Goal: Task Accomplishment & Management: Use online tool/utility

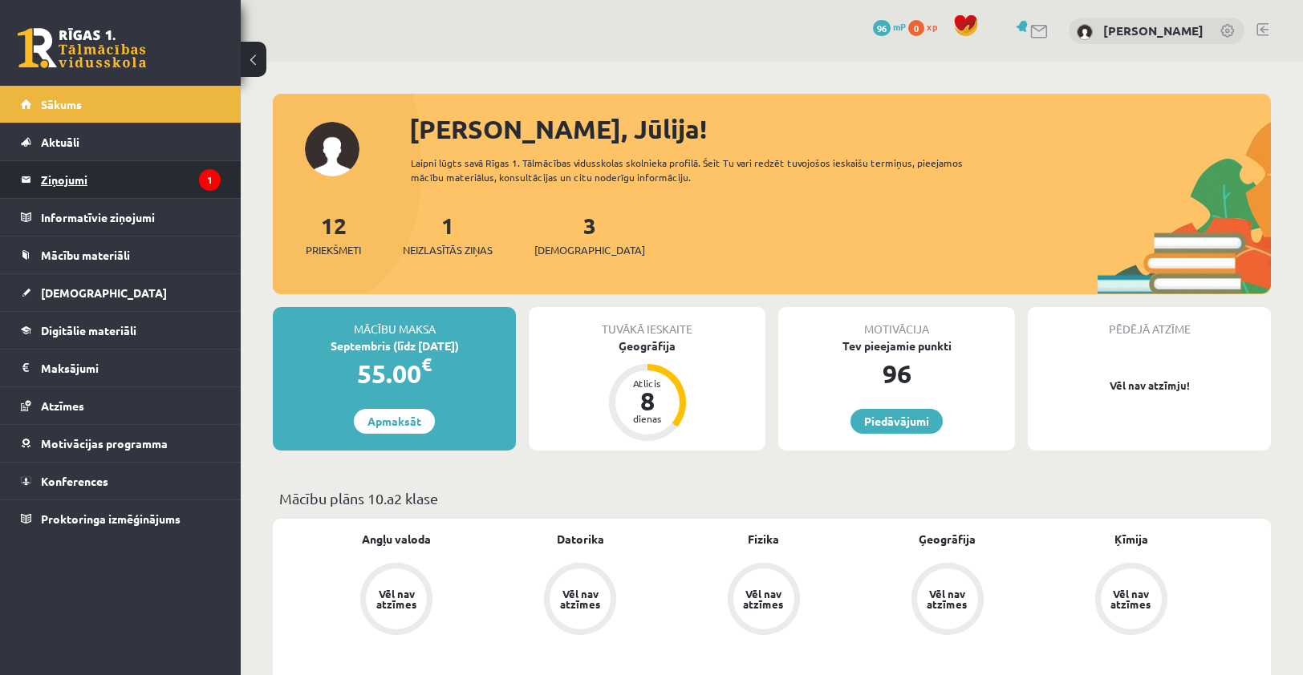
click at [157, 186] on legend "Ziņojumi 1" at bounding box center [131, 179] width 180 height 37
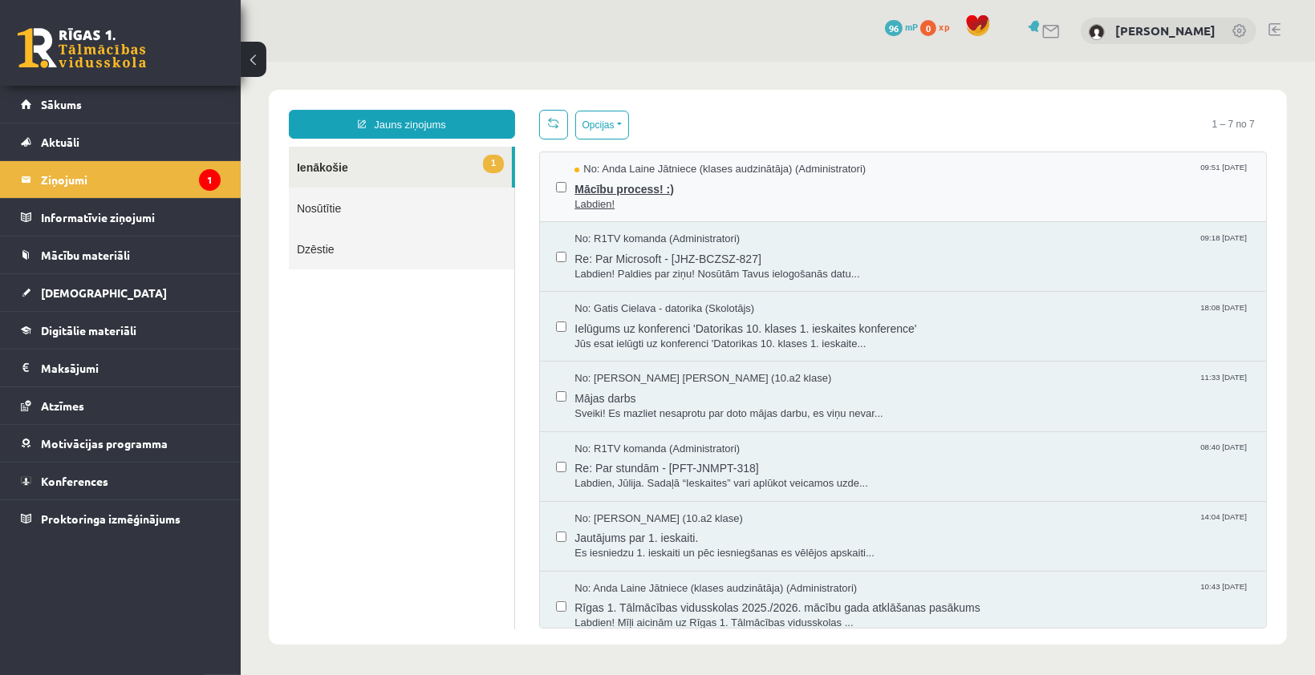
click at [655, 183] on span "Mācību process! :)" at bounding box center [911, 186] width 675 height 20
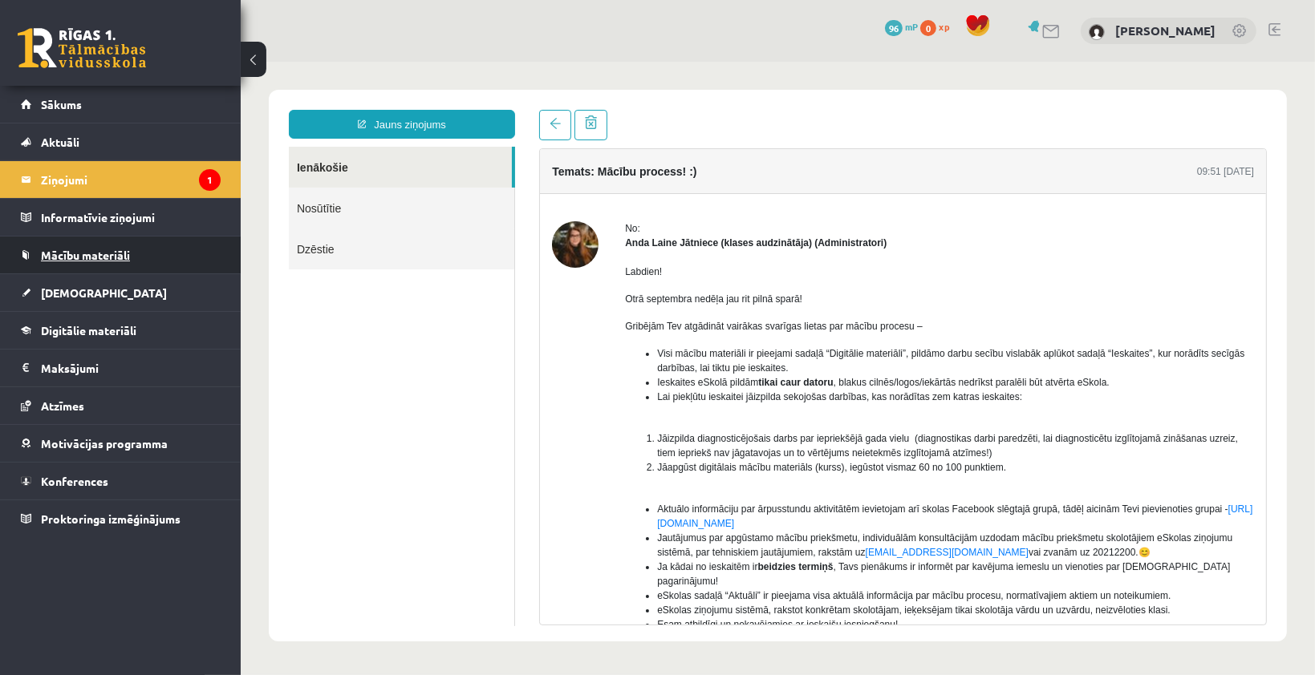
click at [112, 253] on span "Mācību materiāli" at bounding box center [85, 255] width 89 height 14
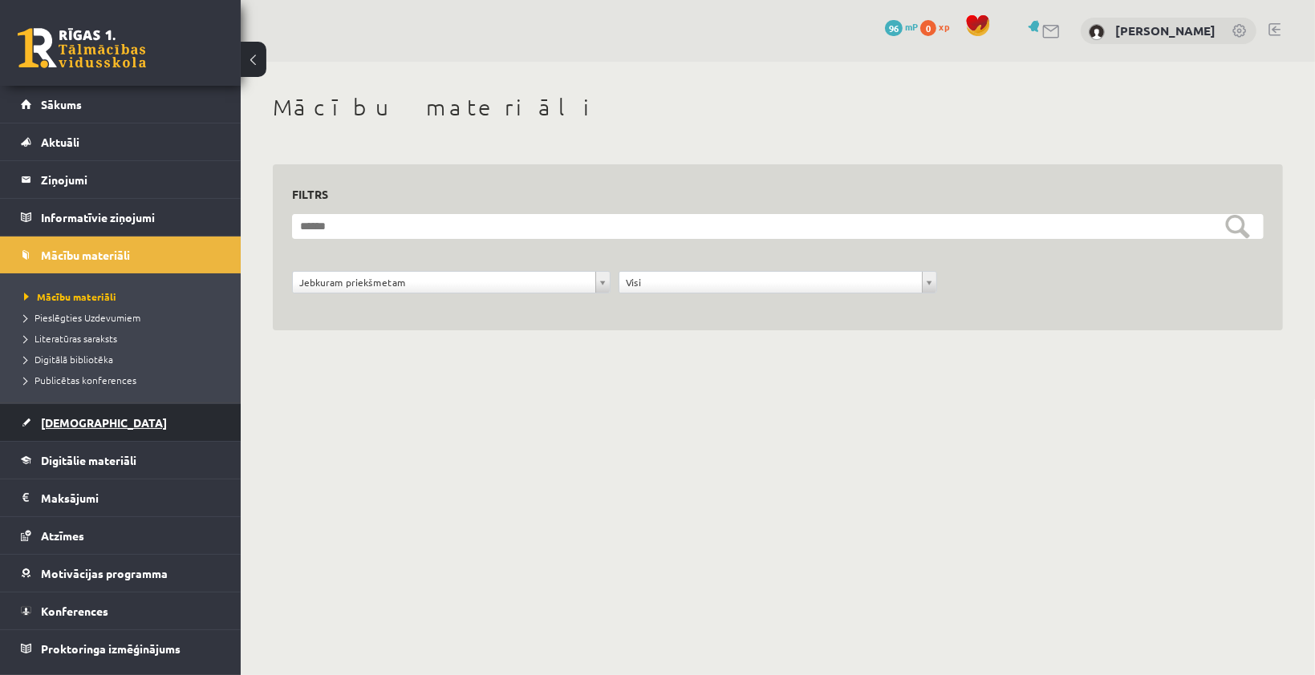
click at [88, 429] on link "[DEMOGRAPHIC_DATA]" at bounding box center [121, 422] width 200 height 37
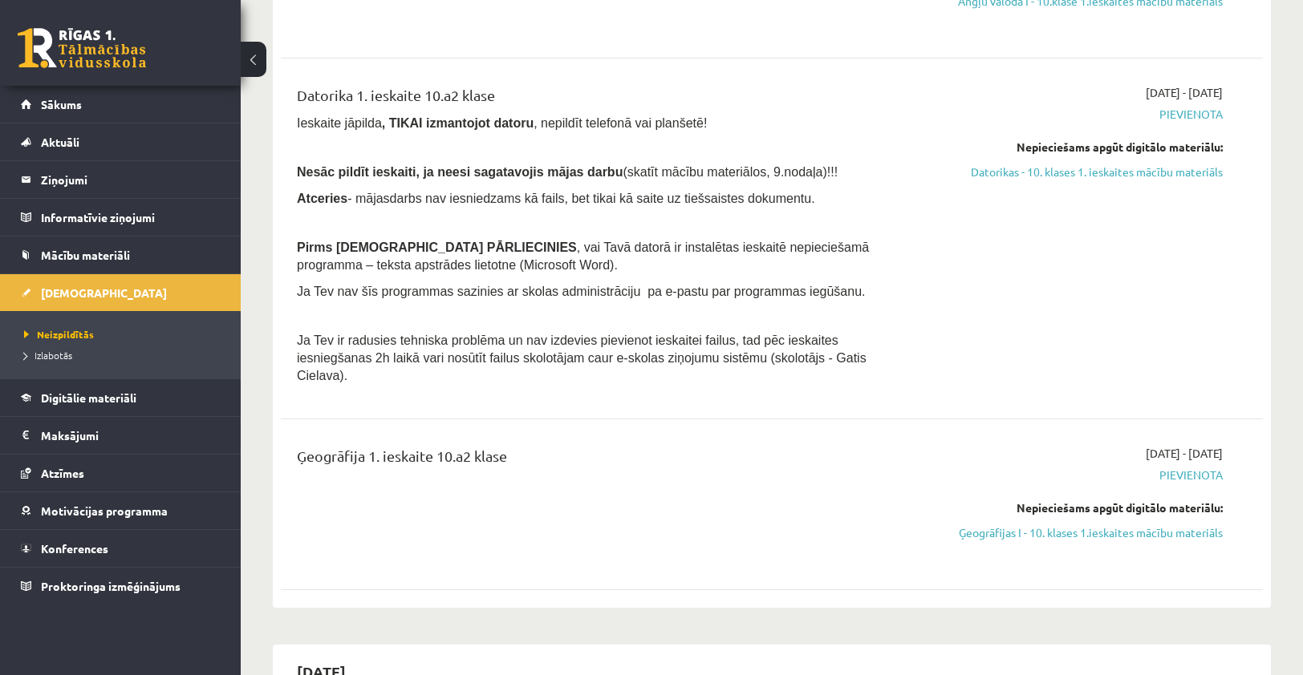
scroll to position [314, 0]
click at [51, 257] on span "Mācību materiāli" at bounding box center [85, 255] width 89 height 14
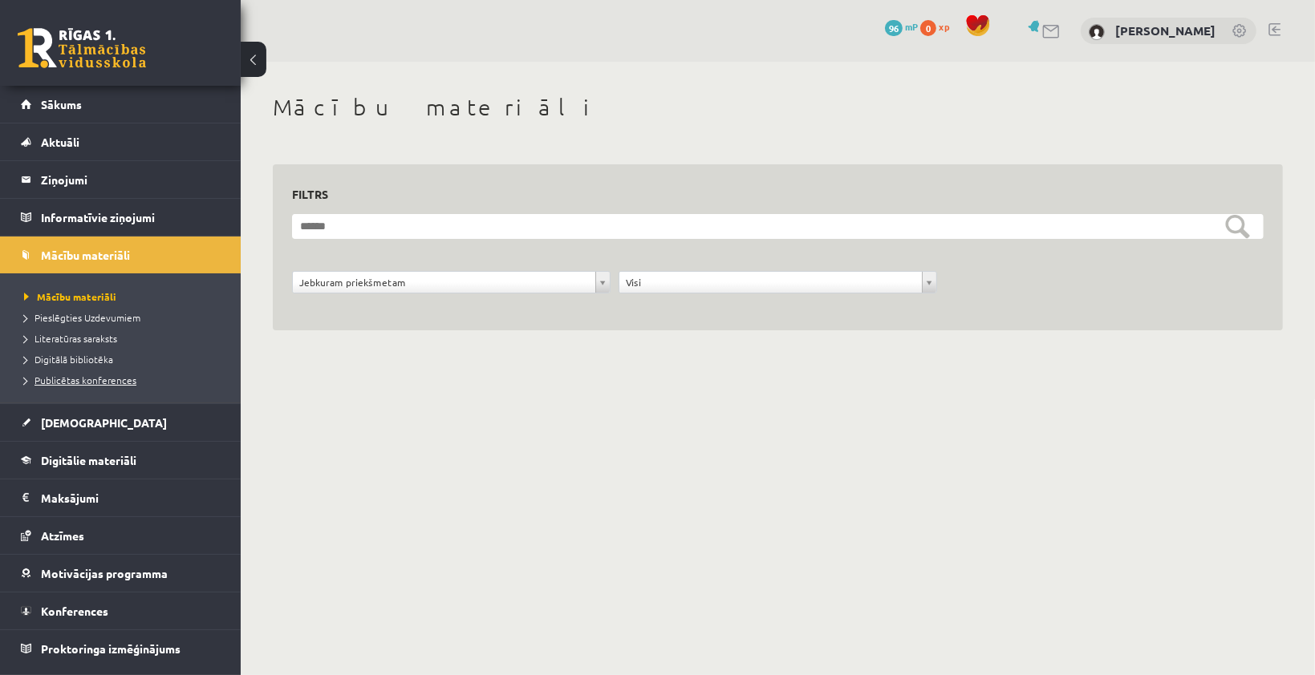
click at [99, 380] on span "Publicētas konferences" at bounding box center [80, 380] width 112 height 13
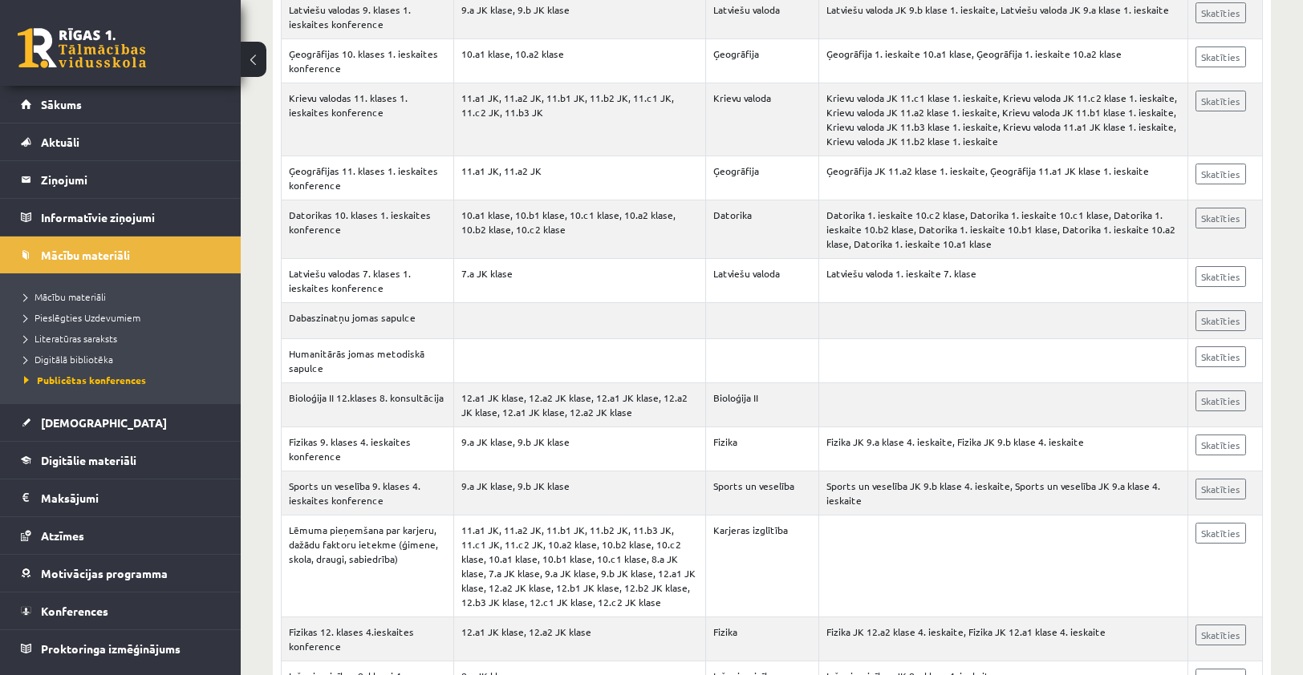
scroll to position [536, 0]
click at [103, 286] on li "Mācību materiāli" at bounding box center [124, 296] width 201 height 21
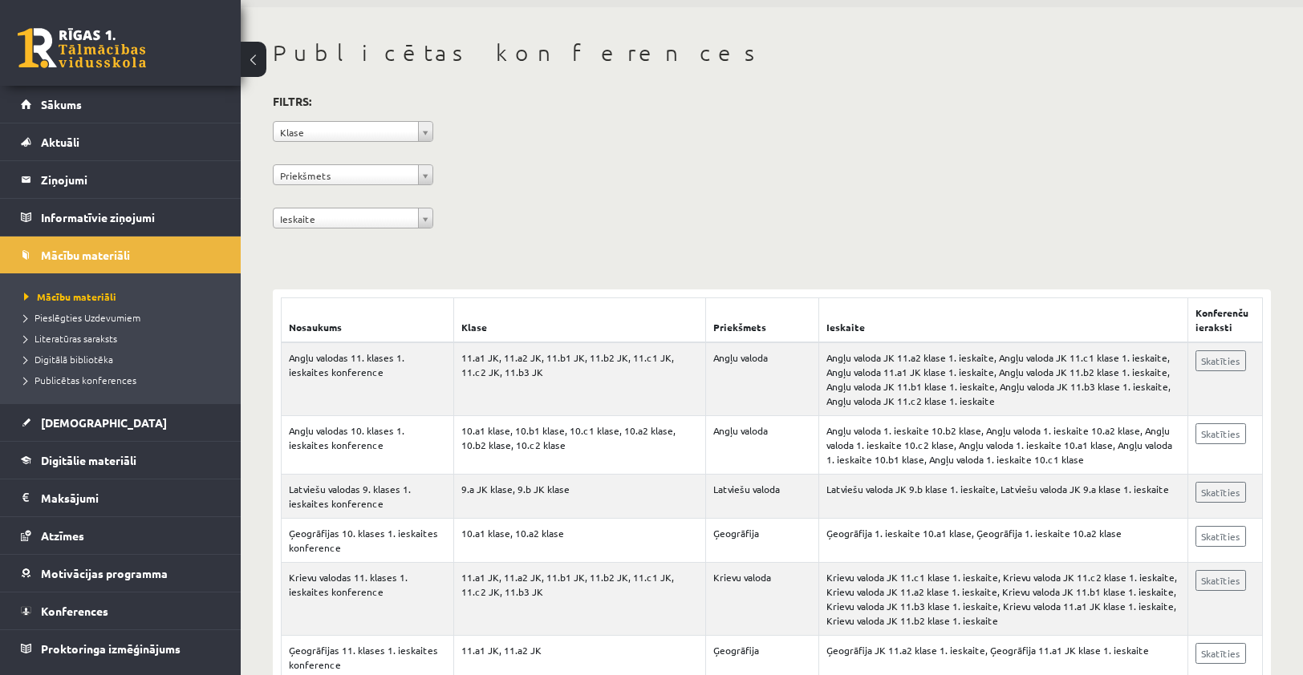
scroll to position [0, 0]
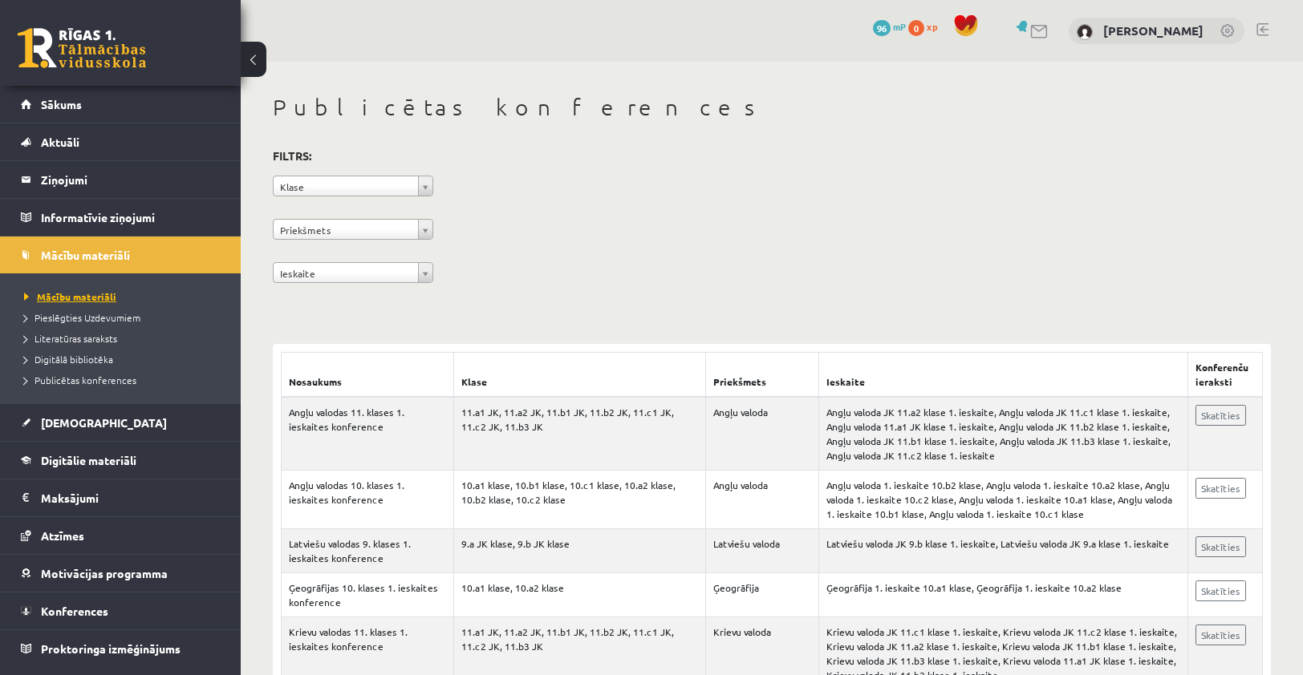
click at [87, 302] on link "Mācību materiāli" at bounding box center [124, 297] width 201 height 14
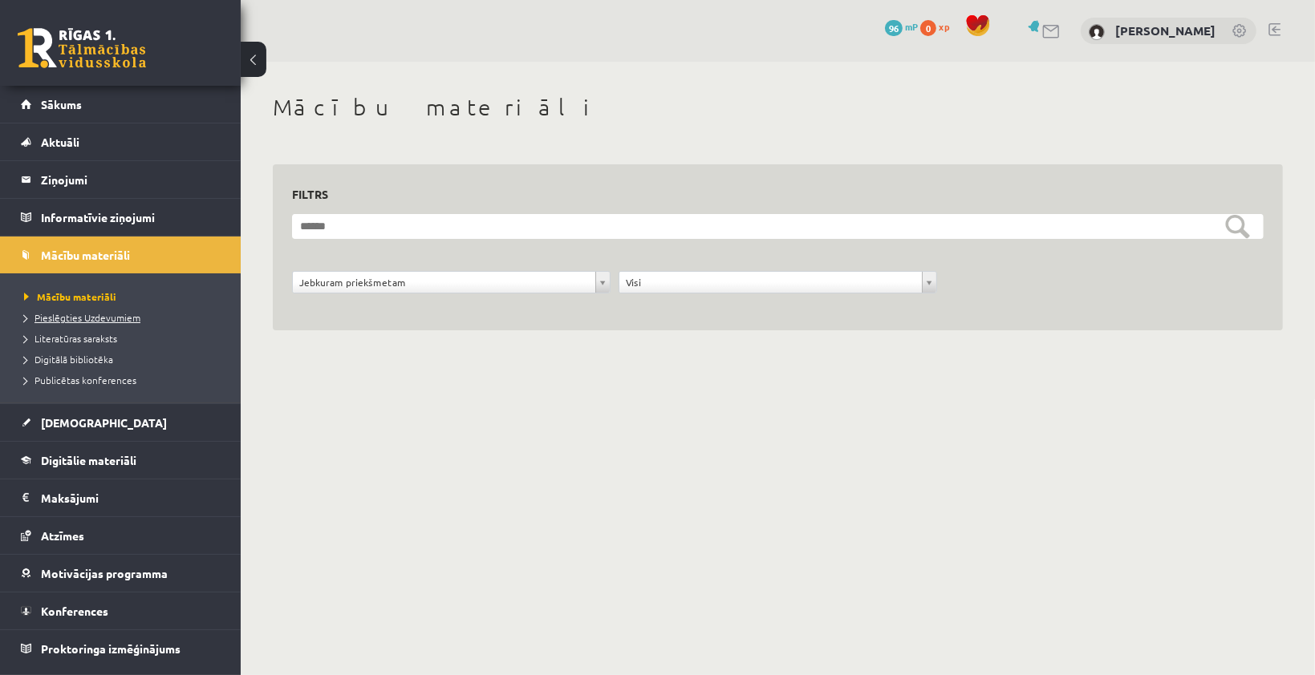
click at [72, 321] on span "Pieslēgties Uzdevumiem" at bounding box center [82, 317] width 116 height 13
click at [70, 338] on span "Literatūras saraksts" at bounding box center [70, 338] width 93 height 13
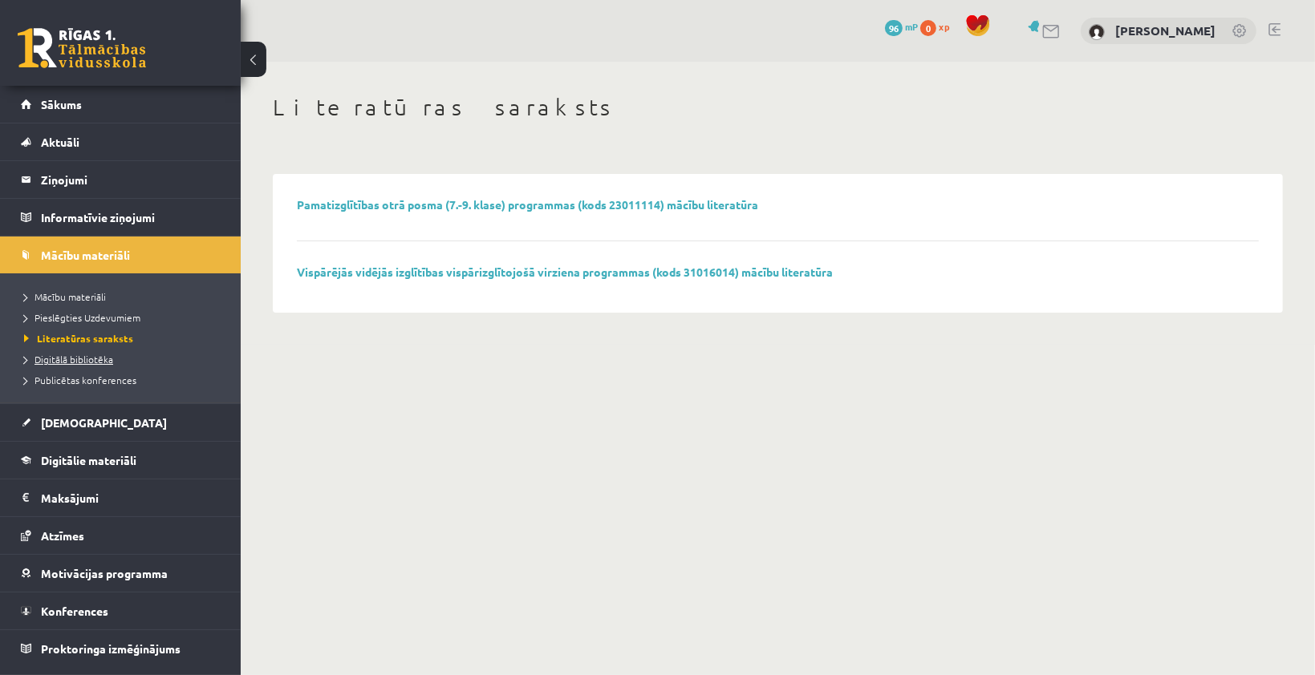
click at [84, 356] on span "Digitālā bibliotēka" at bounding box center [68, 359] width 89 height 13
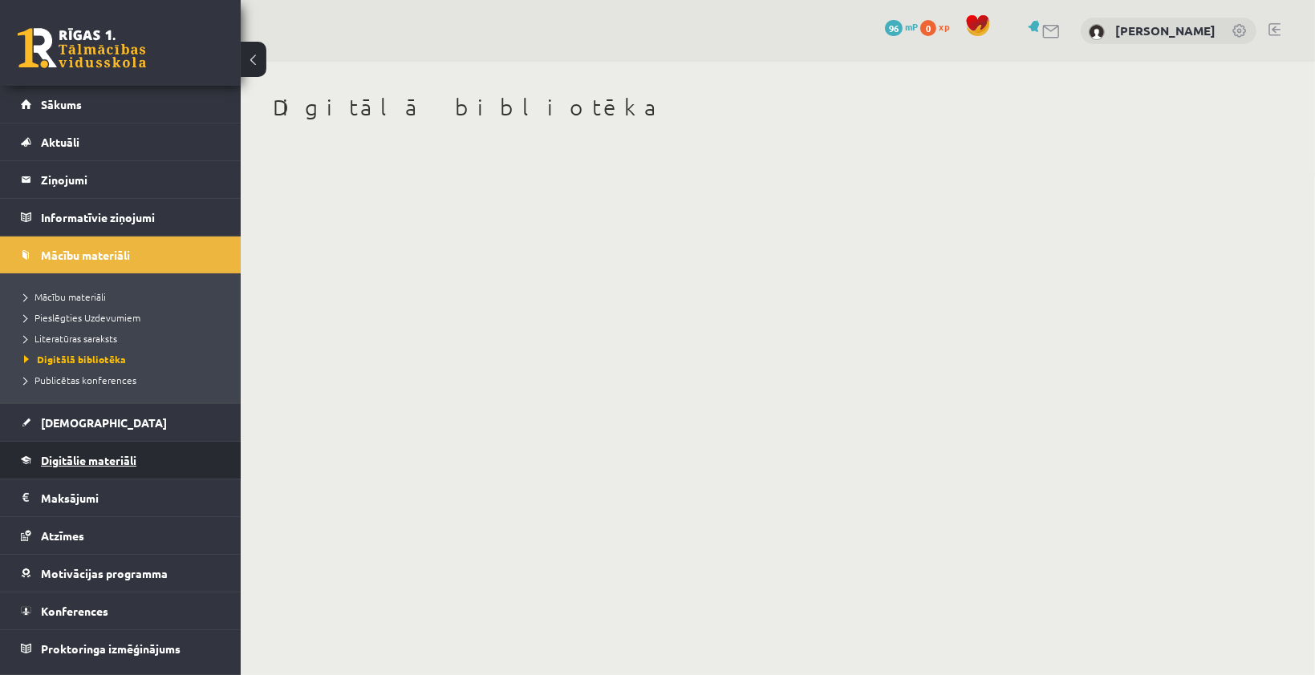
click at [67, 462] on span "Digitālie materiāli" at bounding box center [88, 460] width 95 height 14
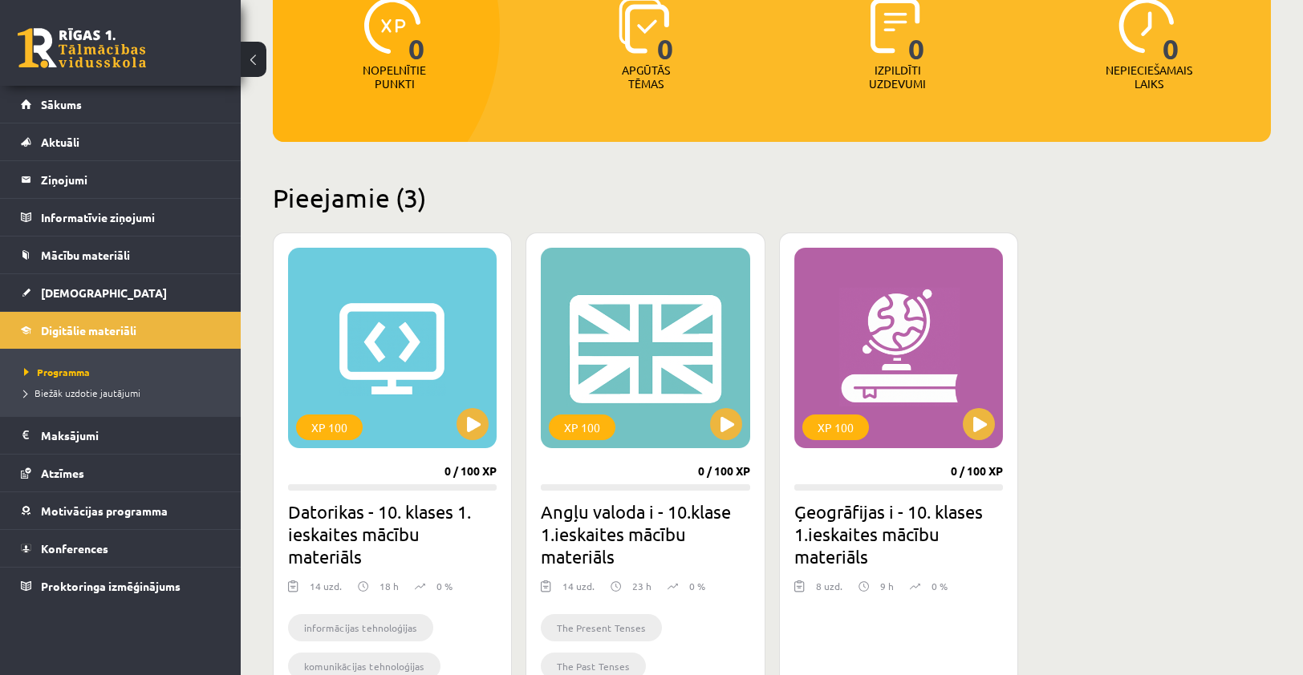
scroll to position [321, 0]
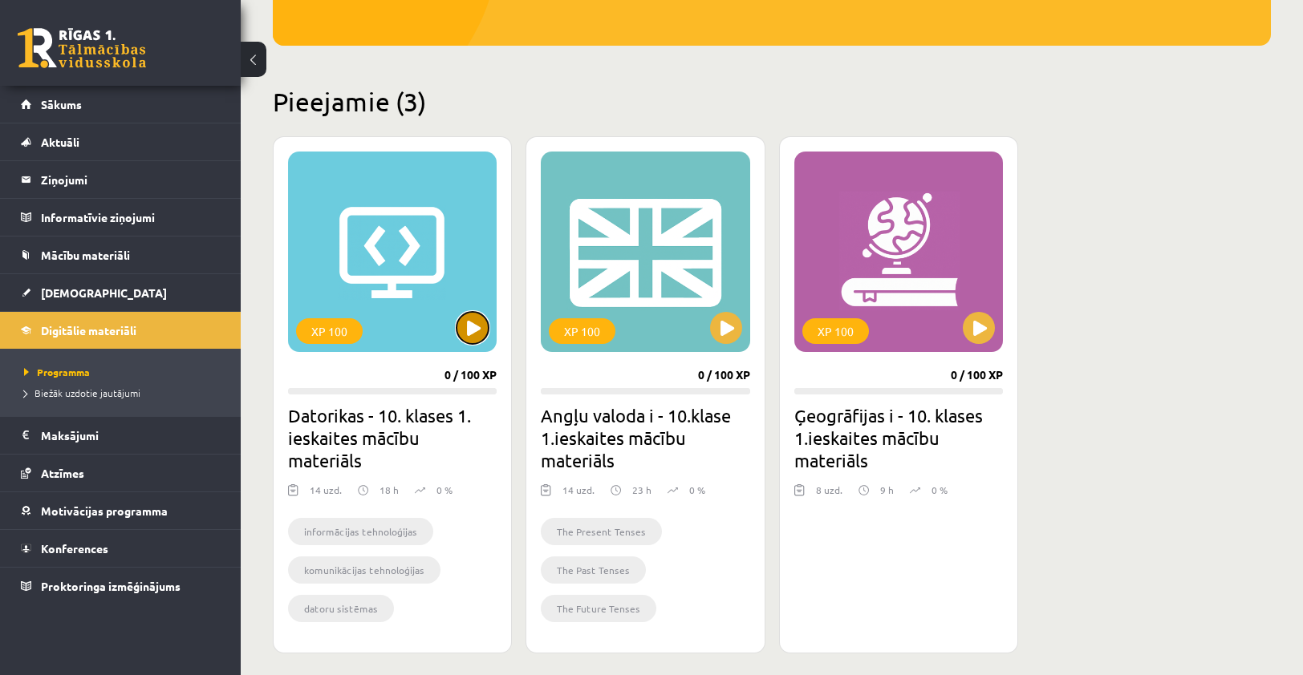
click at [464, 341] on button at bounding box center [472, 328] width 32 height 32
click at [440, 245] on div "XP 100" at bounding box center [392, 252] width 209 height 201
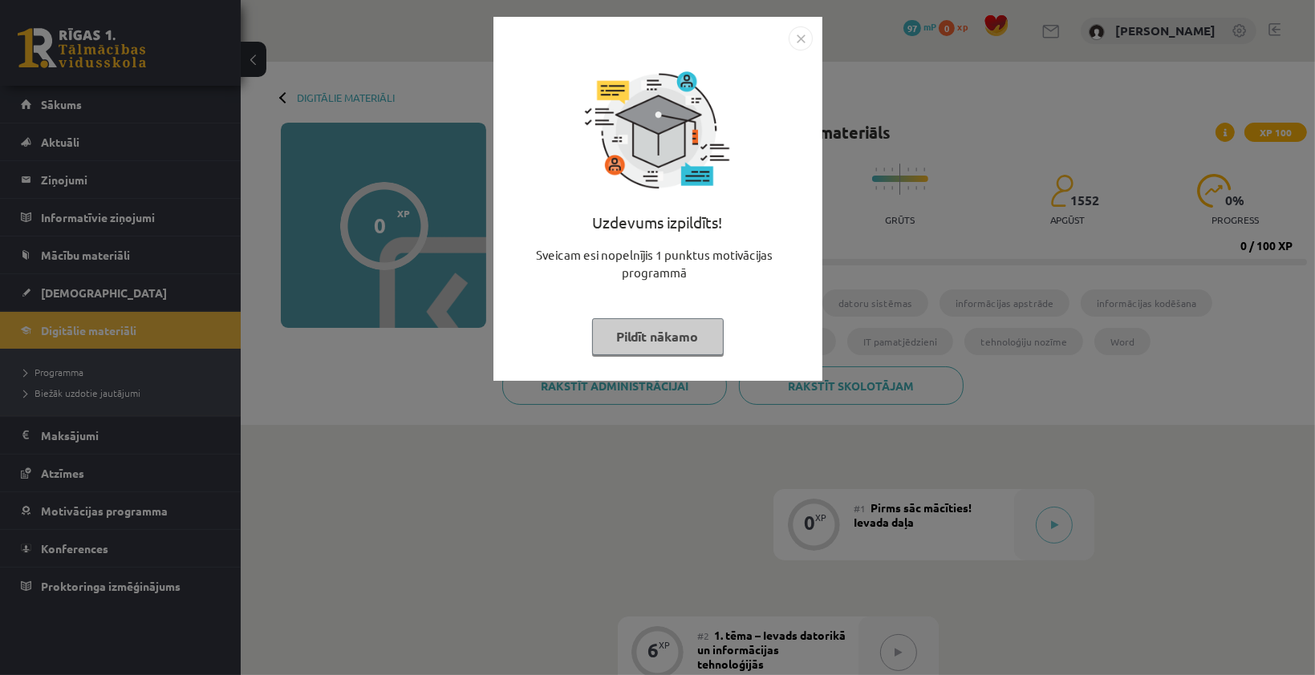
click at [677, 342] on button "Pildīt nākamo" at bounding box center [658, 336] width 132 height 37
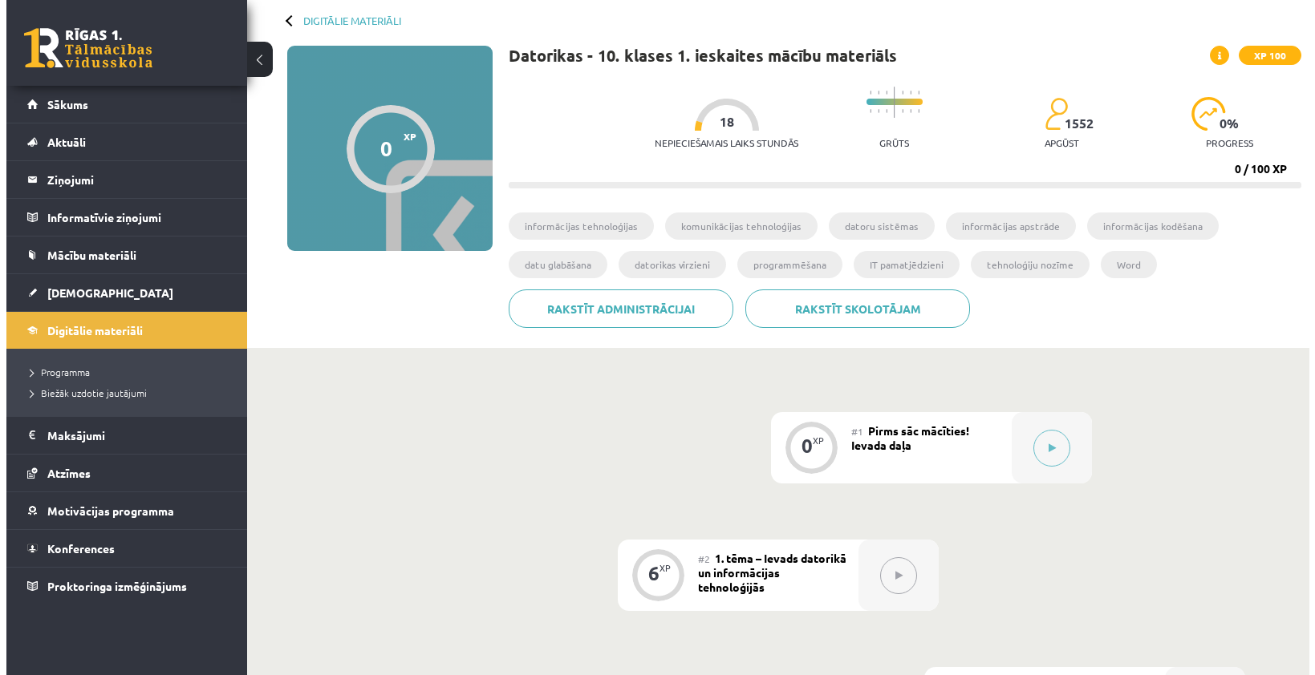
scroll to position [80, 0]
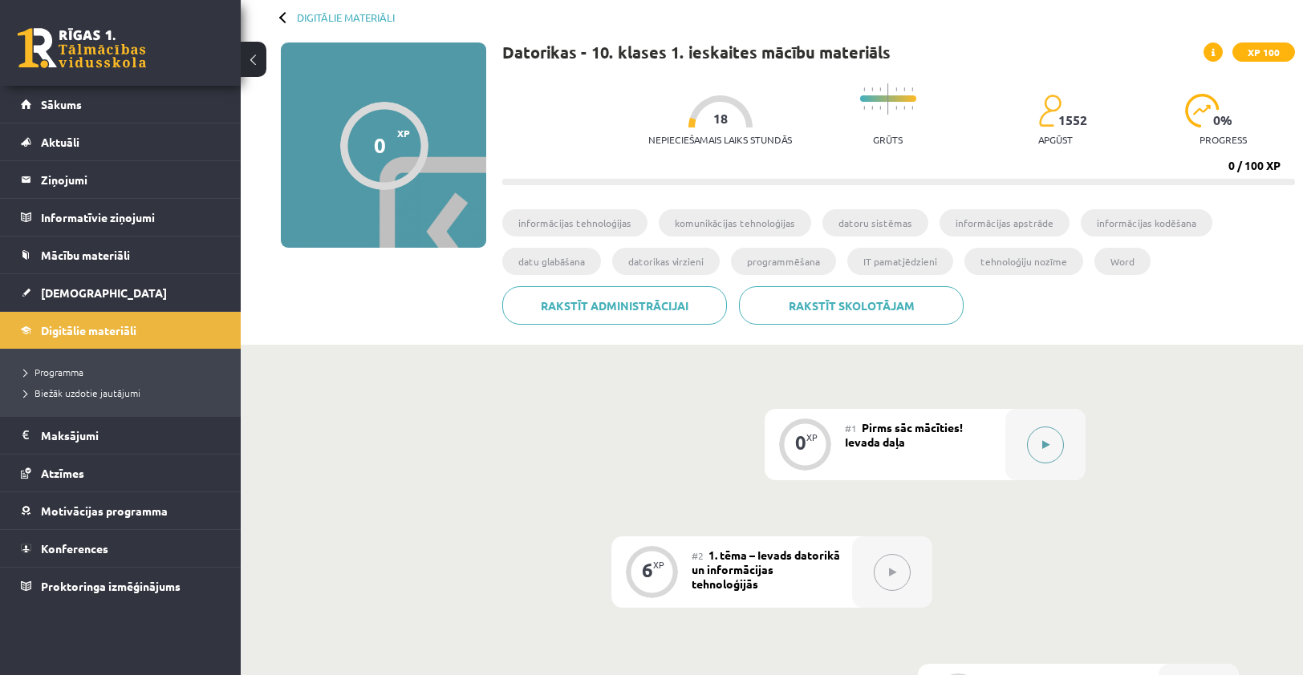
click at [1037, 453] on button at bounding box center [1045, 445] width 37 height 37
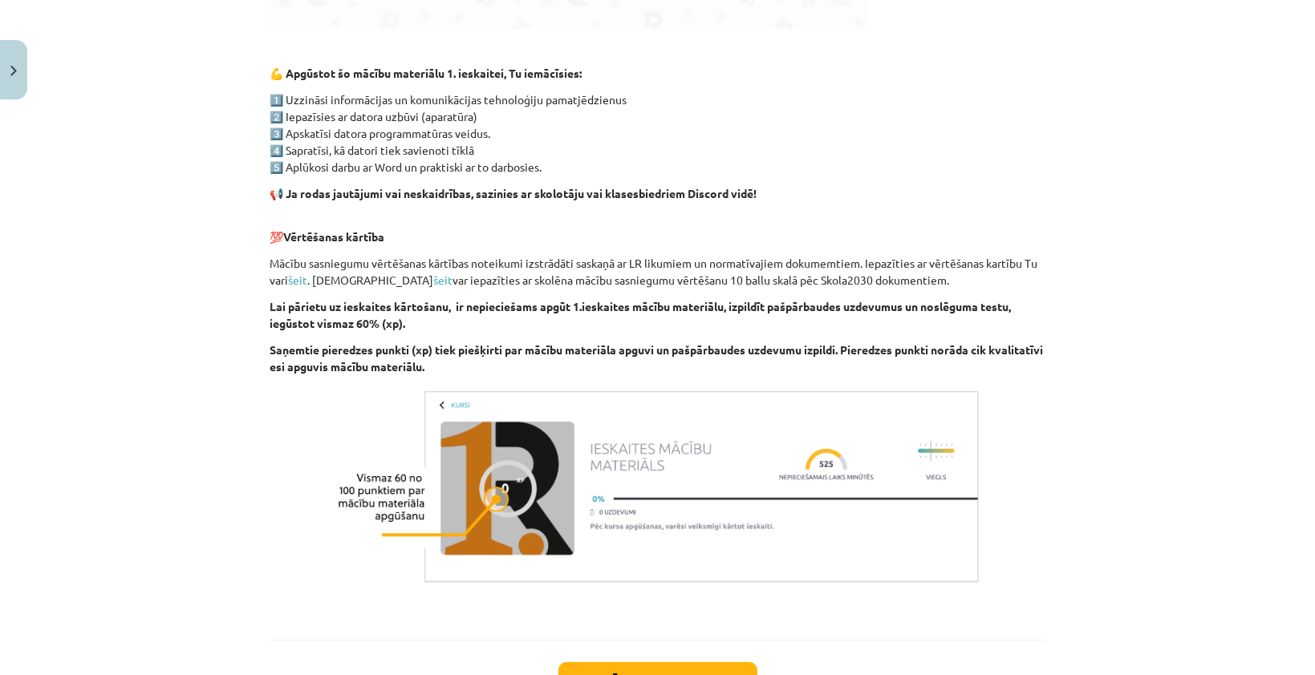
scroll to position [1025, 0]
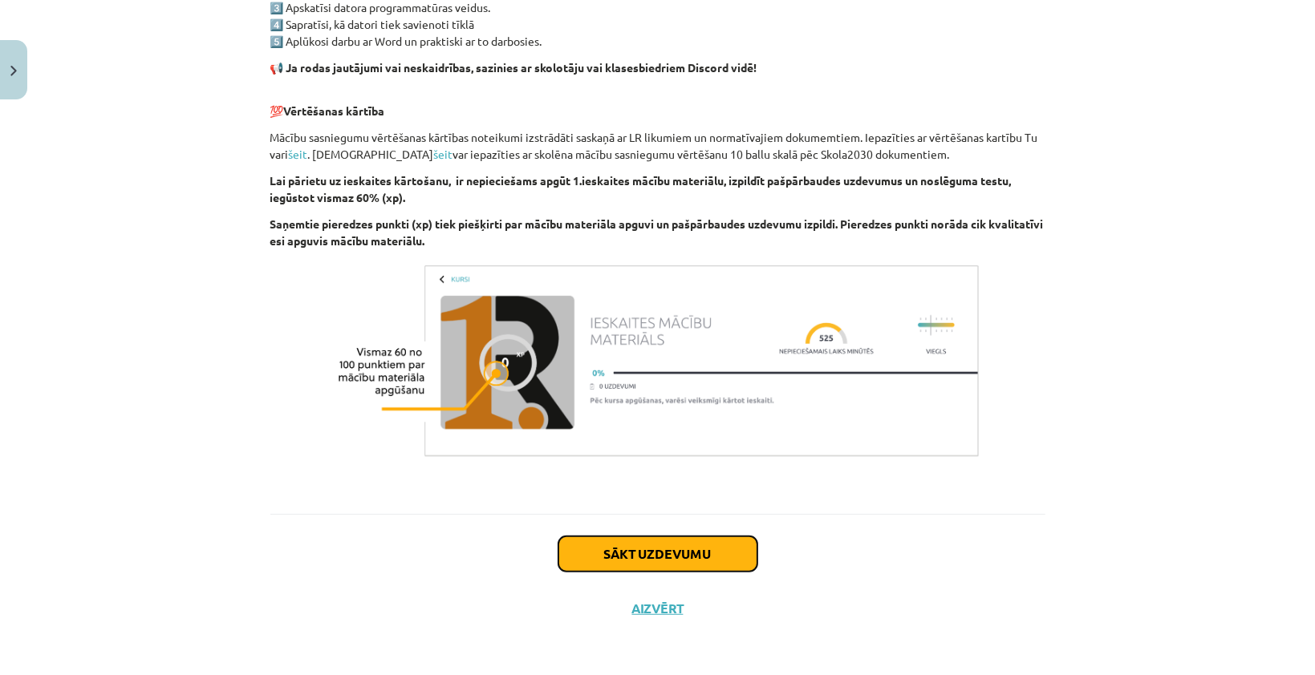
click at [683, 549] on button "Sākt uzdevumu" at bounding box center [657, 554] width 199 height 35
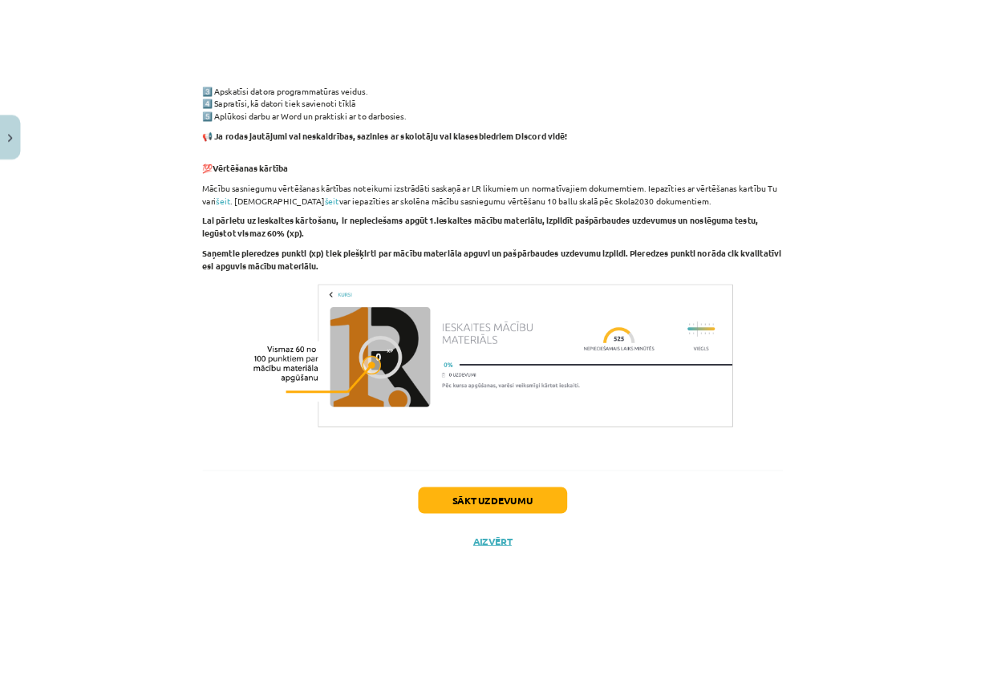
scroll to position [0, 0]
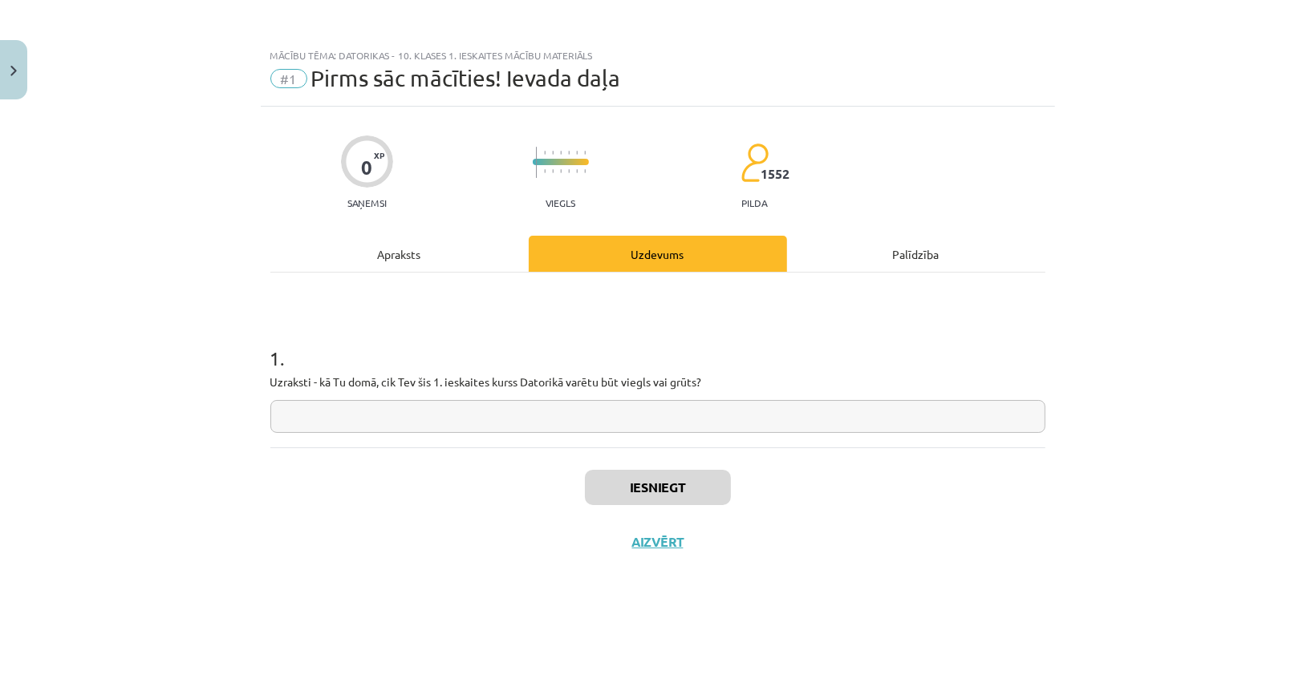
drag, startPoint x: 520, startPoint y: 424, endPoint x: 517, endPoint y: 413, distance: 10.9
click at [517, 413] on input "text" at bounding box center [657, 416] width 775 height 33
drag, startPoint x: 274, startPoint y: 379, endPoint x: 641, endPoint y: 394, distance: 367.7
click at [641, 394] on div "1 . Uzraksti - kā Tu domā, cik Tev šis 1. ieskaites kurss Datorikā varētu būt v…" at bounding box center [657, 376] width 775 height 114
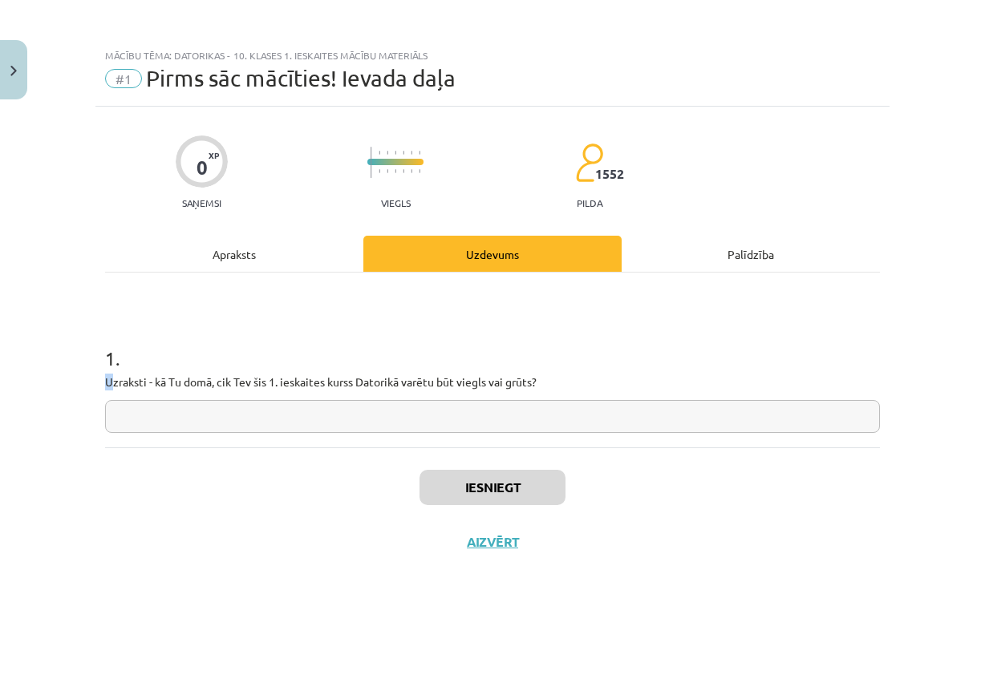
drag, startPoint x: 979, startPoint y: 257, endPoint x: 489, endPoint y: 379, distance: 505.3
copy p "U"
paste input "**********"
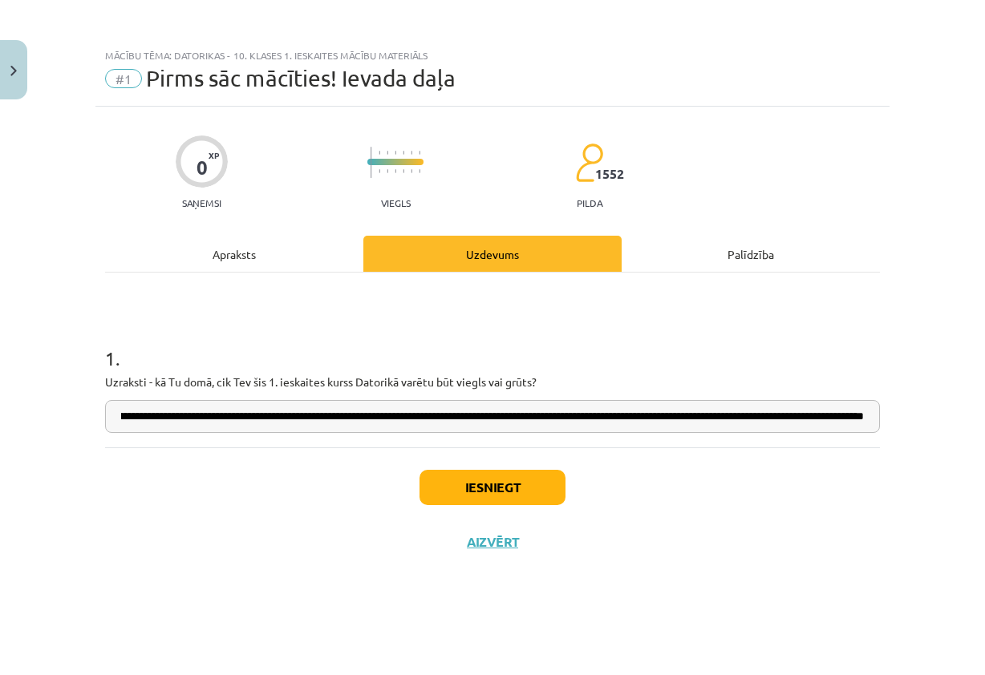
scroll to position [0, 462]
type input "**********"
click at [515, 495] on button "Iesniegt" at bounding box center [493, 487] width 146 height 35
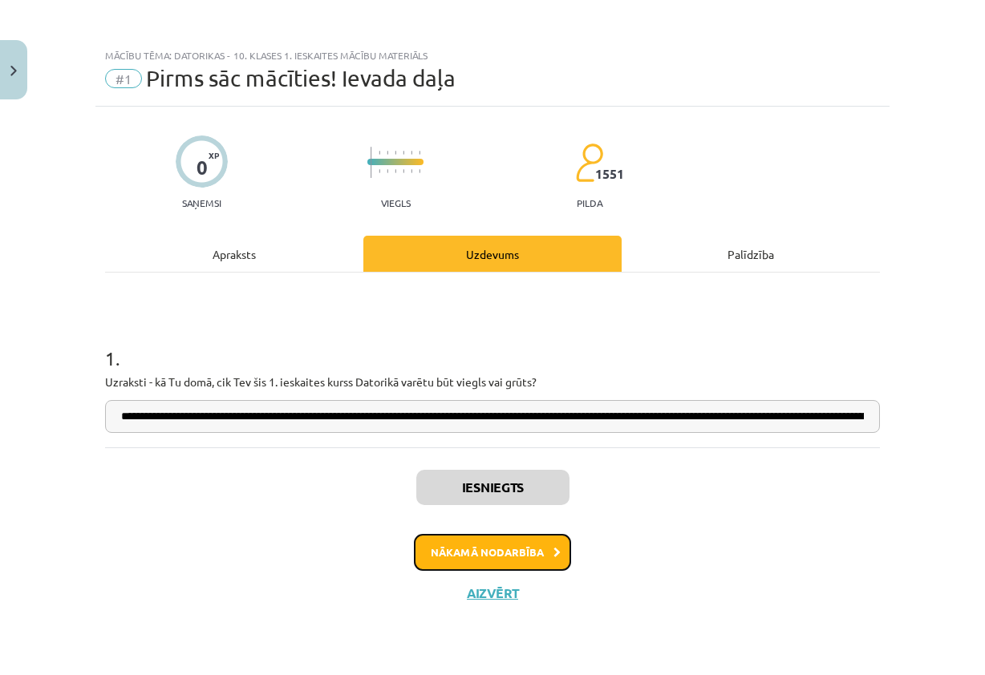
click at [533, 550] on button "Nākamā nodarbība" at bounding box center [492, 552] width 157 height 37
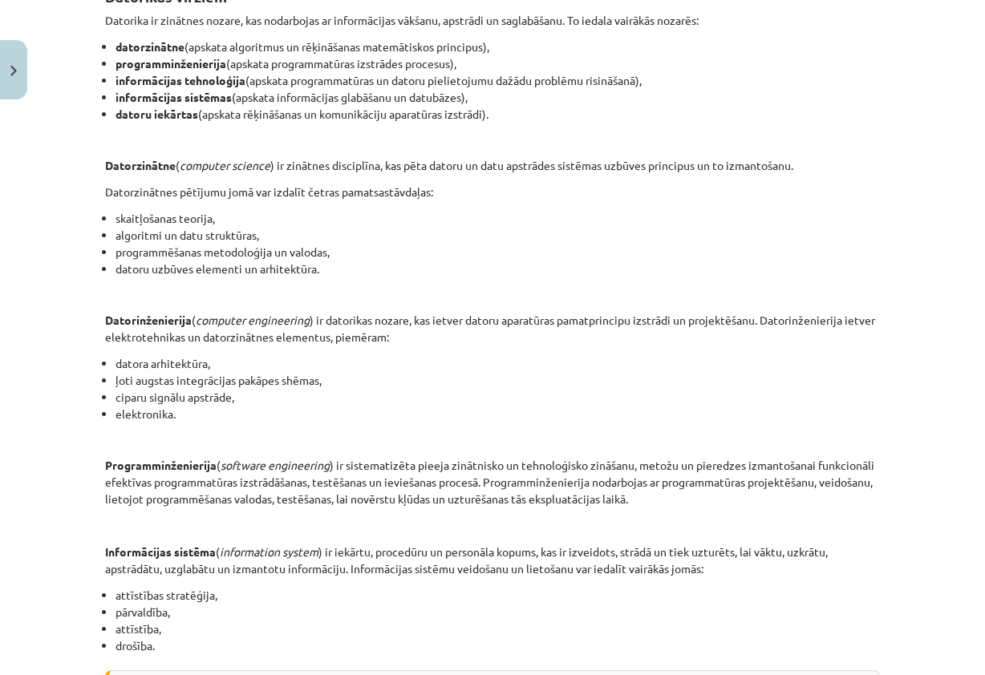
scroll to position [695, 0]
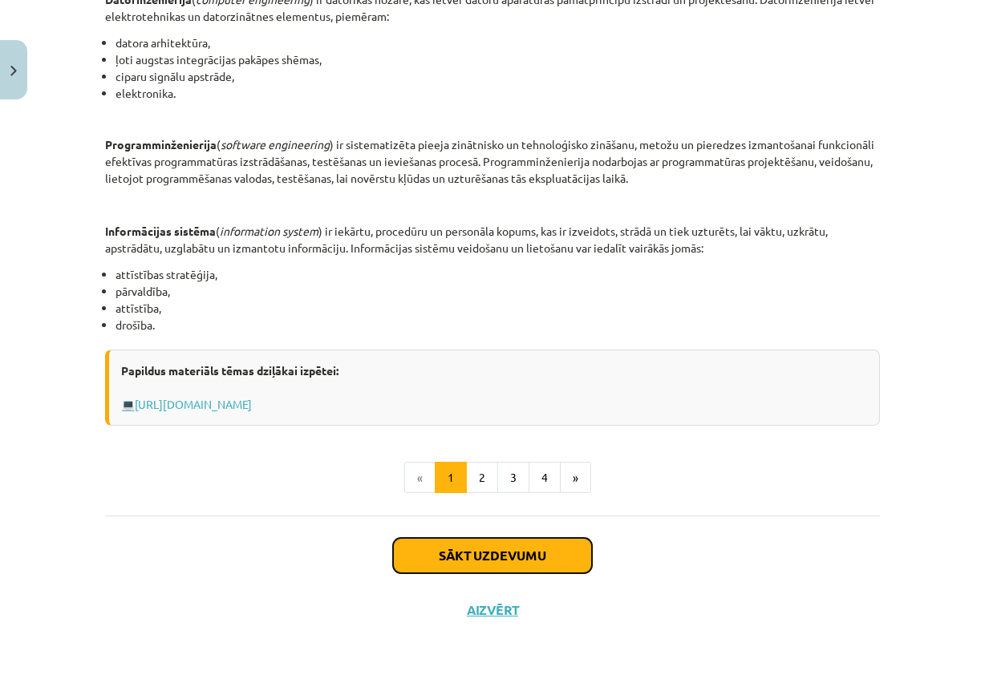
click at [504, 549] on button "Sākt uzdevumu" at bounding box center [492, 555] width 199 height 35
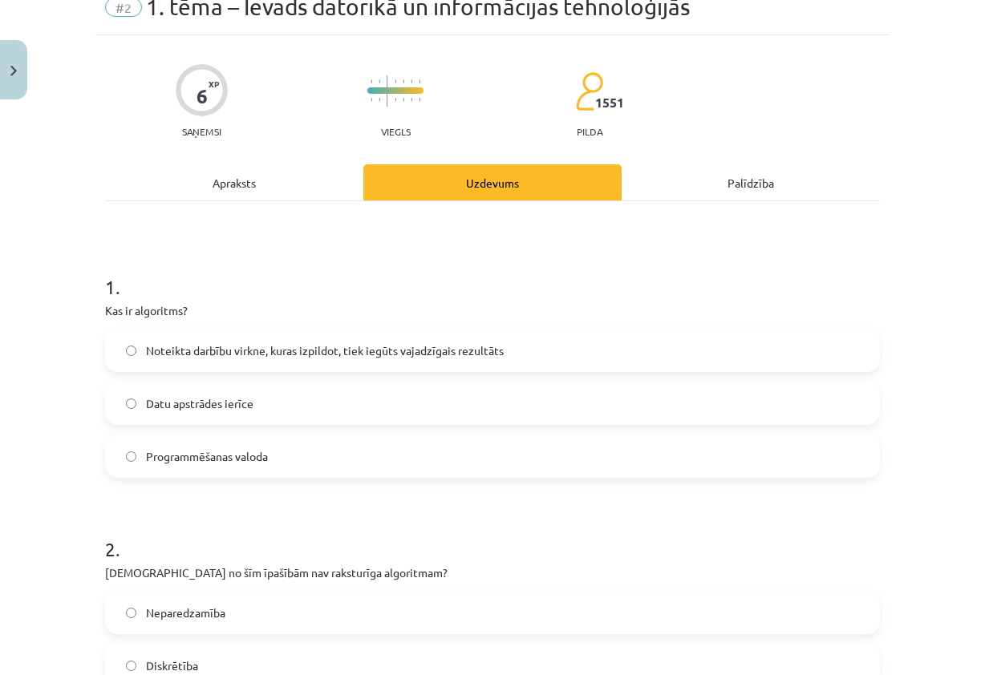
scroll to position [40, 0]
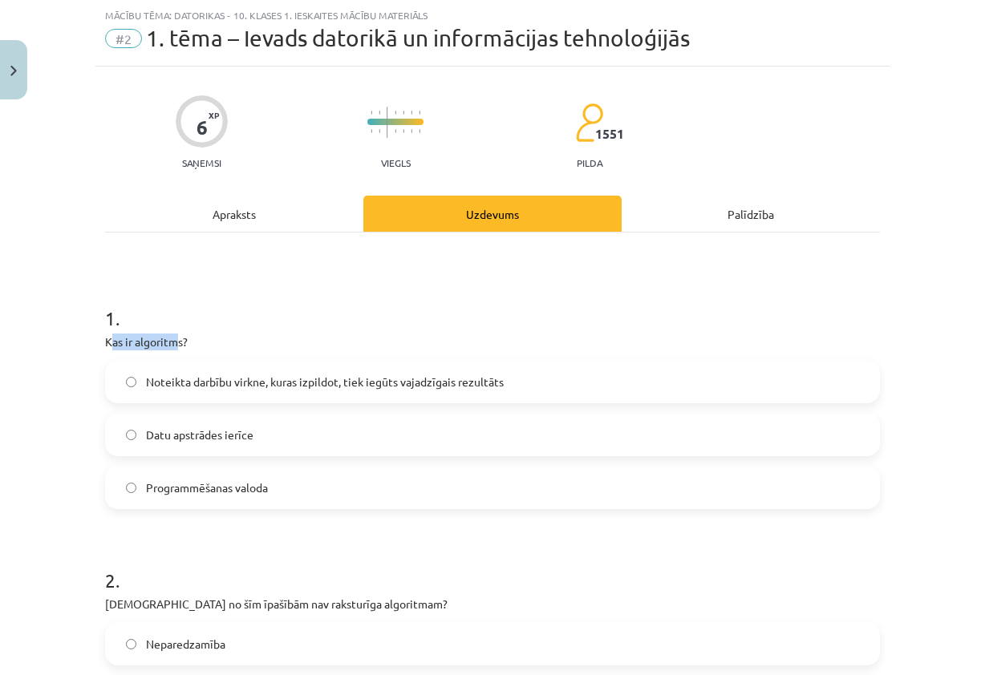
drag, startPoint x: 103, startPoint y: 340, endPoint x: 168, endPoint y: 343, distance: 65.9
click at [168, 343] on p "Kas ir algoritms?" at bounding box center [492, 342] width 775 height 17
drag, startPoint x: 168, startPoint y: 343, endPoint x: 334, endPoint y: 310, distance: 168.6
click at [334, 310] on h1 "1 ." at bounding box center [492, 304] width 775 height 50
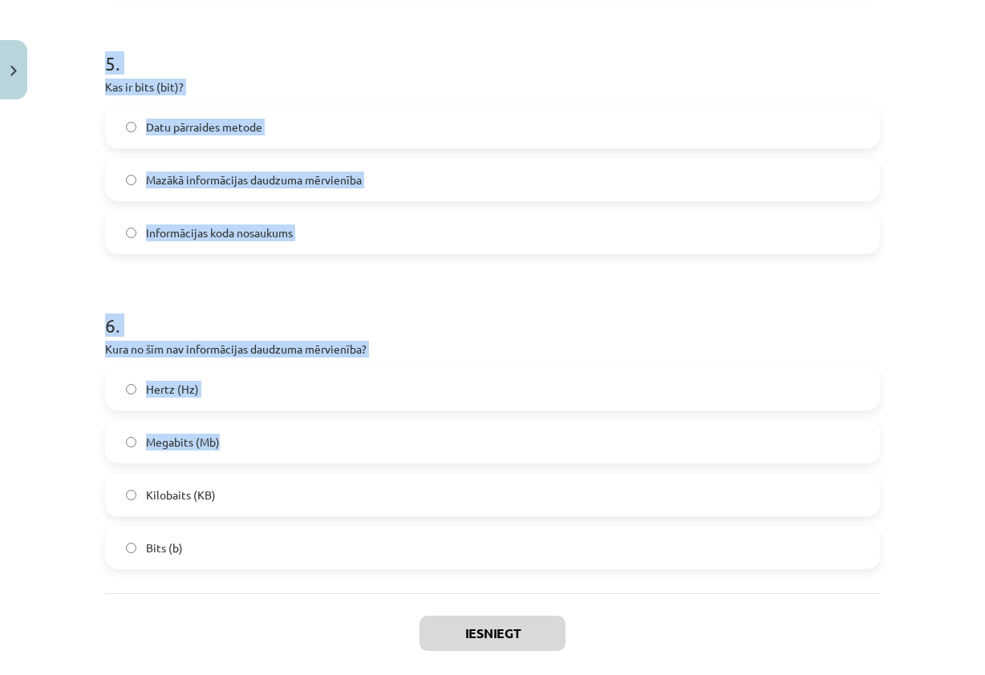
scroll to position [1476, 0]
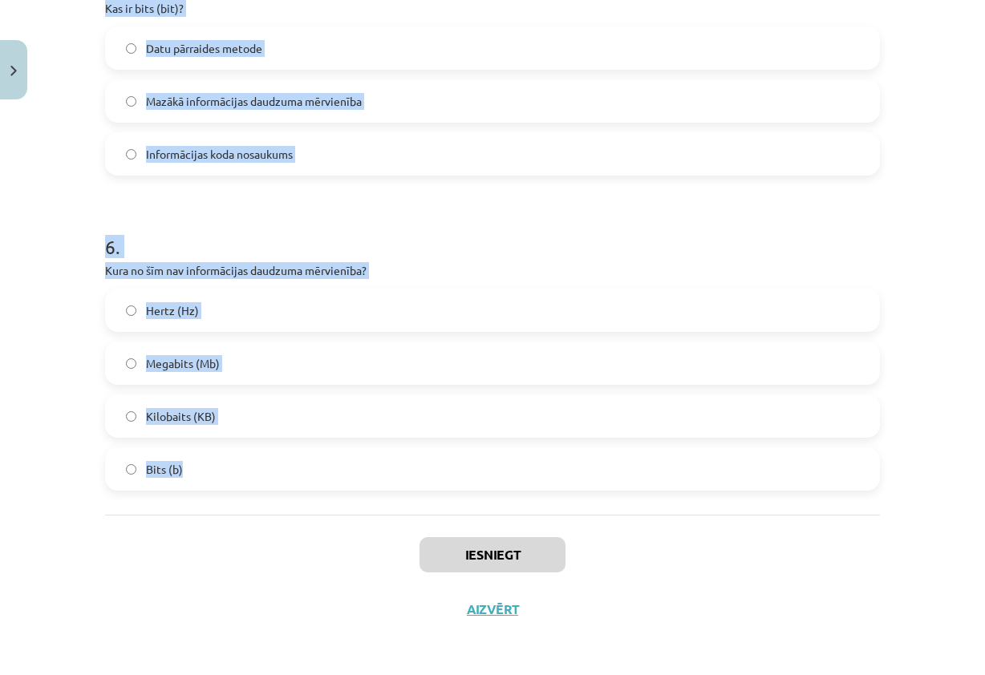
drag, startPoint x: 99, startPoint y: 339, endPoint x: 470, endPoint y: 478, distance: 395.7
copy form "Kas ir algoritms? Noteikta darbību virkne, kuras izpildot, tiek iegūts vajadzīg…"
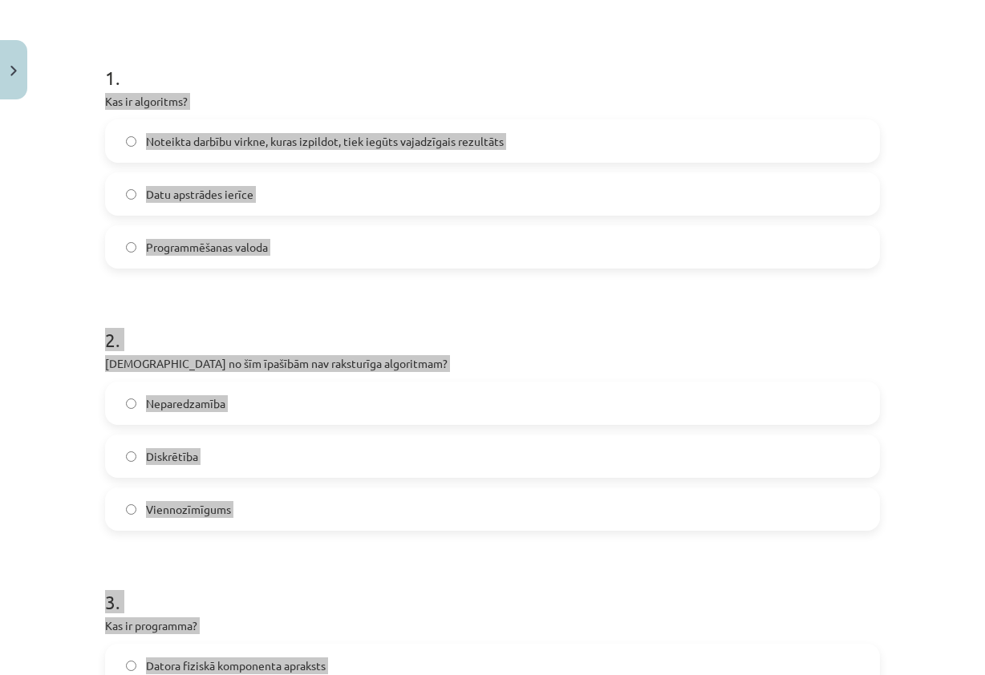
scroll to position [193, 0]
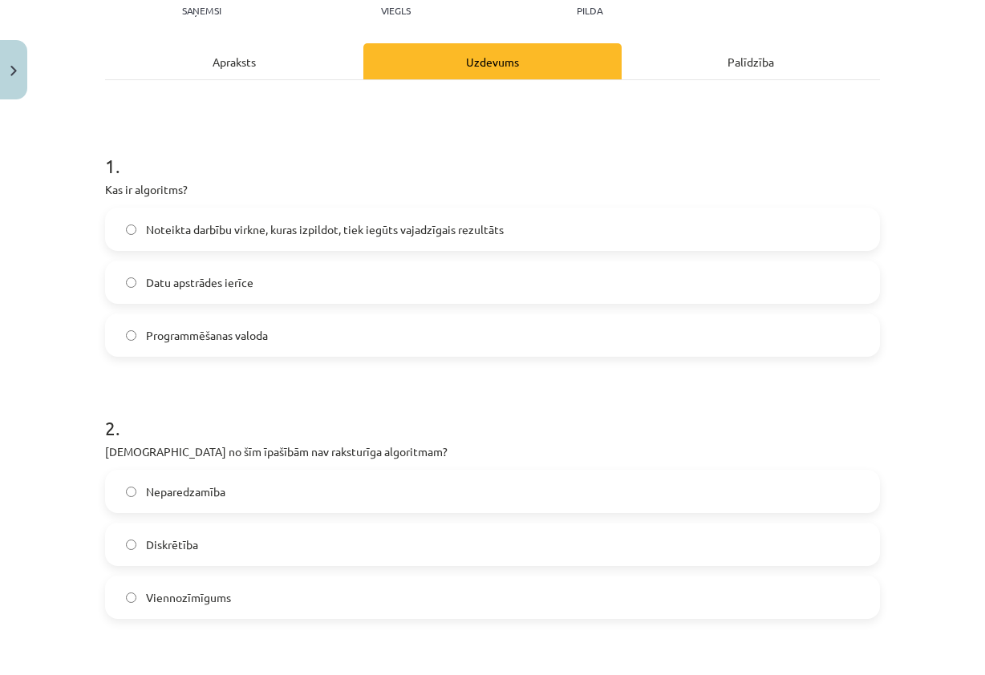
click at [469, 173] on h1 "1 ." at bounding box center [492, 152] width 775 height 50
click at [436, 224] on span "Noteikta darbību virkne, kuras izpildot, tiek iegūts vajadzīgais rezultāts" at bounding box center [325, 229] width 358 height 17
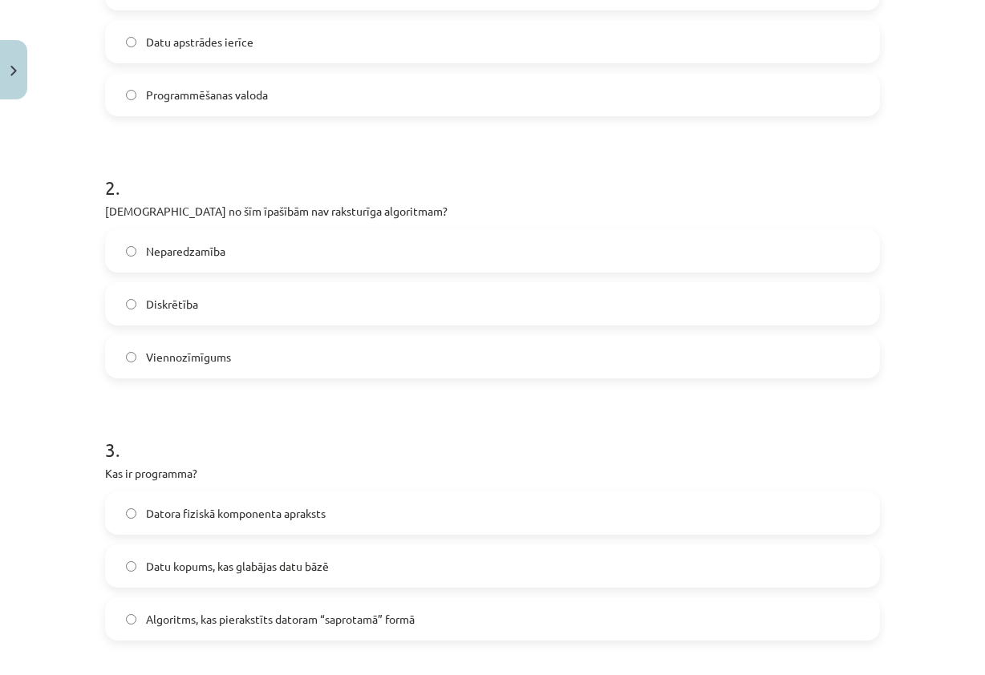
scroll to position [273, 0]
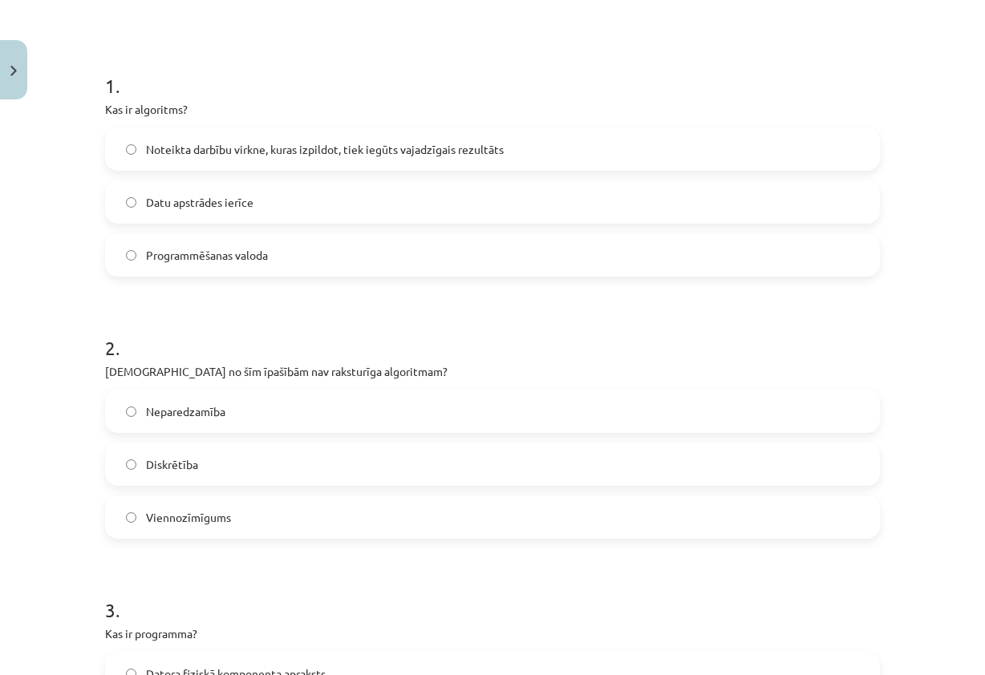
click at [259, 398] on label "Neparedzamība" at bounding box center [493, 411] width 772 height 40
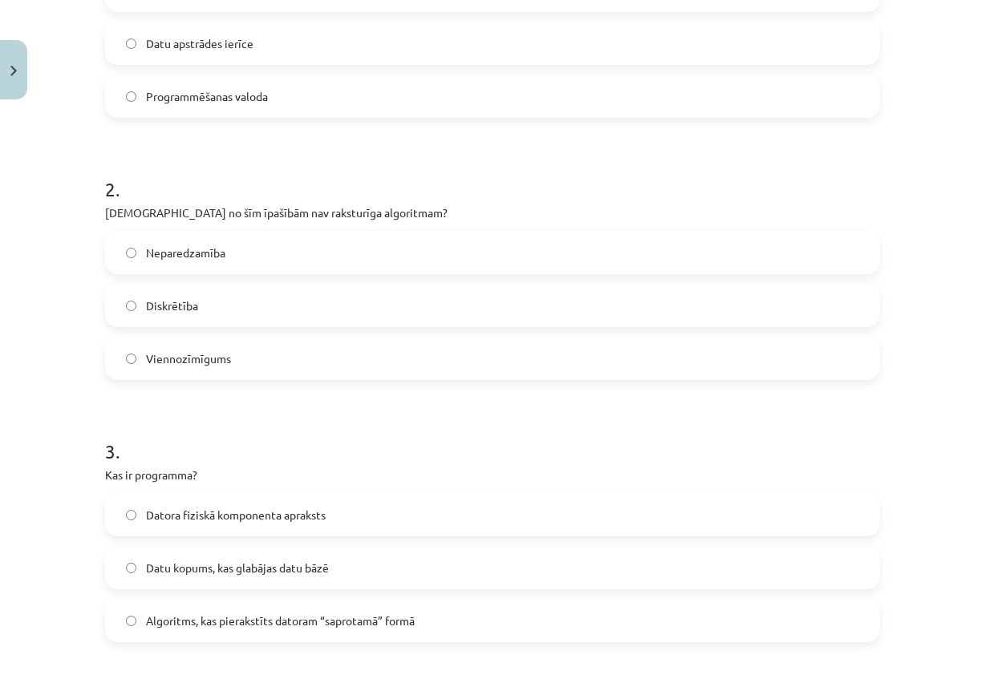
scroll to position [433, 0]
click at [258, 612] on span "Algoritms, kas pierakstīts datoram “saprotamā” formā" at bounding box center [280, 619] width 269 height 17
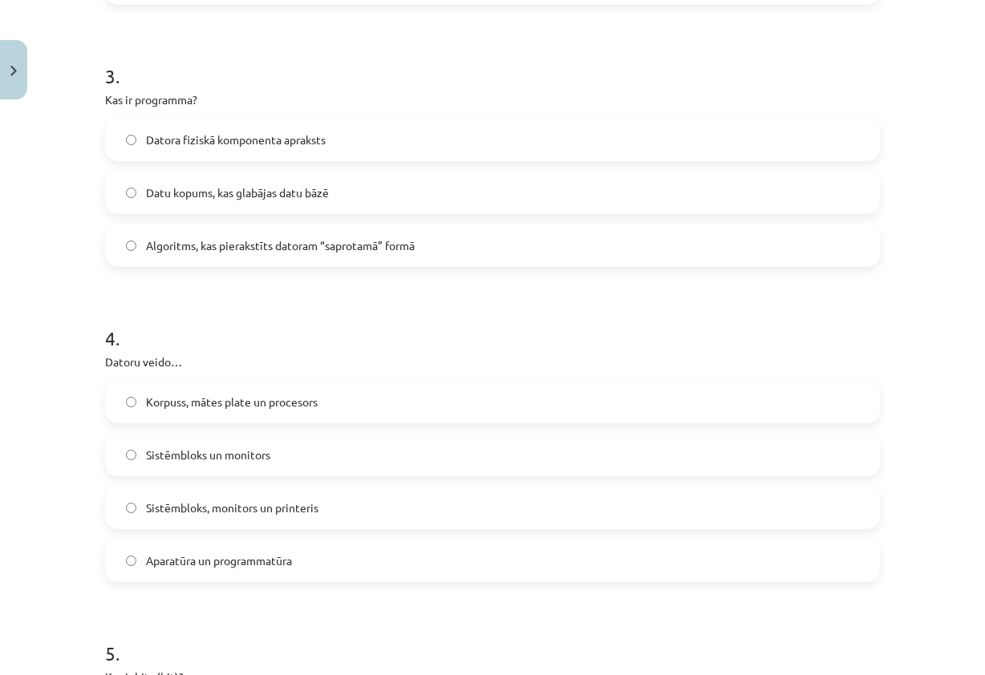
scroll to position [834, 0]
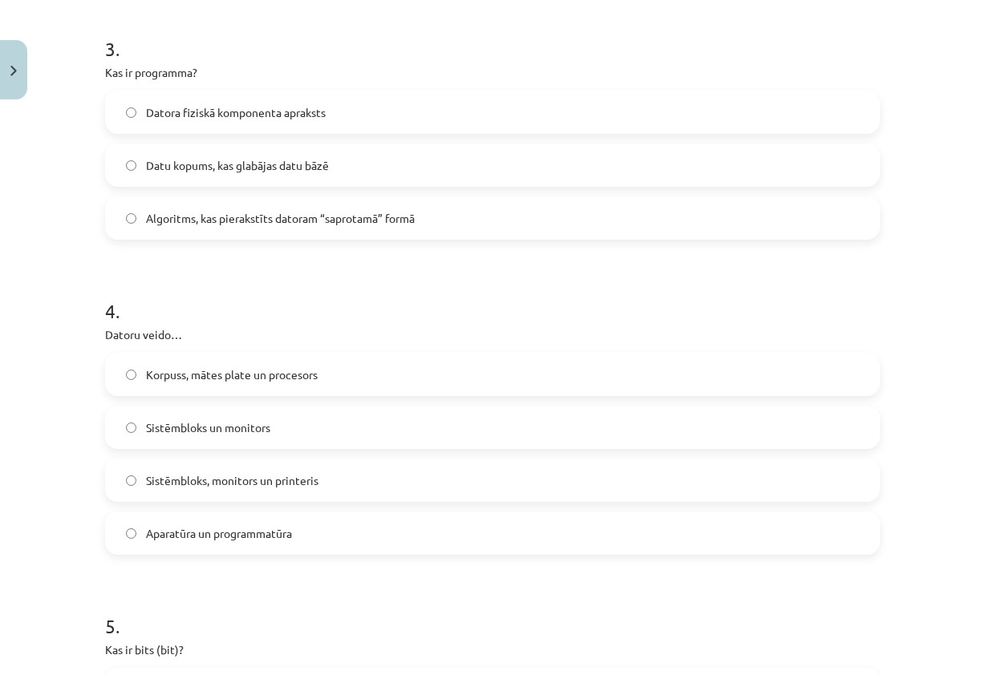
click at [178, 525] on span "Aparatūra un programmatūra" at bounding box center [219, 533] width 146 height 17
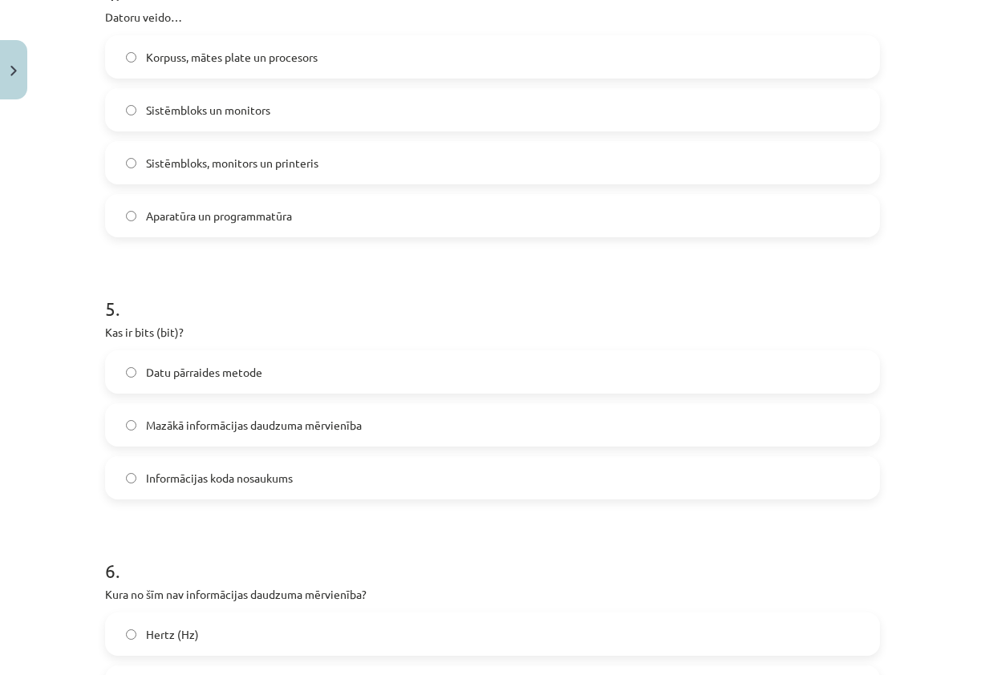
scroll to position [1155, 0]
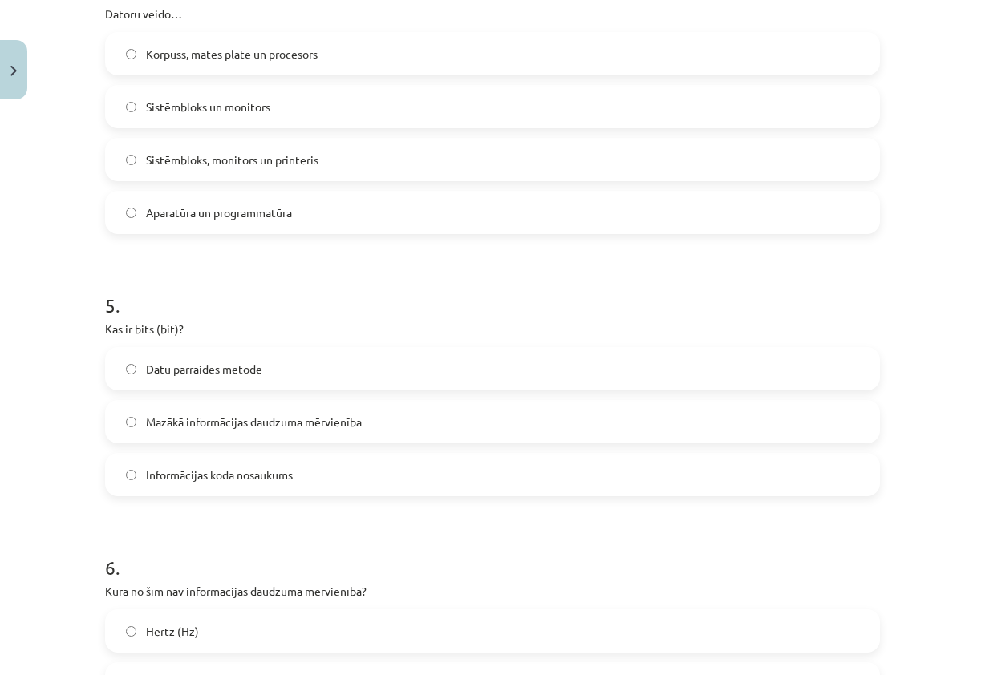
click at [222, 425] on span "Mazākā informācijas daudzuma mērvienība" at bounding box center [254, 422] width 216 height 17
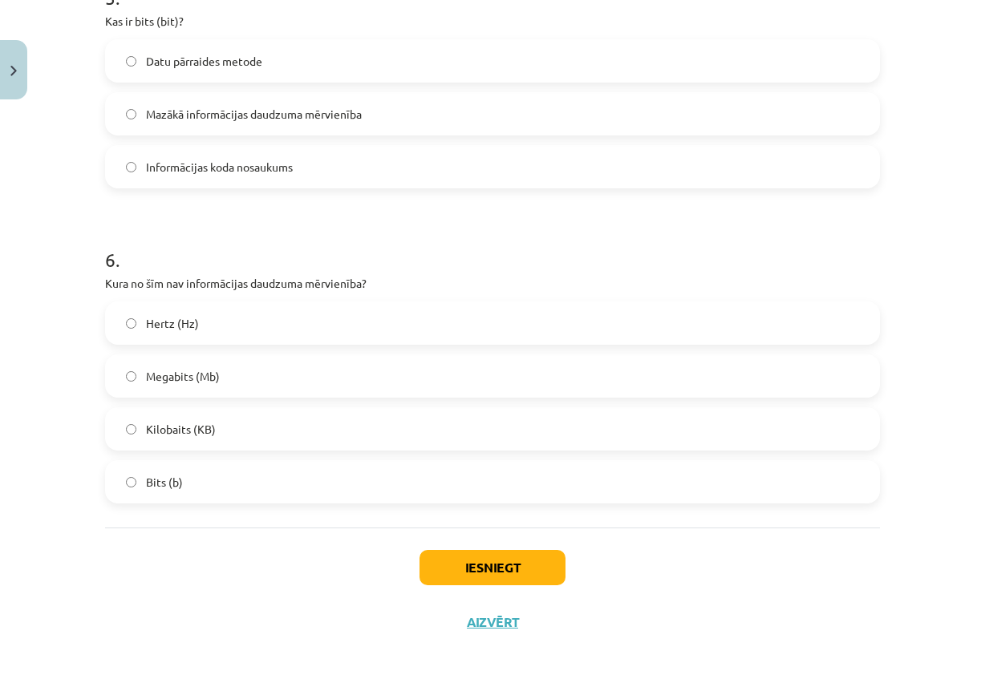
scroll to position [1476, 0]
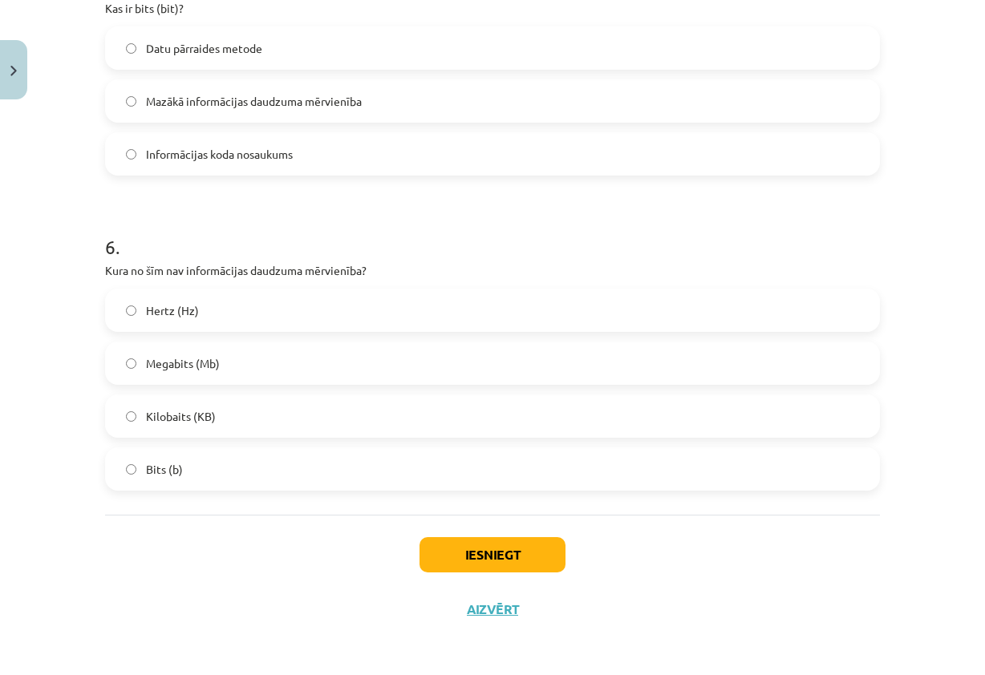
click at [196, 305] on label "Hertz (Hz)" at bounding box center [493, 310] width 772 height 40
click at [529, 555] on button "Iesniegt" at bounding box center [493, 554] width 146 height 35
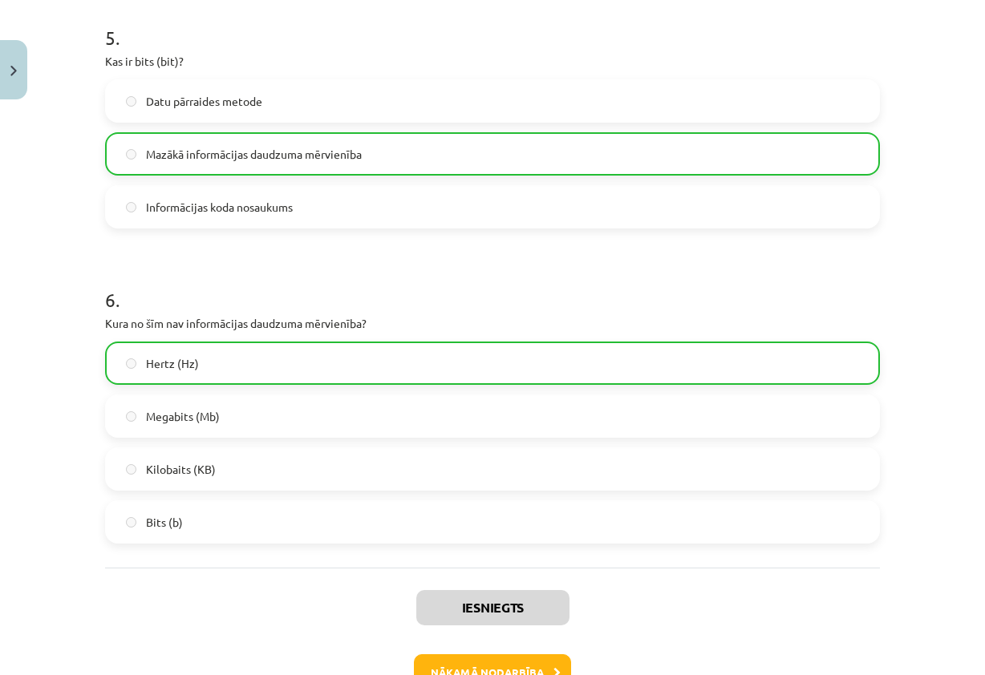
scroll to position [1527, 0]
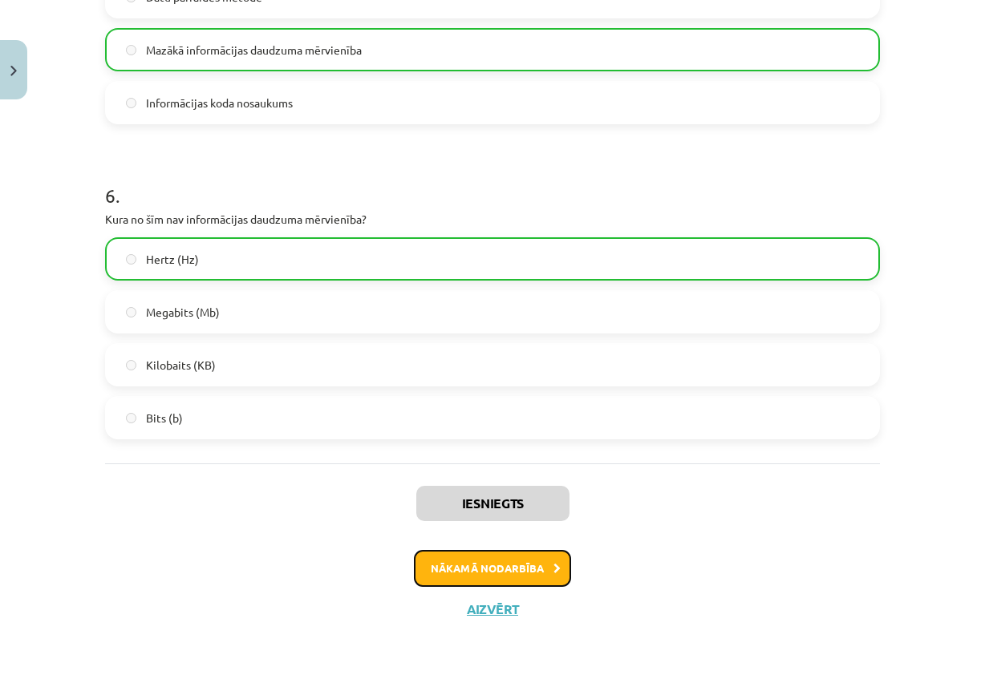
click at [511, 578] on button "Nākamā nodarbība" at bounding box center [492, 568] width 157 height 37
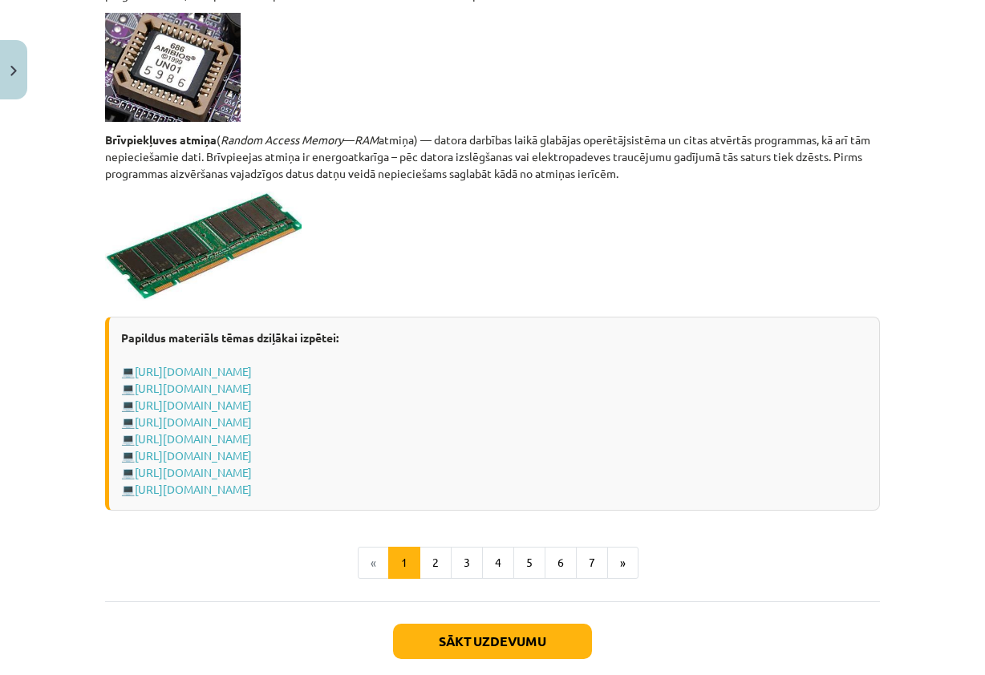
scroll to position [2687, 0]
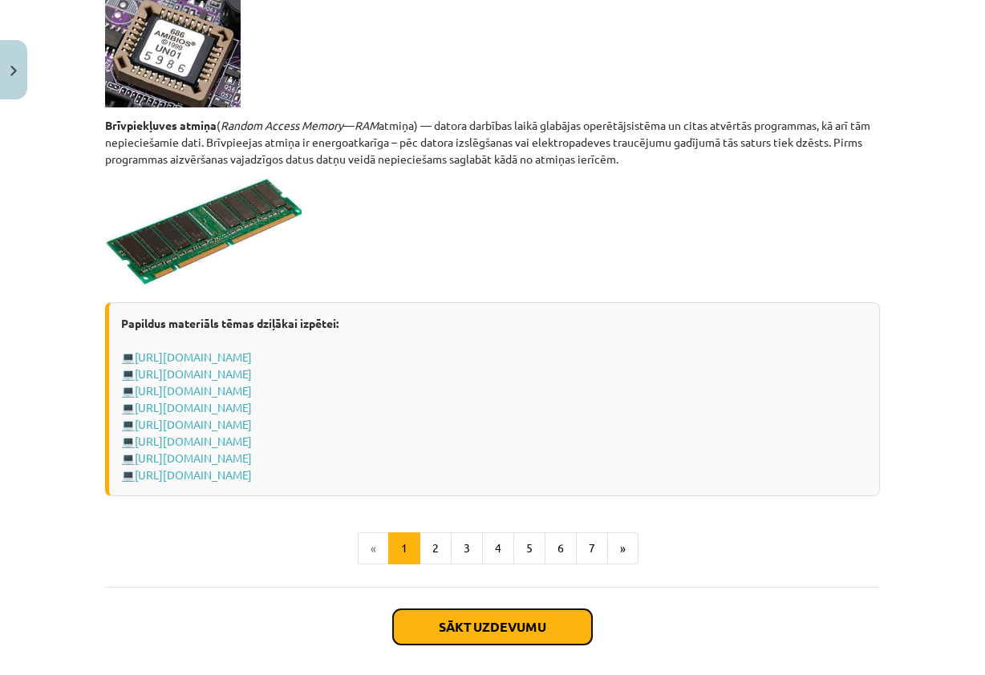
click at [520, 619] on button "Sākt uzdevumu" at bounding box center [492, 627] width 199 height 35
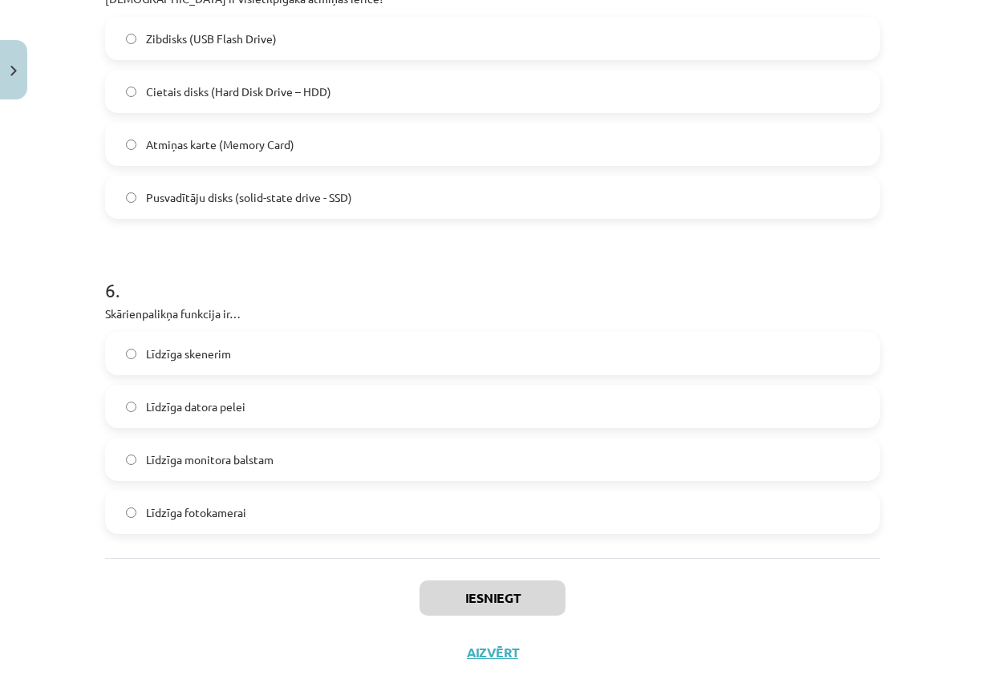
scroll to position [1688, 0]
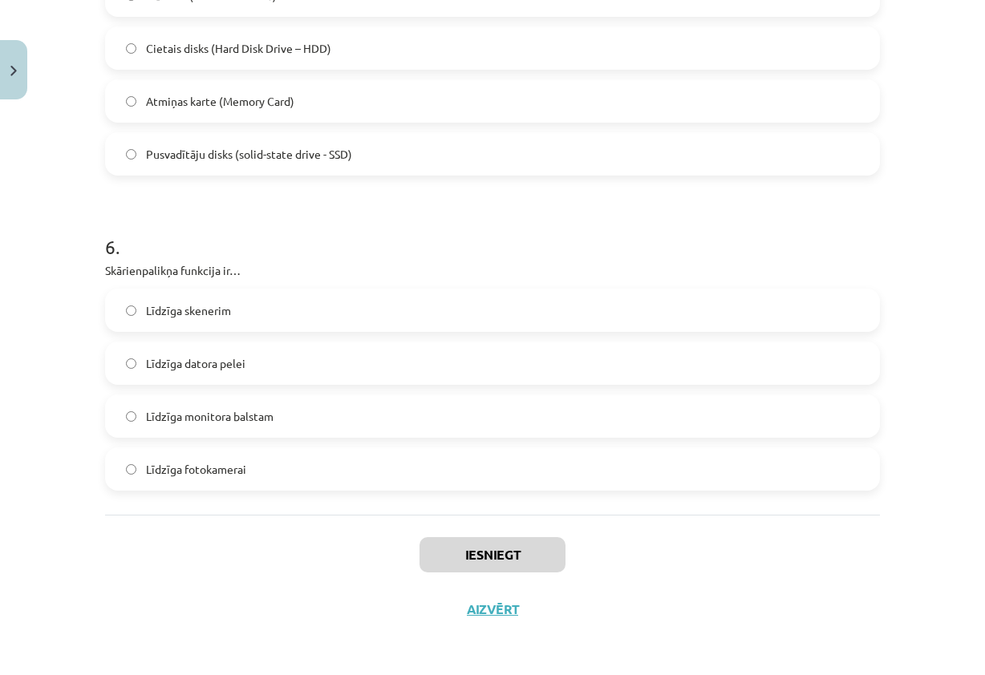
drag, startPoint x: 99, startPoint y: 314, endPoint x: 570, endPoint y: 465, distance: 494.7
copy form "1 . Kura no šīm ir ievadizvadierīce? Monitors Austiņas ar mikrofonu Pele Intern…"
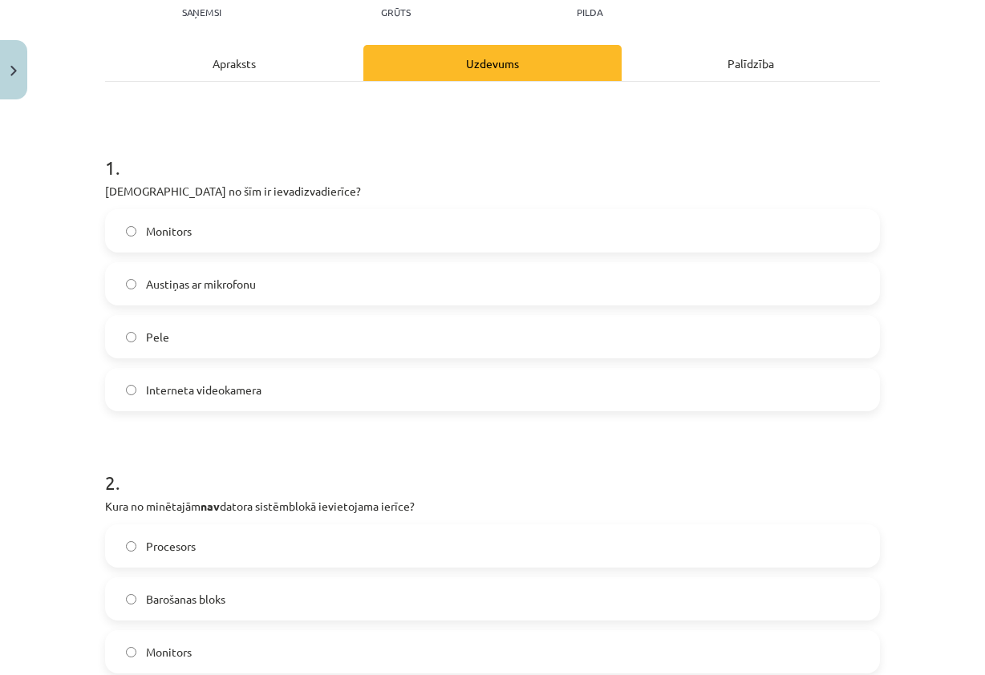
scroll to position [164, 0]
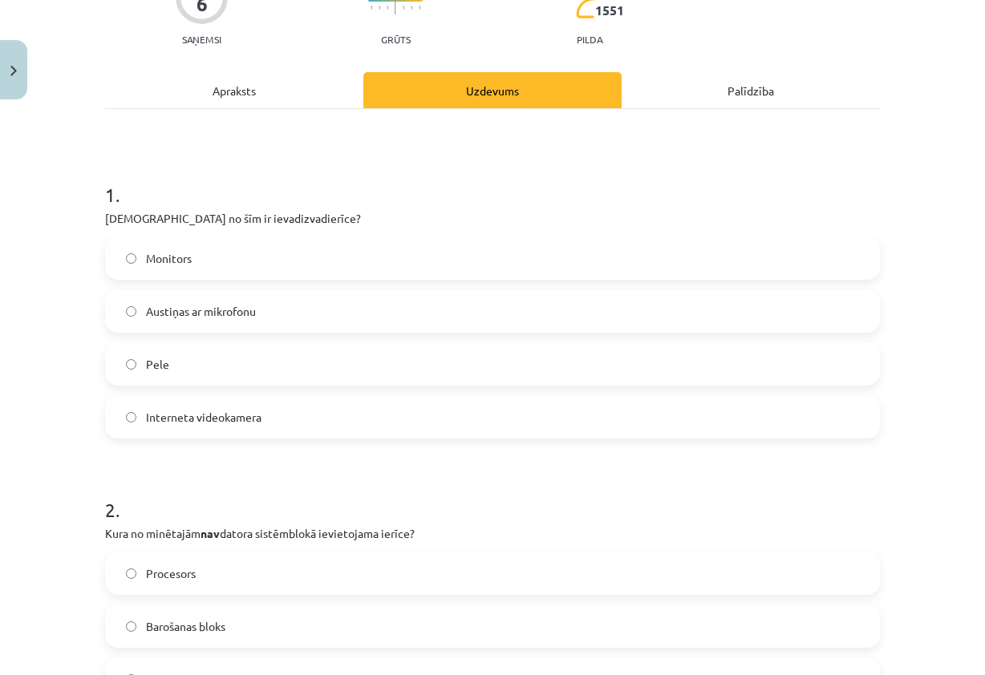
click at [456, 194] on h1 "1 ." at bounding box center [492, 181] width 775 height 50
click at [245, 313] on span "Austiņas ar mikrofonu" at bounding box center [201, 311] width 110 height 17
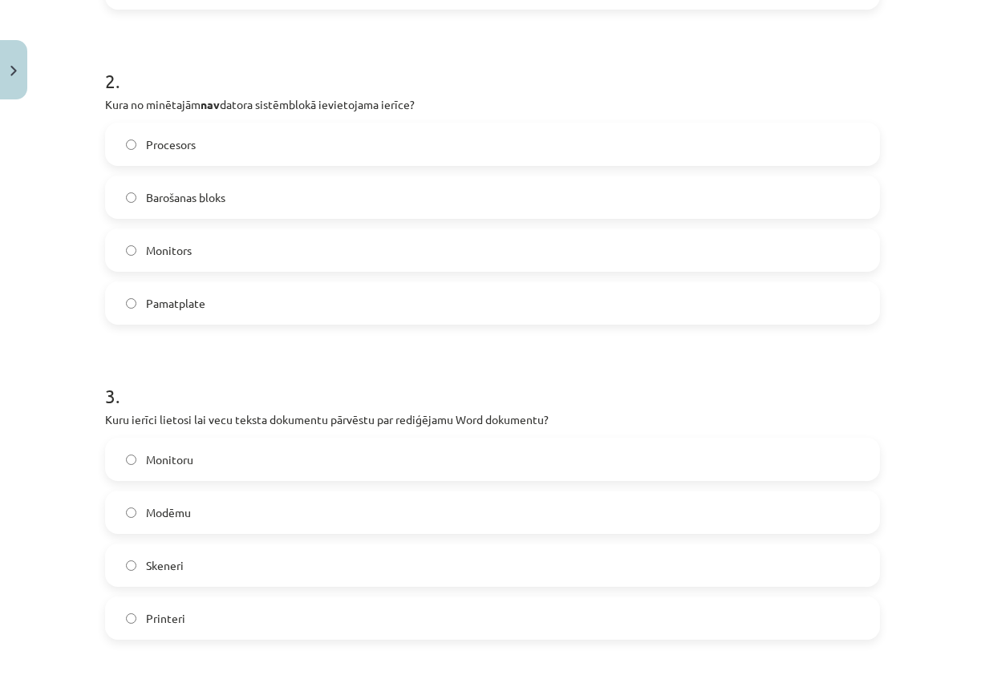
scroll to position [565, 0]
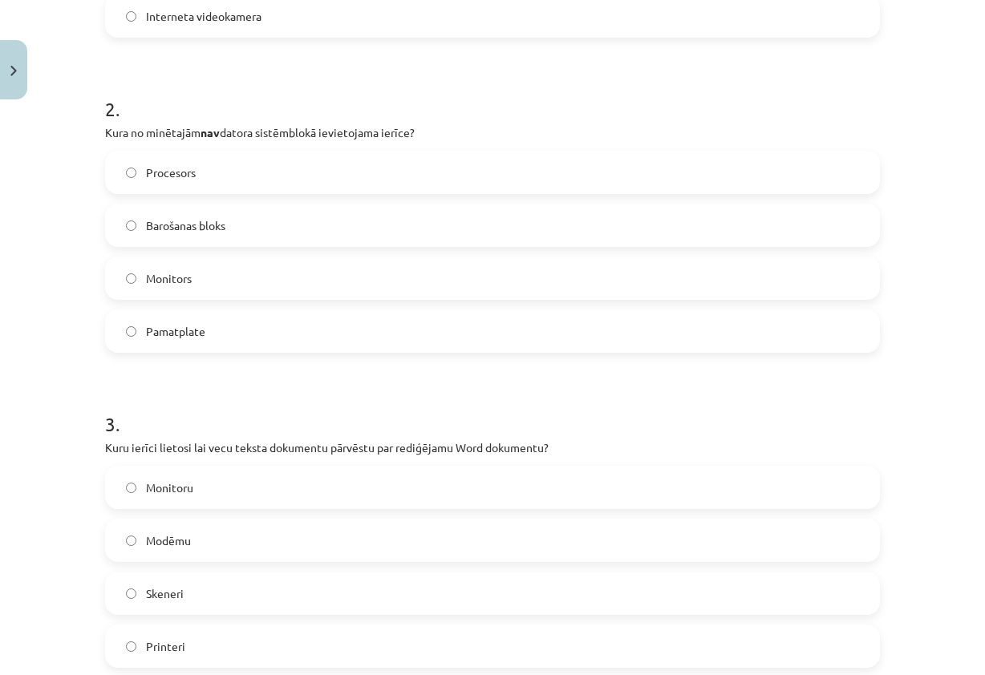
click at [198, 176] on label "Procesors" at bounding box center [493, 172] width 772 height 40
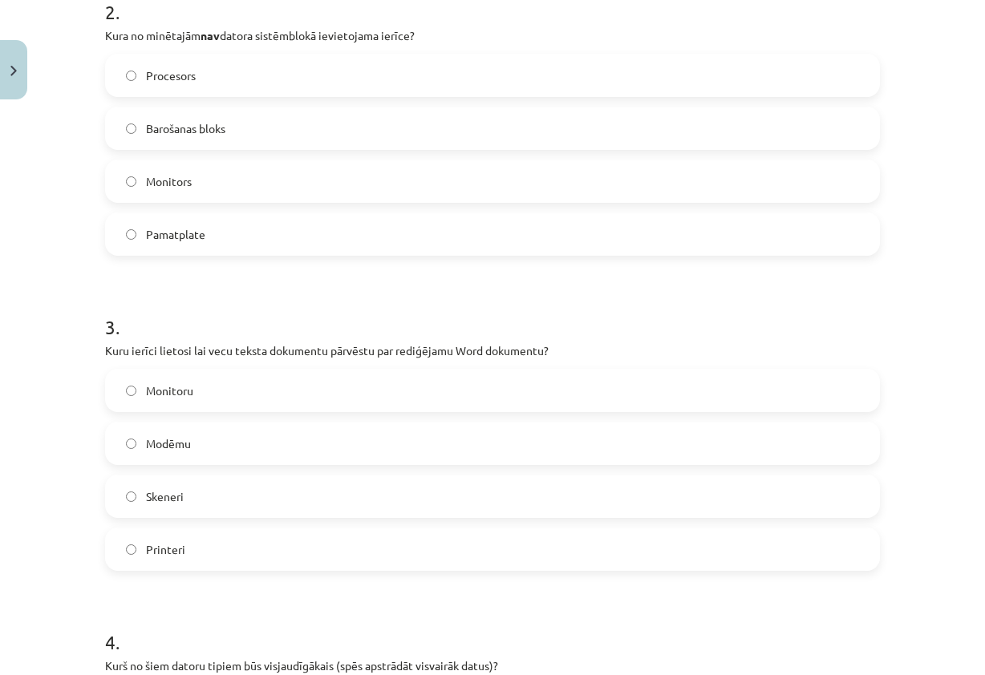
scroll to position [805, 0]
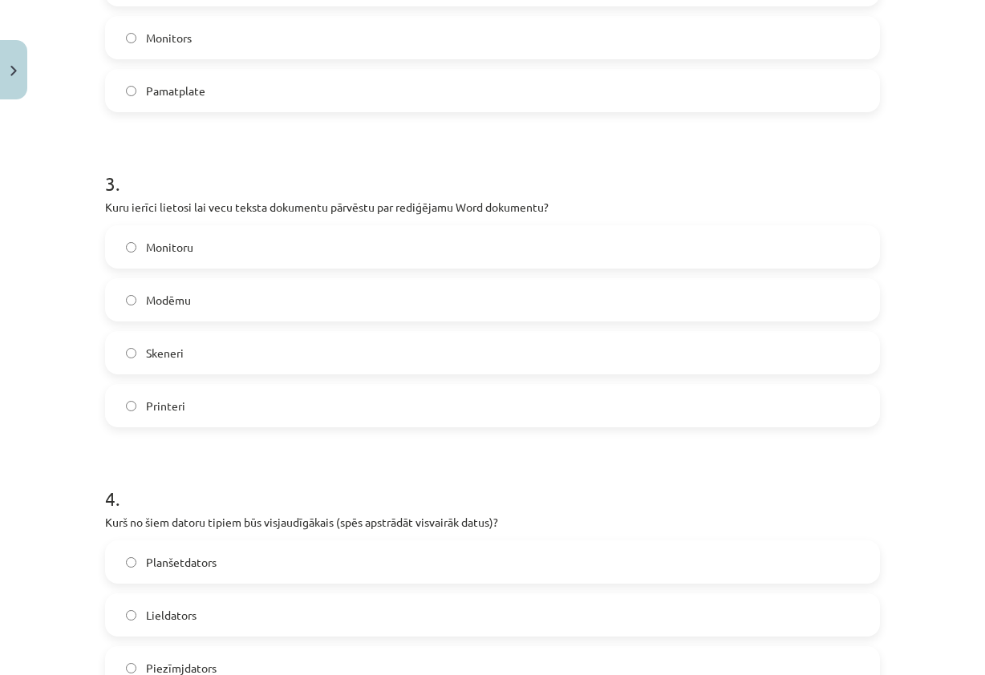
click at [189, 351] on label "Skeneri" at bounding box center [493, 353] width 772 height 40
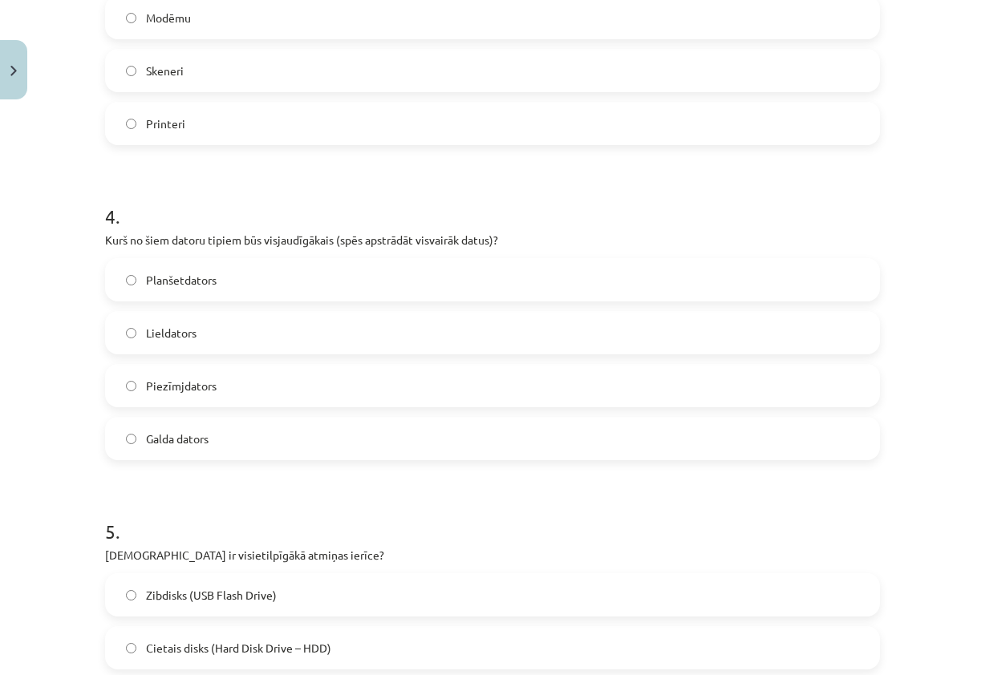
scroll to position [1126, 0]
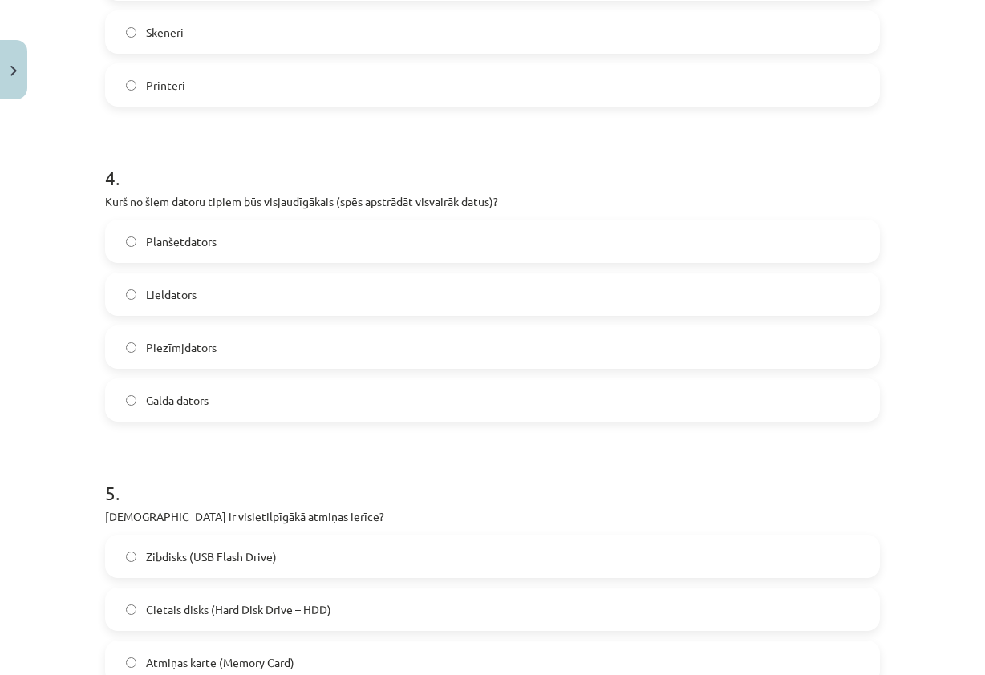
click at [196, 286] on label "Lieldators" at bounding box center [493, 294] width 772 height 40
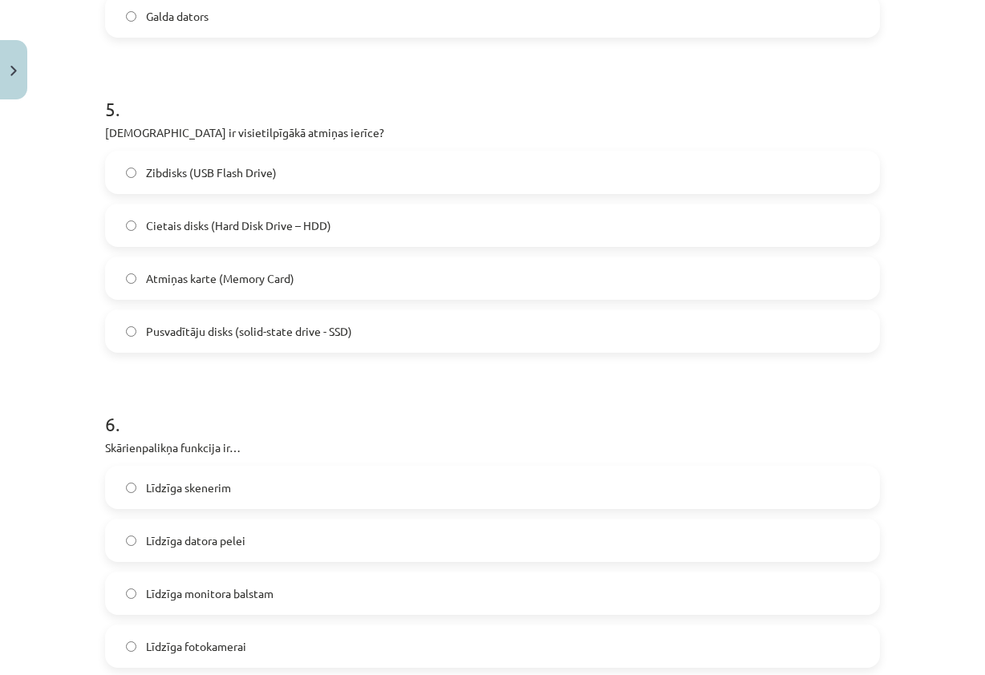
scroll to position [1527, 0]
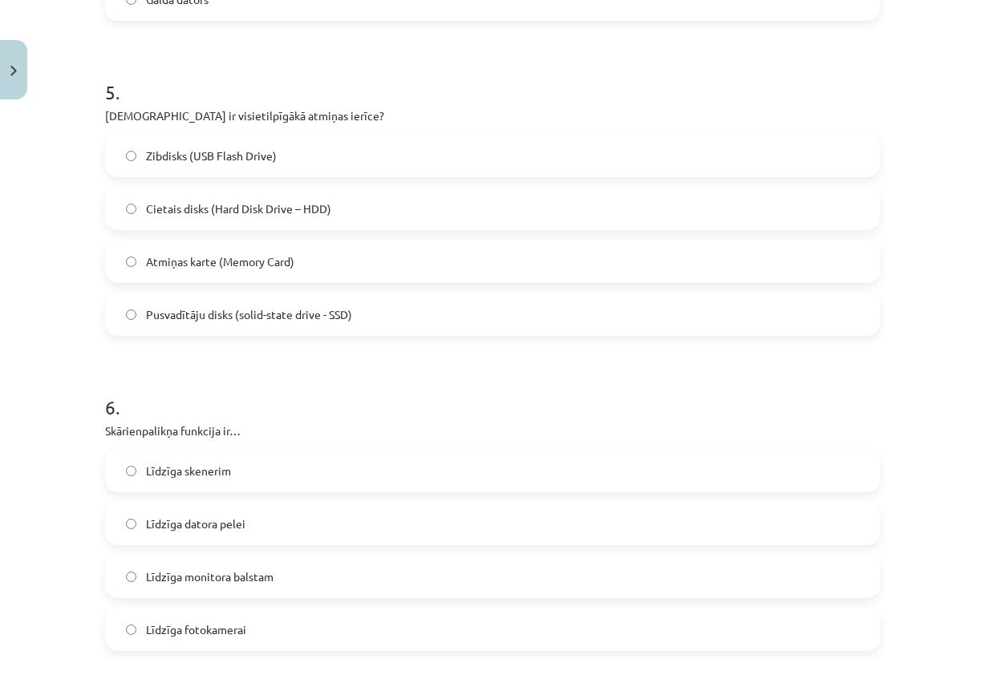
click at [256, 221] on label "Cietais disks (Hard Disk Drive – HDD)" at bounding box center [493, 209] width 772 height 40
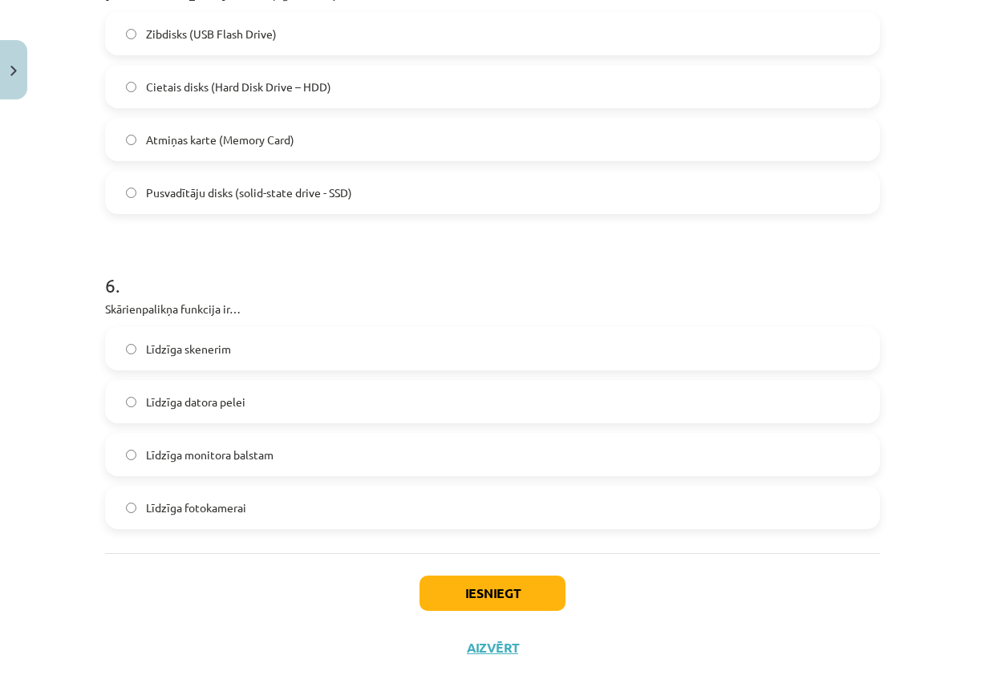
scroll to position [1688, 0]
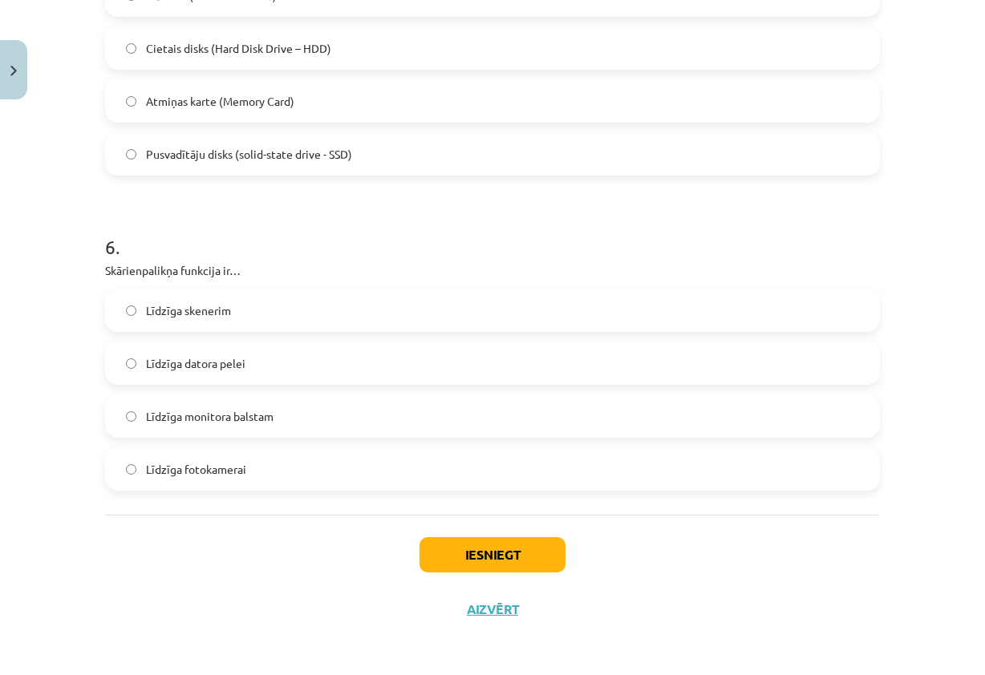
click at [292, 417] on label "Līdzīga monitora balstam" at bounding box center [493, 416] width 772 height 40
click at [475, 562] on button "Iesniegt" at bounding box center [493, 554] width 146 height 35
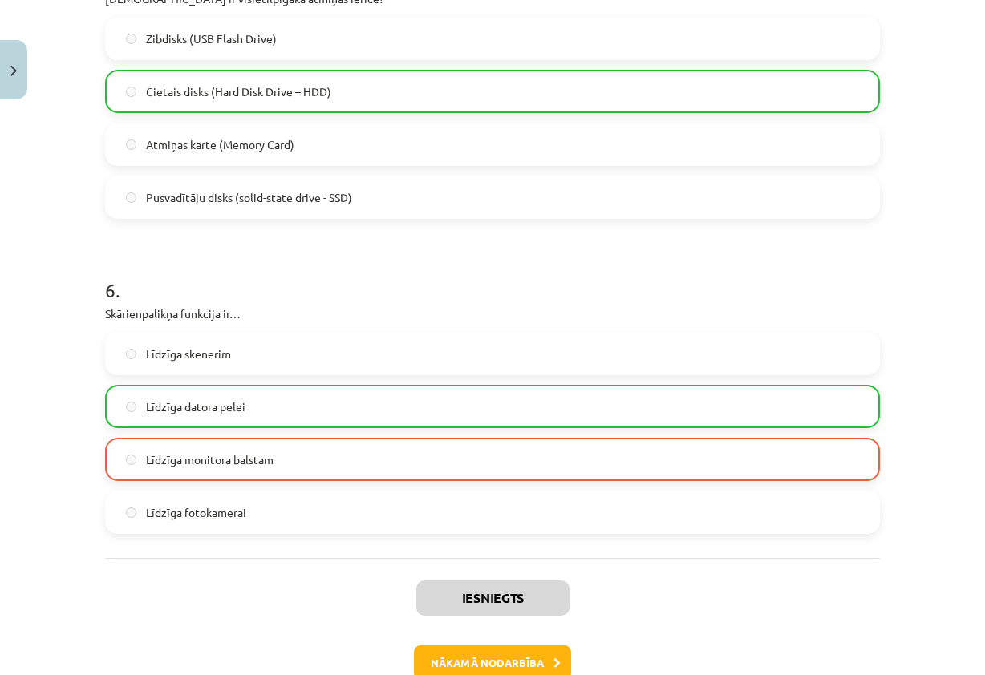
scroll to position [1739, 0]
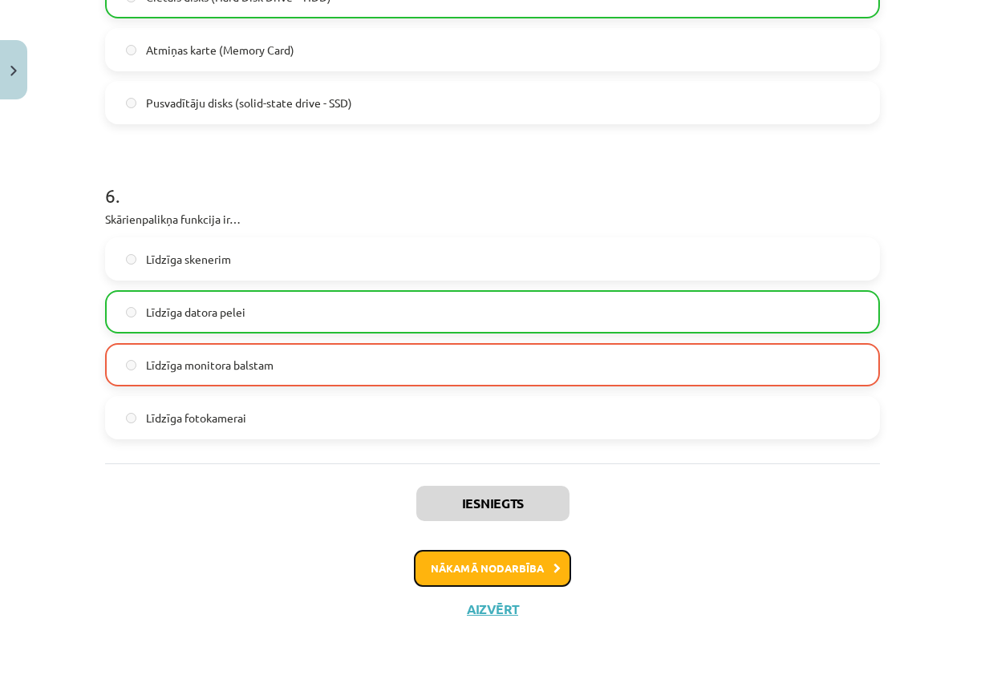
click at [505, 574] on button "Nākamā nodarbība" at bounding box center [492, 568] width 157 height 37
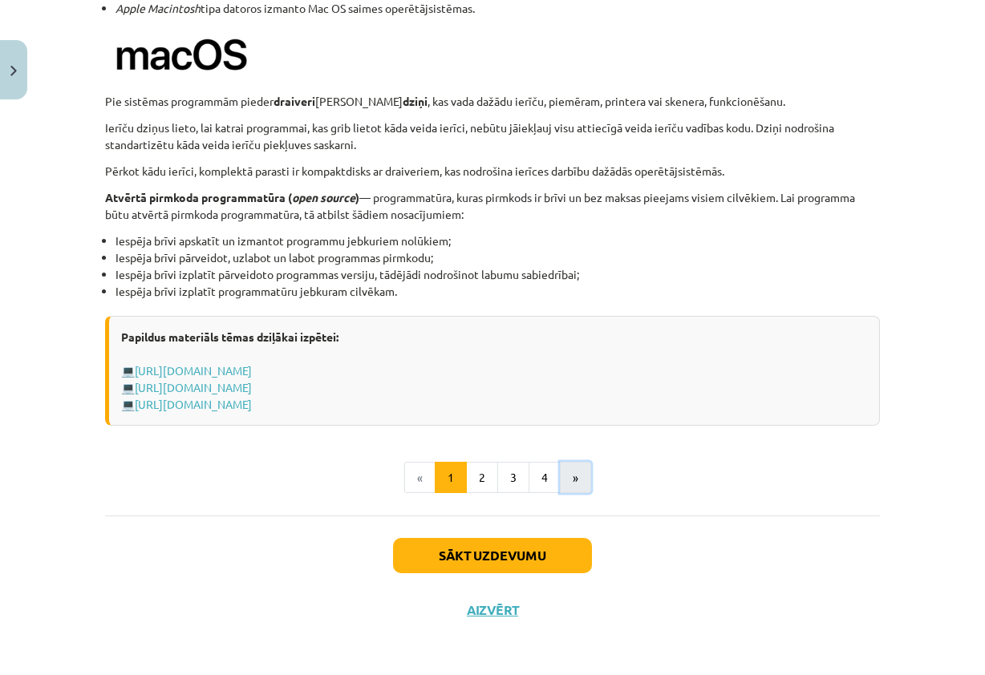
click at [567, 479] on button "»" at bounding box center [575, 478] width 31 height 32
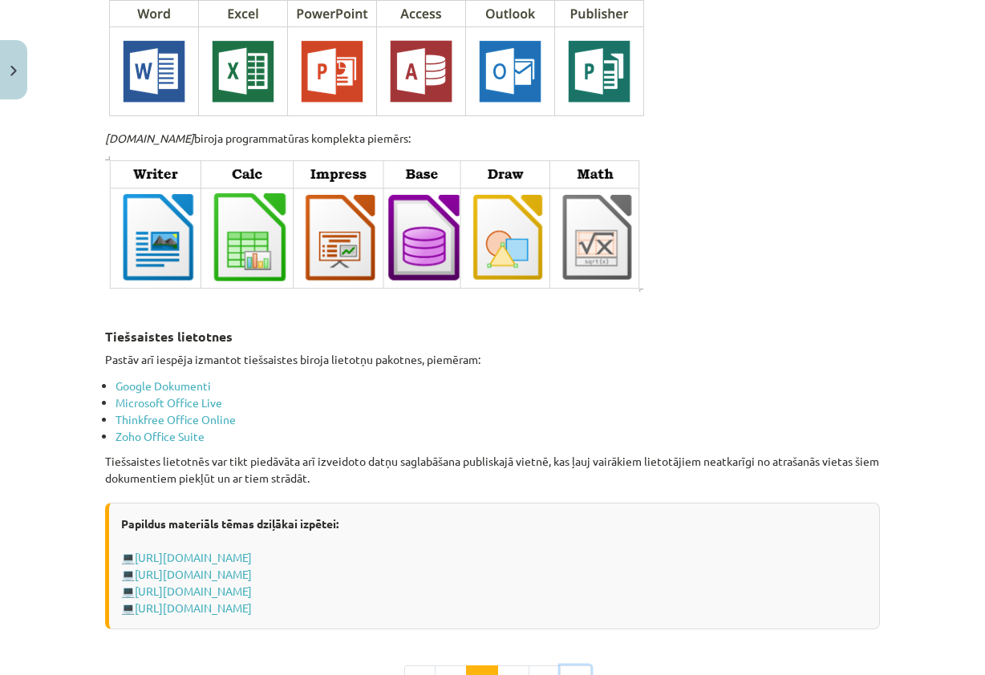
scroll to position [2660, 0]
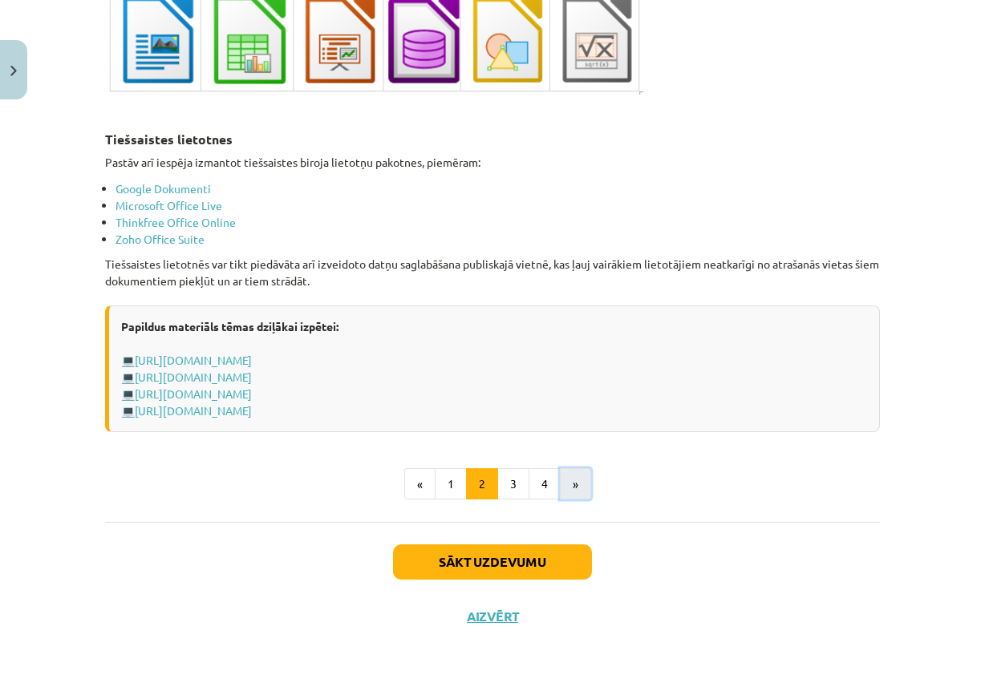
click at [577, 468] on button "»" at bounding box center [575, 484] width 31 height 32
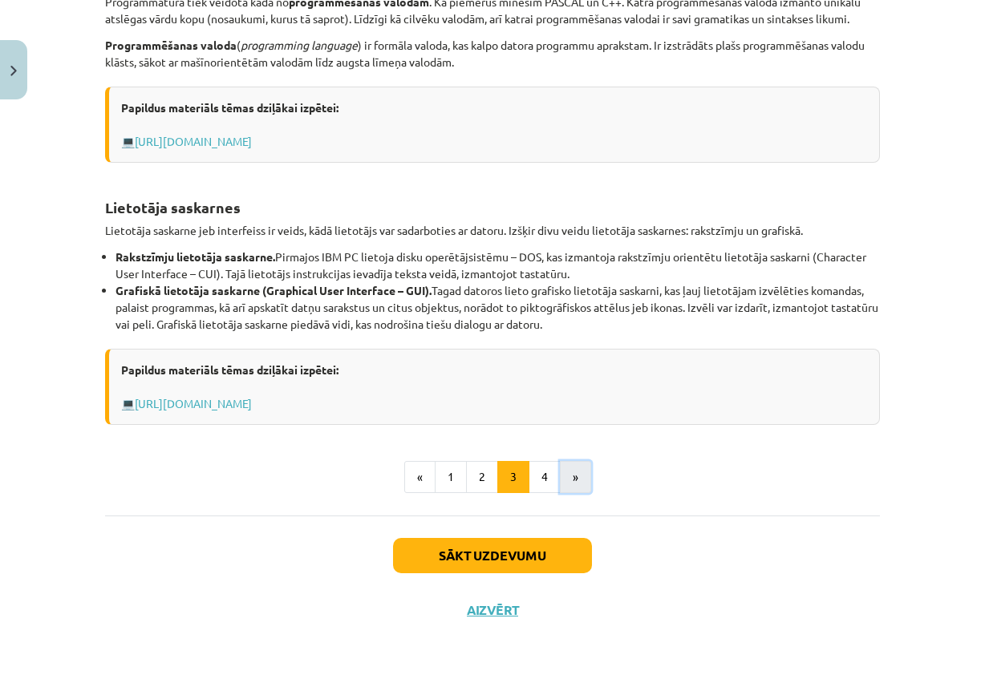
click at [571, 473] on button "»" at bounding box center [575, 477] width 31 height 32
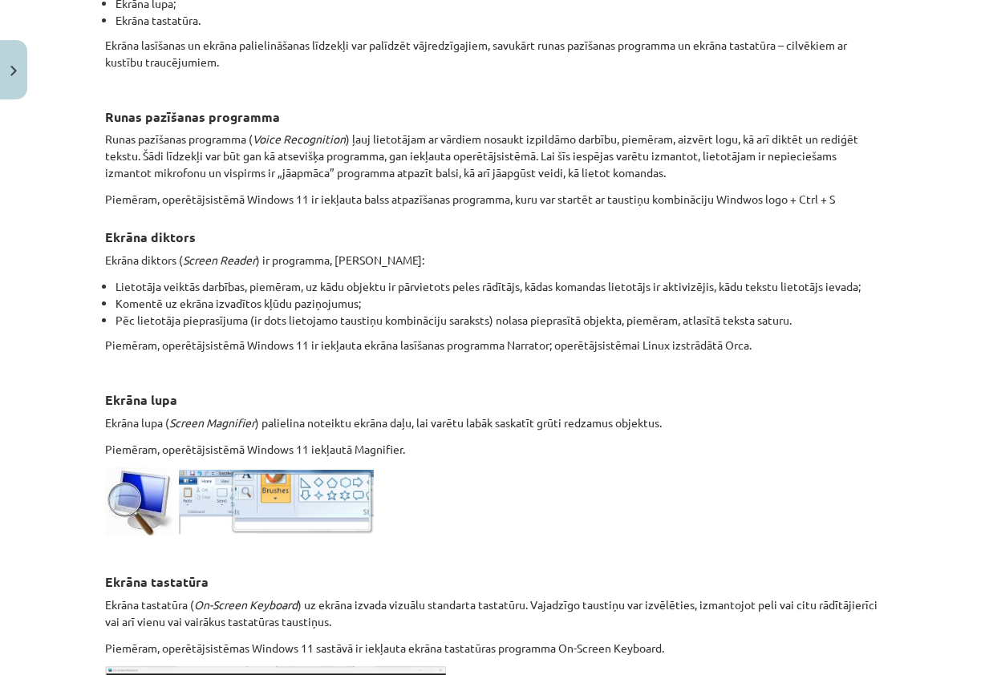
scroll to position [774, 0]
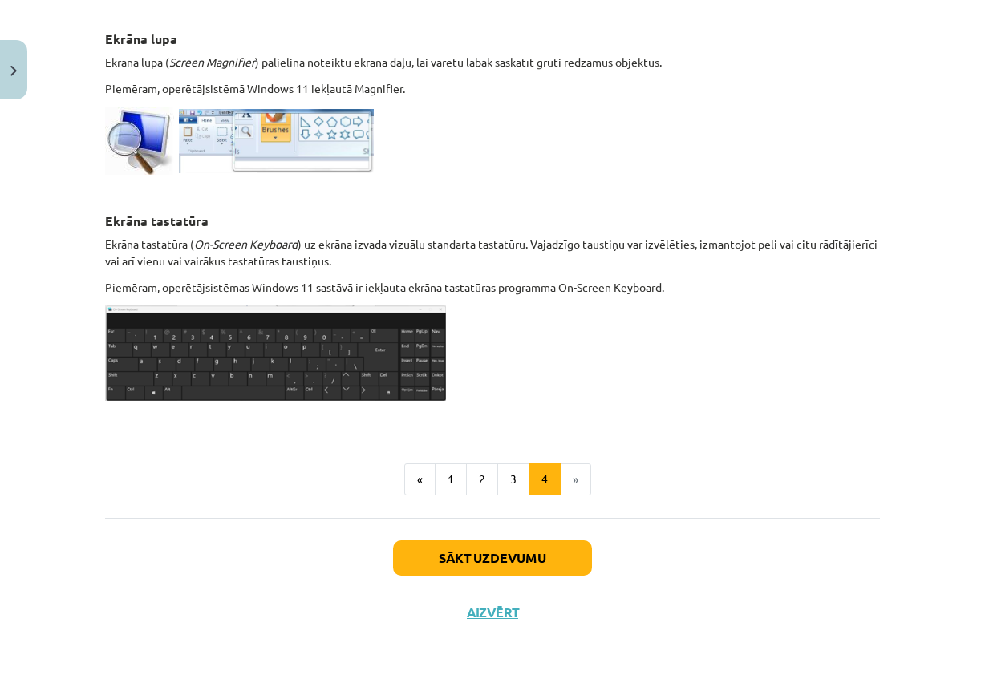
click at [574, 470] on li "»" at bounding box center [576, 480] width 30 height 32
click at [509, 549] on button "Sākt uzdevumu" at bounding box center [492, 558] width 199 height 35
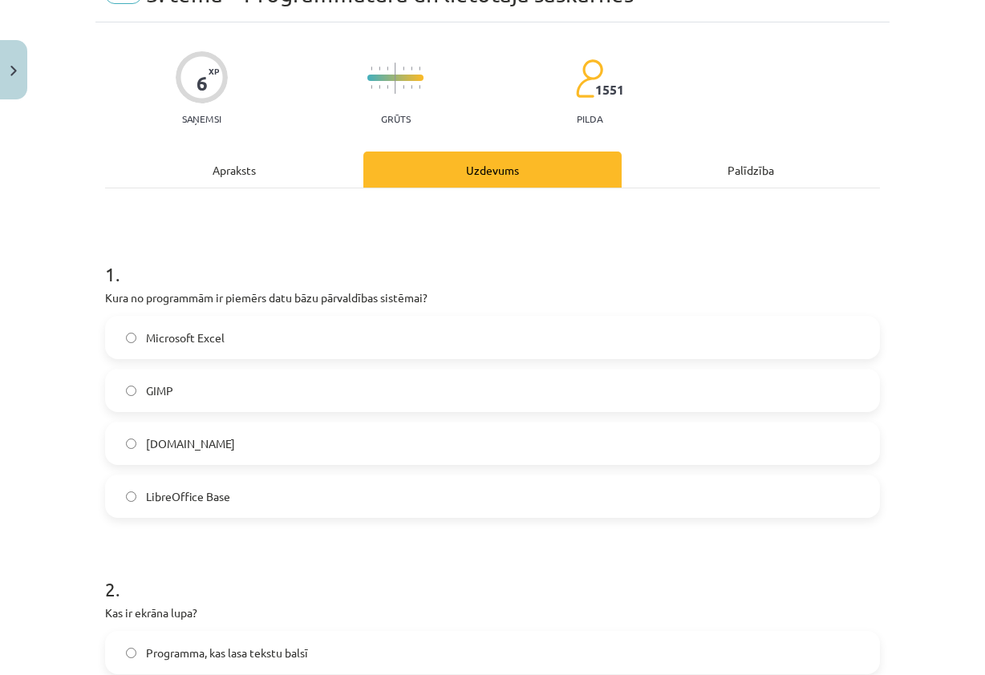
scroll to position [40, 0]
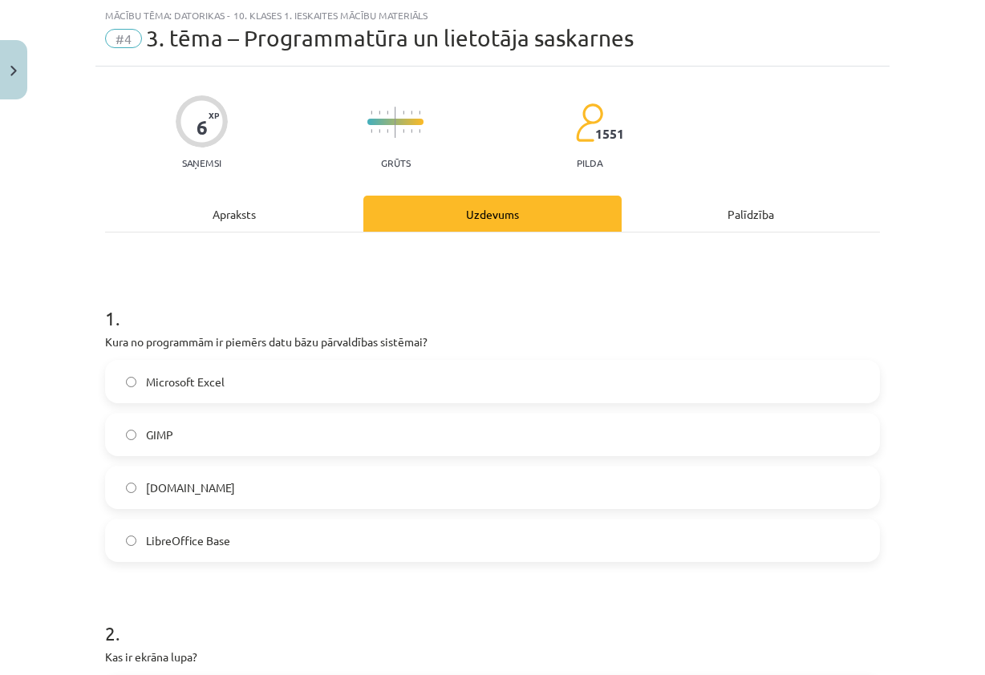
click at [248, 382] on label "Microsoft Excel" at bounding box center [493, 382] width 772 height 40
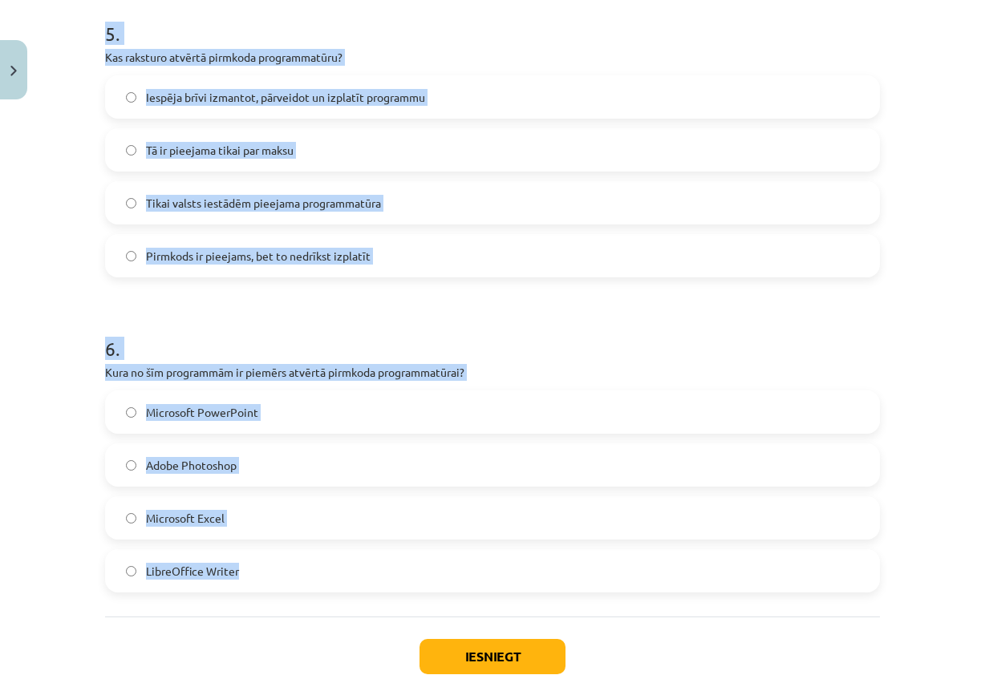
scroll to position [1582, 0]
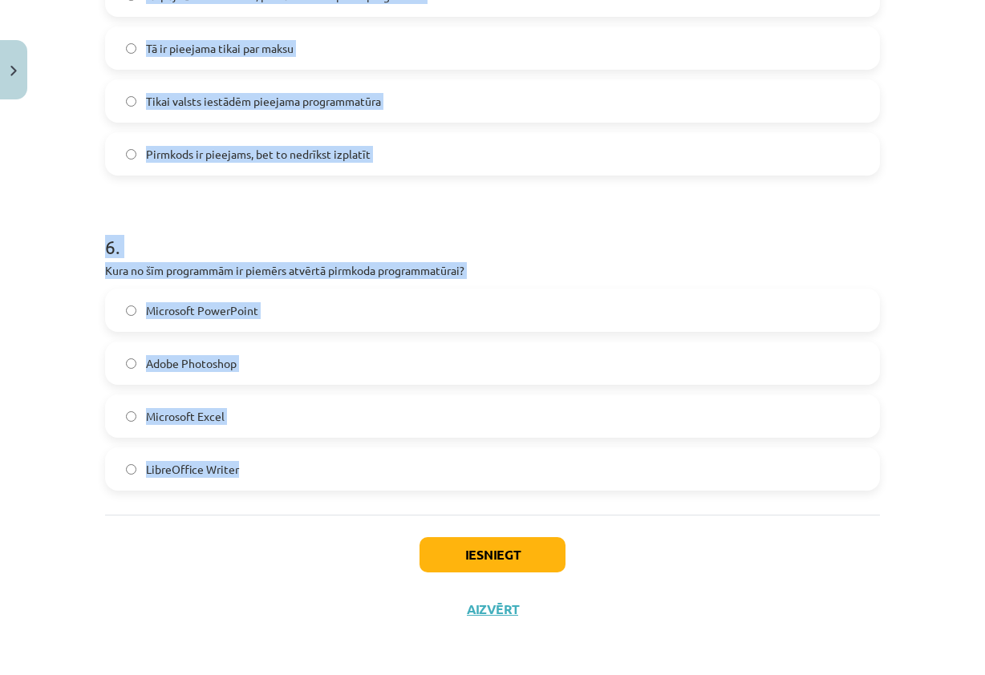
drag, startPoint x: 99, startPoint y: 340, endPoint x: 497, endPoint y: 493, distance: 425.3
copy form "Kura no programmām ir piemērs datu bāzu pārvaldības sistēmai? Microsoft Excel G…"
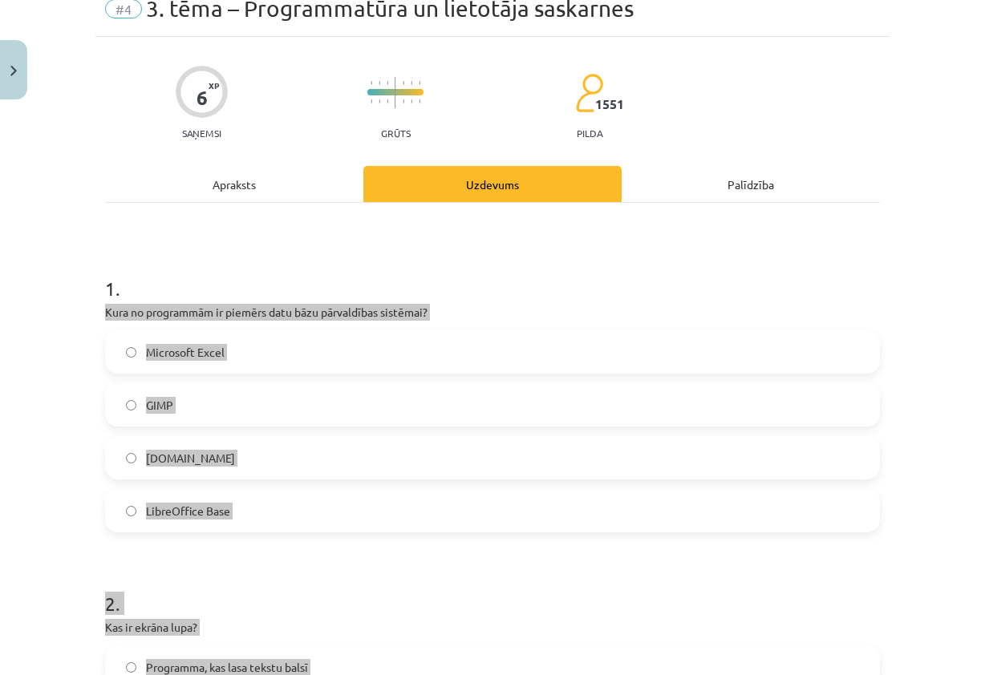
scroll to position [58, 0]
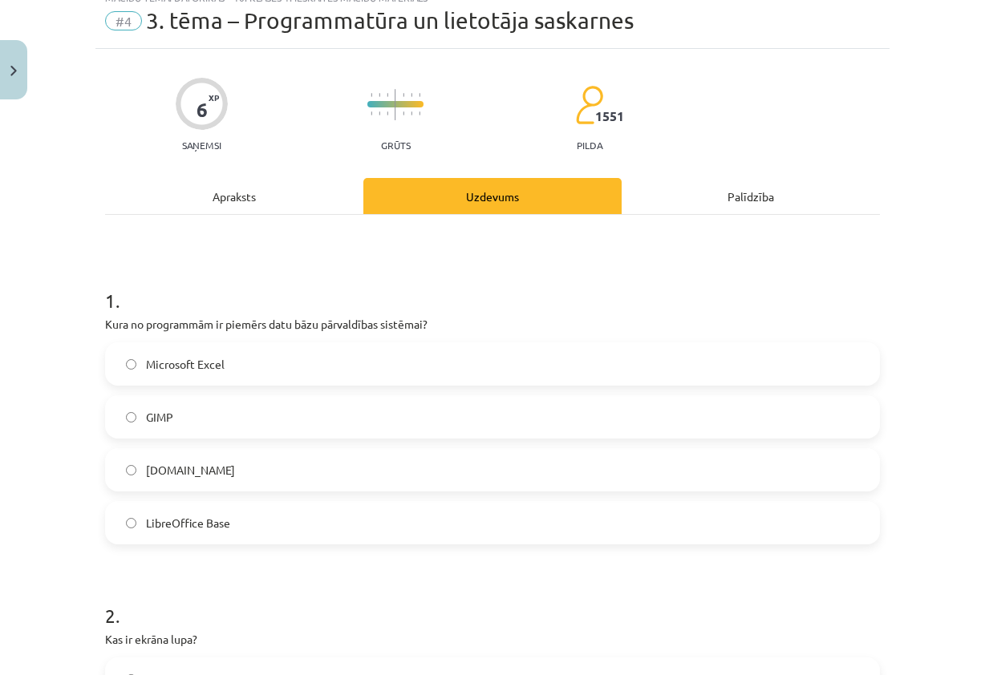
click at [624, 278] on h1 "1 ." at bounding box center [492, 287] width 775 height 50
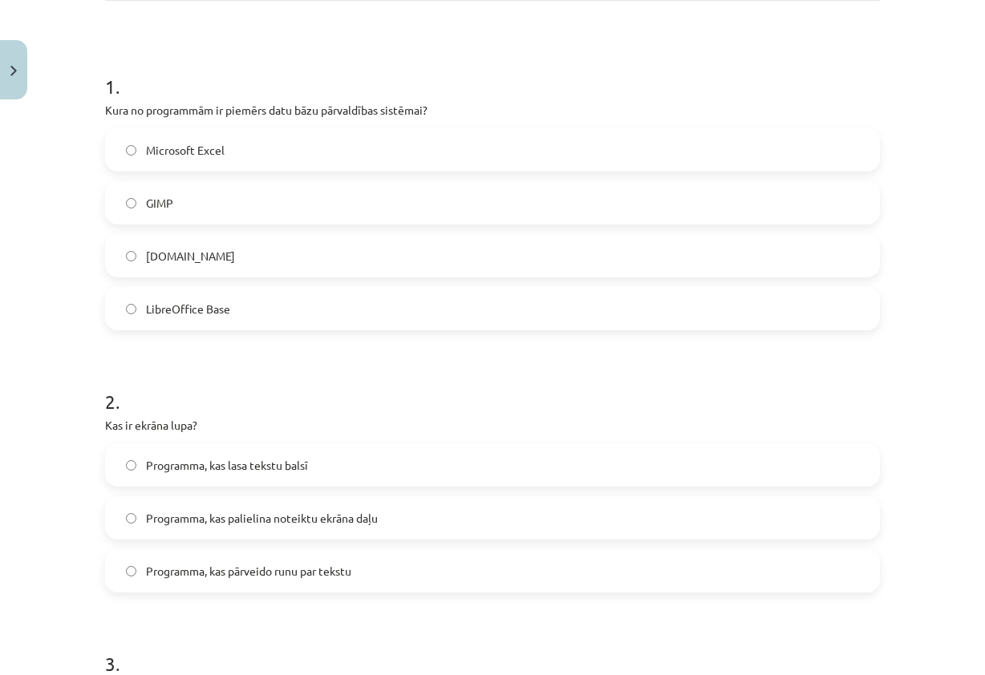
scroll to position [298, 0]
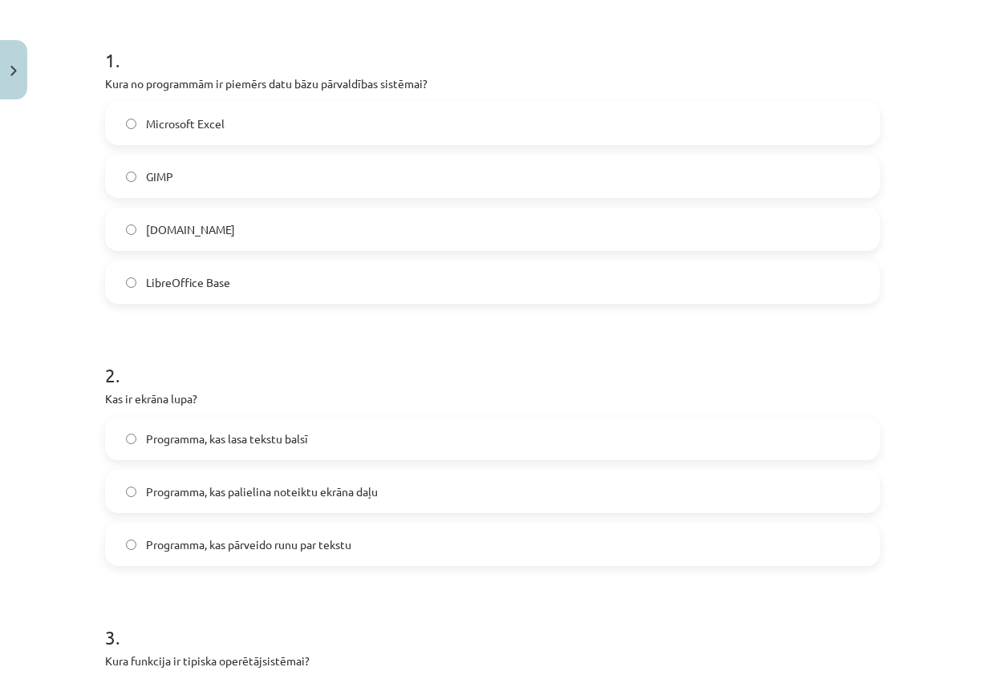
click at [393, 497] on label "Programma, kas palielina noteiktu ekrāna daļu" at bounding box center [493, 492] width 772 height 40
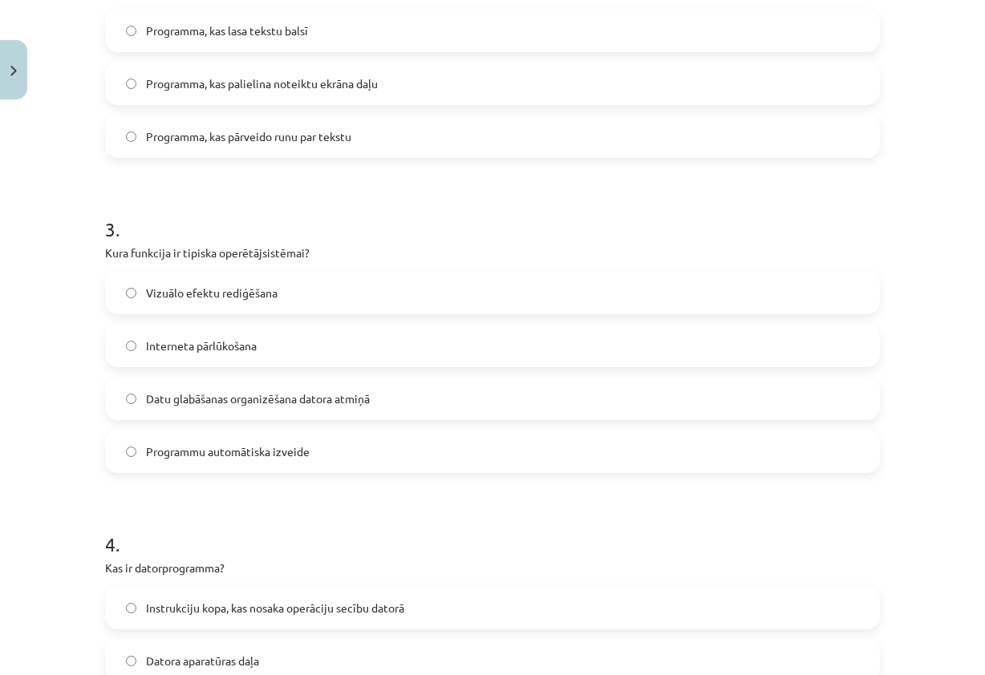
scroll to position [780, 0]
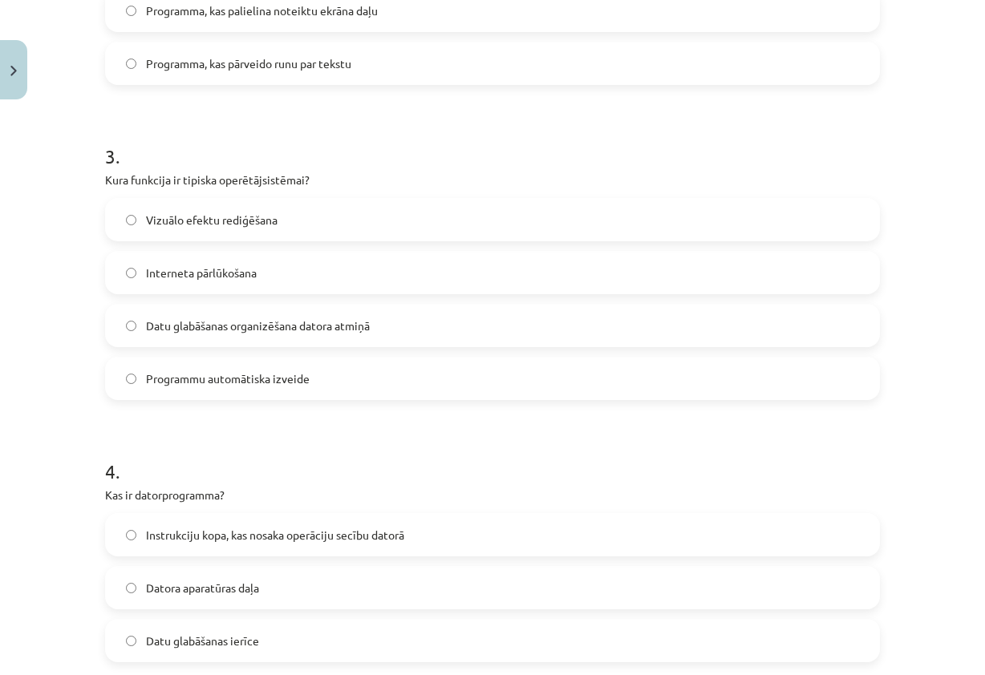
click at [407, 330] on label "Datu glabāšanas organizēšana datora atmiņā" at bounding box center [493, 326] width 772 height 40
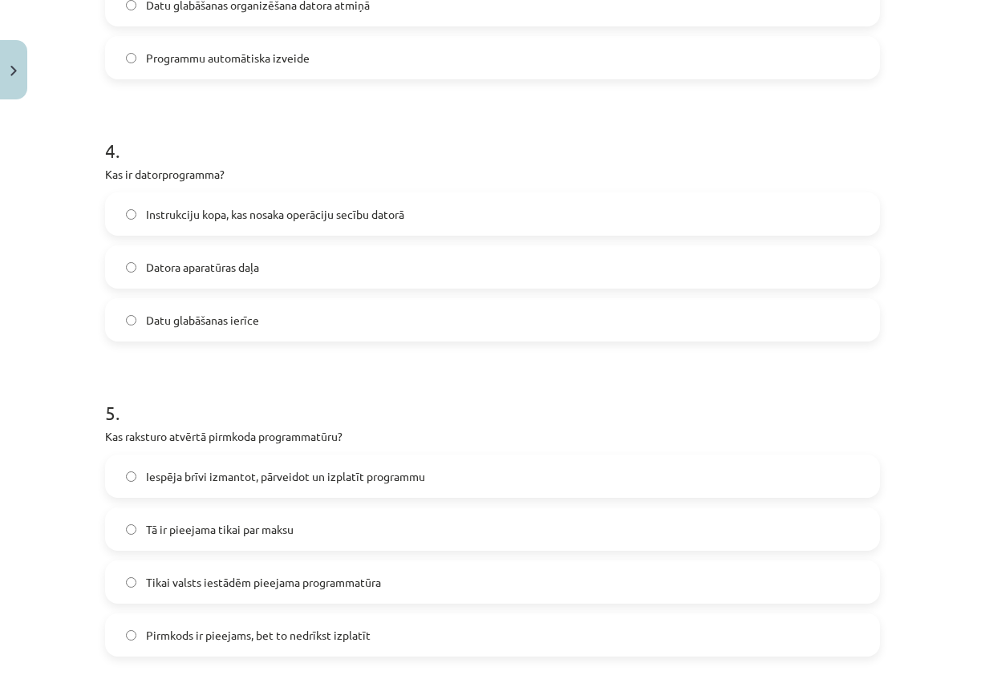
scroll to position [1181, 0]
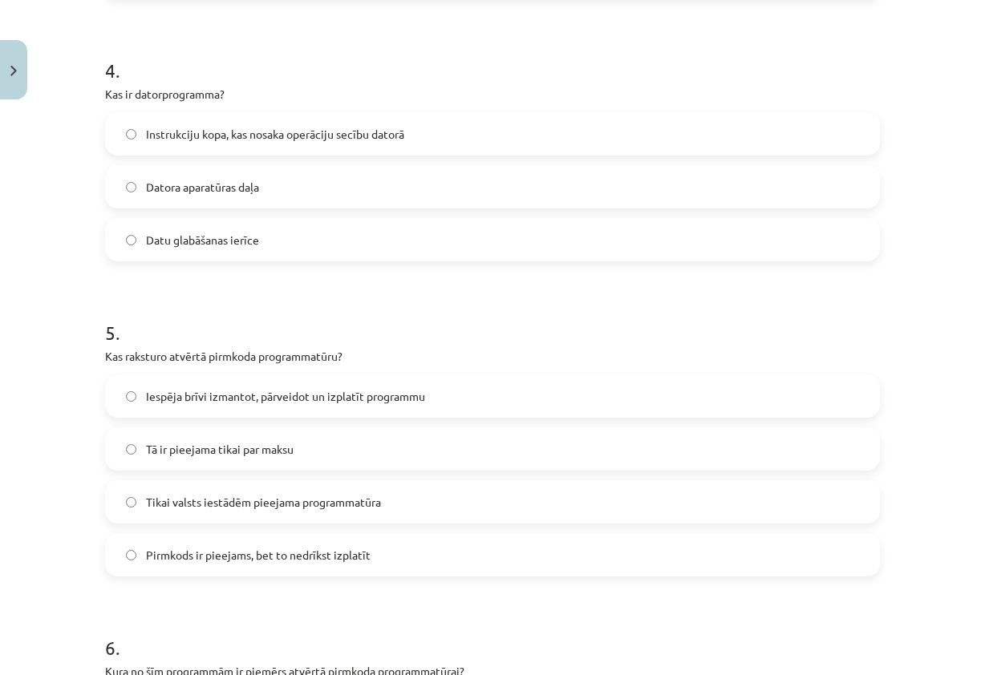
click at [433, 128] on label "Instrukciju kopa, kas nosaka operāciju secību datorā" at bounding box center [493, 134] width 772 height 40
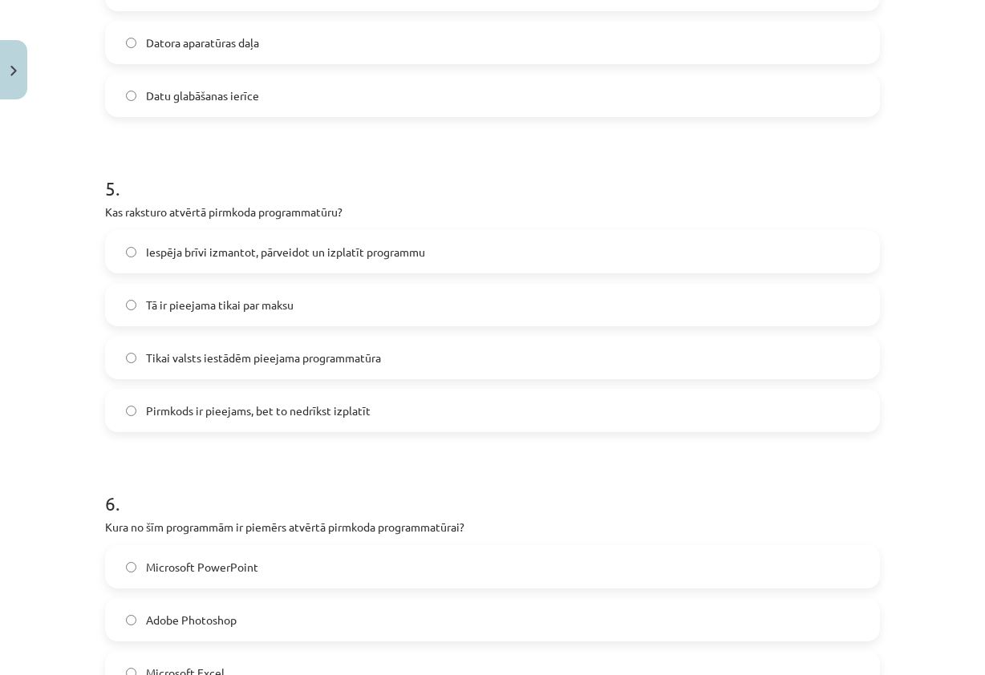
scroll to position [1341, 0]
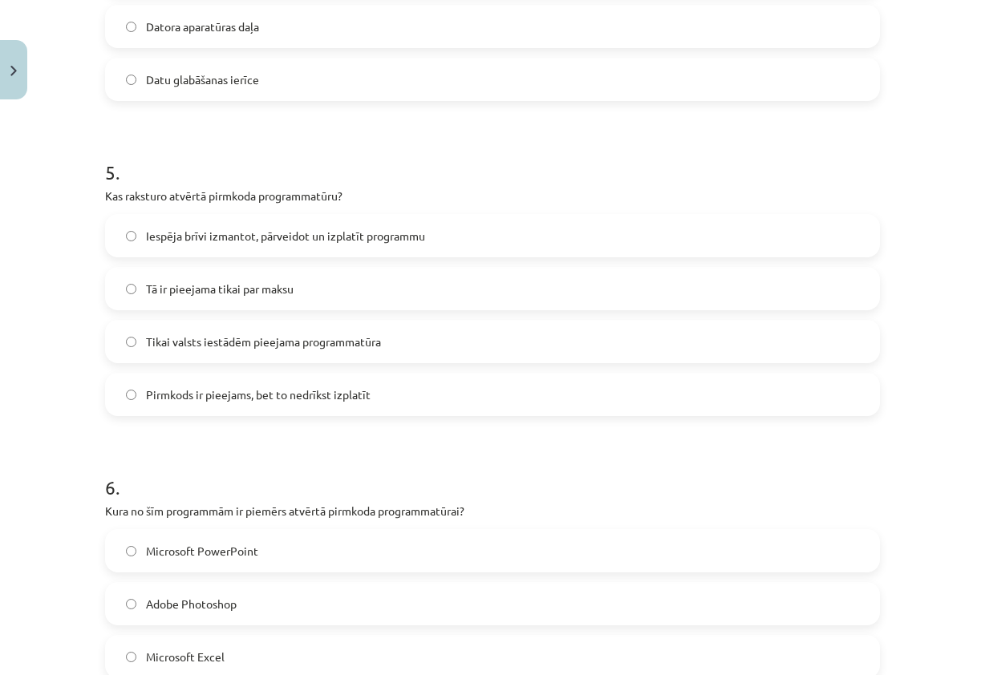
click at [430, 229] on label "Iespēja brīvi izmantot, pārveidot un izplatīt programmu" at bounding box center [493, 236] width 772 height 40
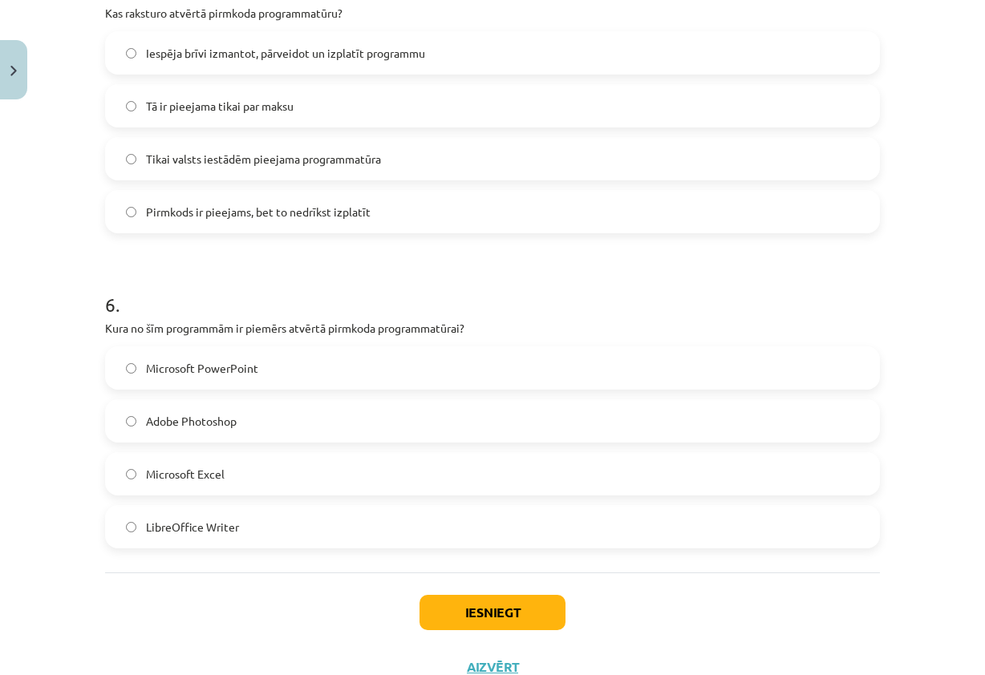
scroll to position [1582, 0]
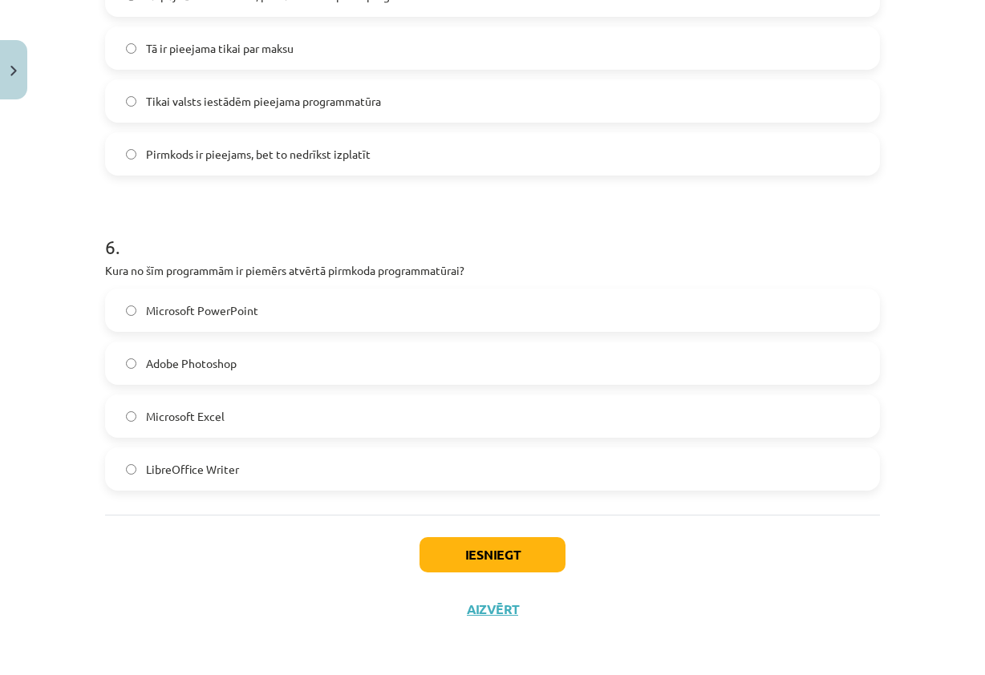
click at [342, 306] on label "Microsoft PowerPoint" at bounding box center [493, 310] width 772 height 40
click at [471, 545] on button "Iesniegt" at bounding box center [493, 554] width 146 height 35
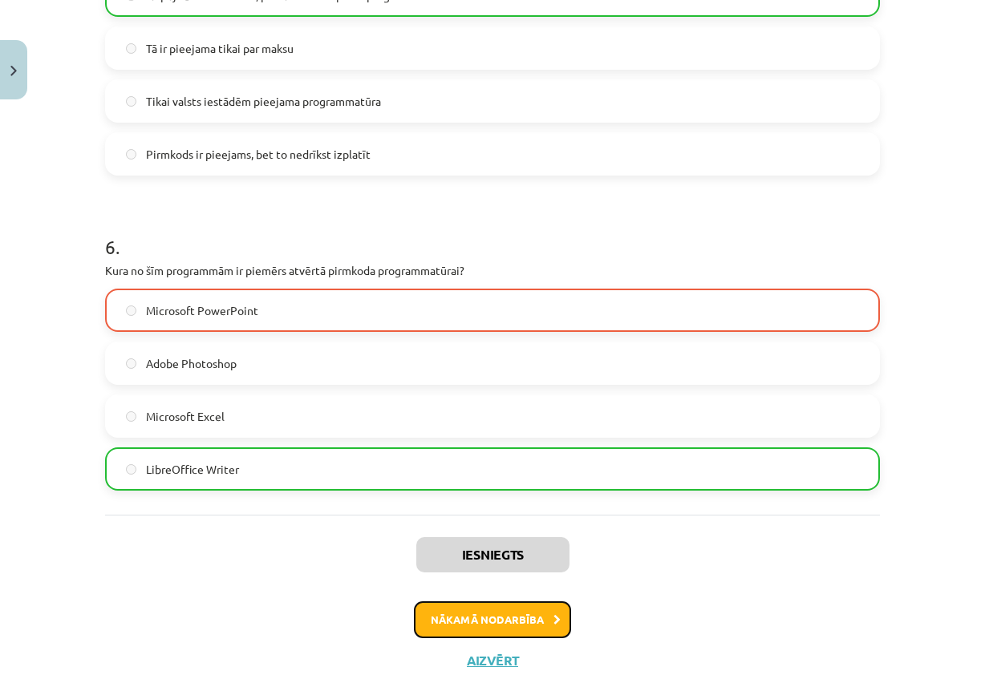
click at [489, 624] on button "Nākamā nodarbība" at bounding box center [492, 620] width 157 height 37
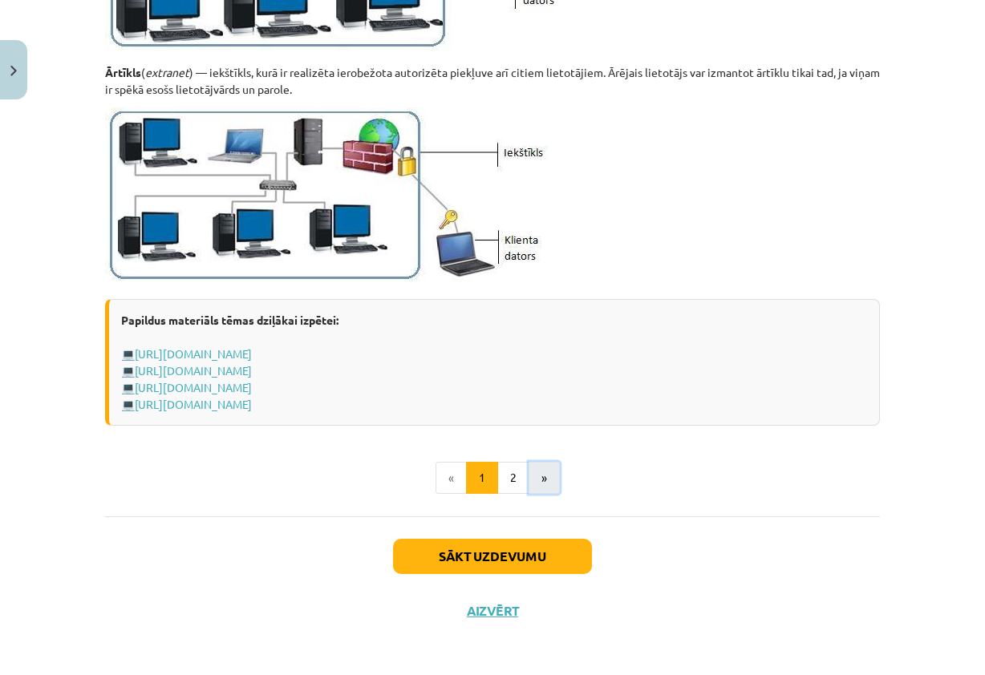
click at [541, 475] on button "»" at bounding box center [544, 478] width 31 height 32
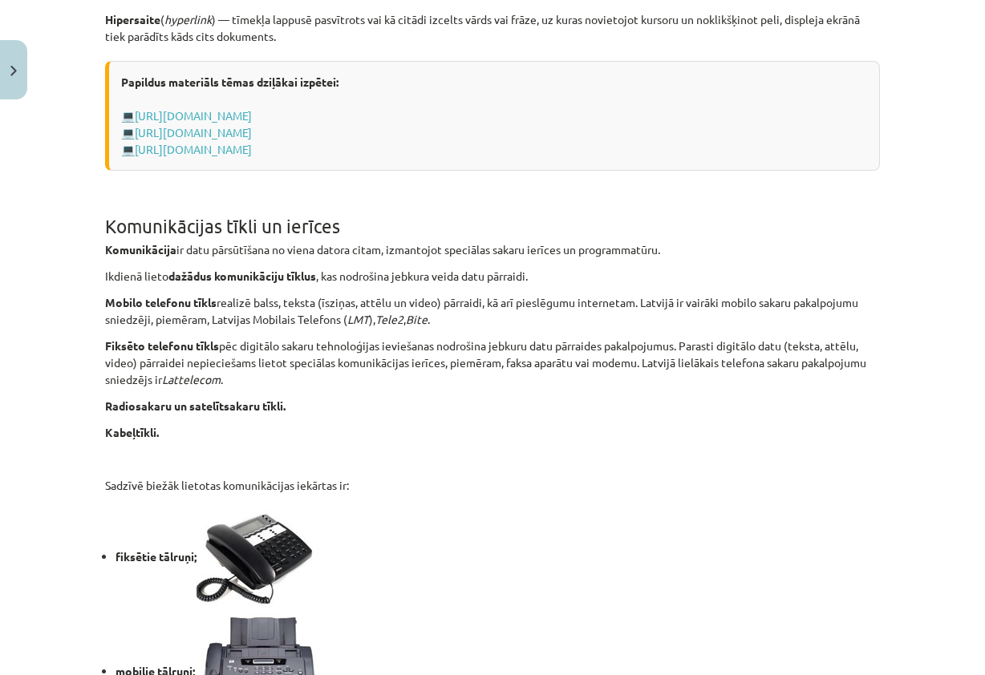
scroll to position [1293, 0]
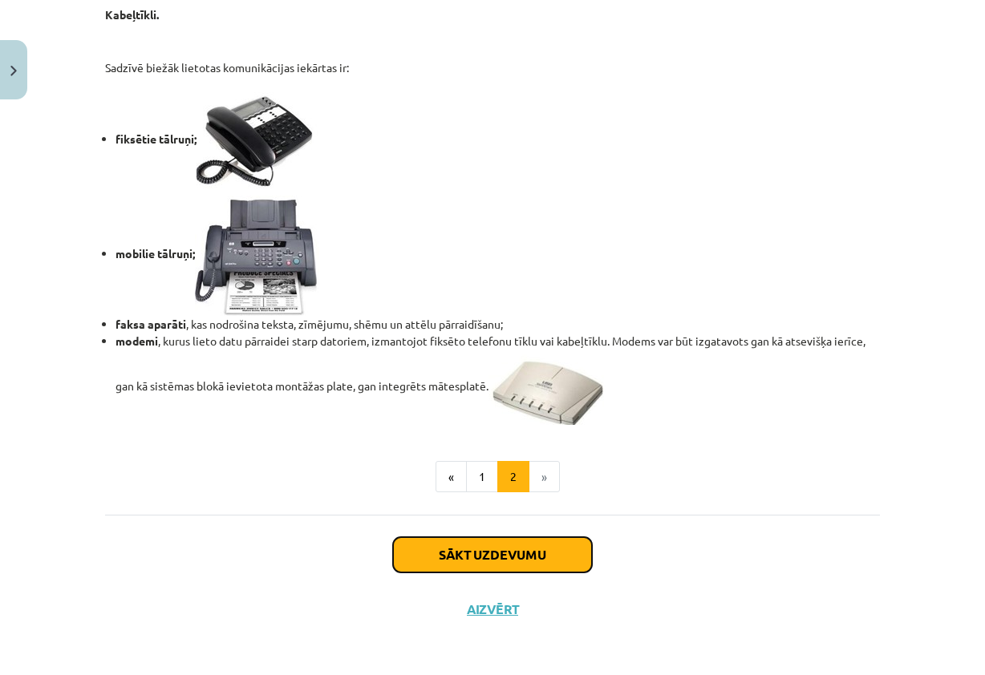
click at [523, 555] on button "Sākt uzdevumu" at bounding box center [492, 554] width 199 height 35
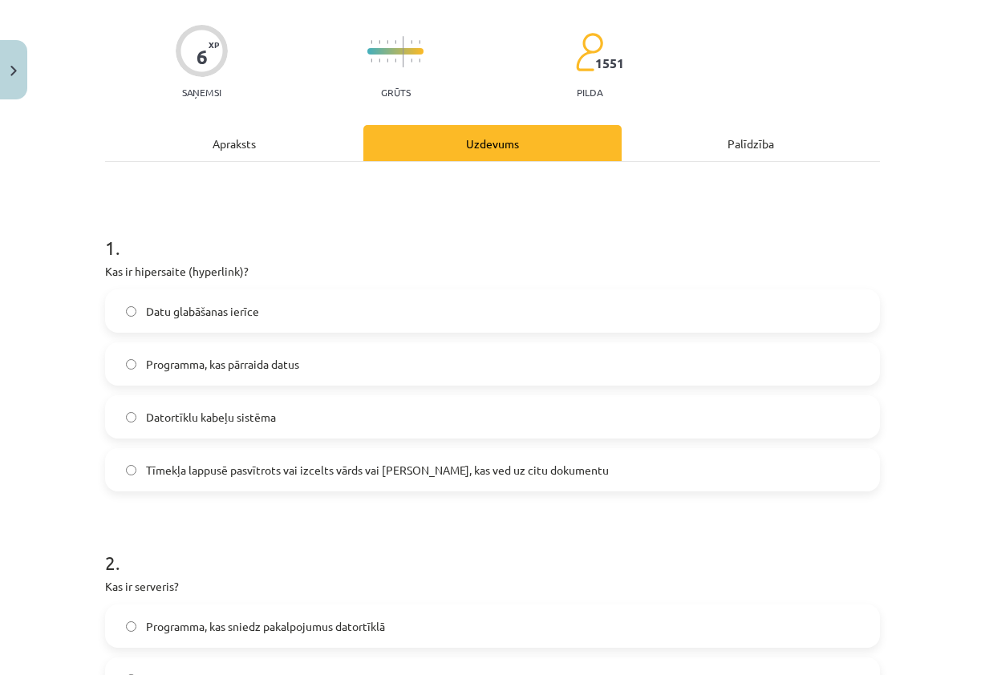
scroll to position [40, 0]
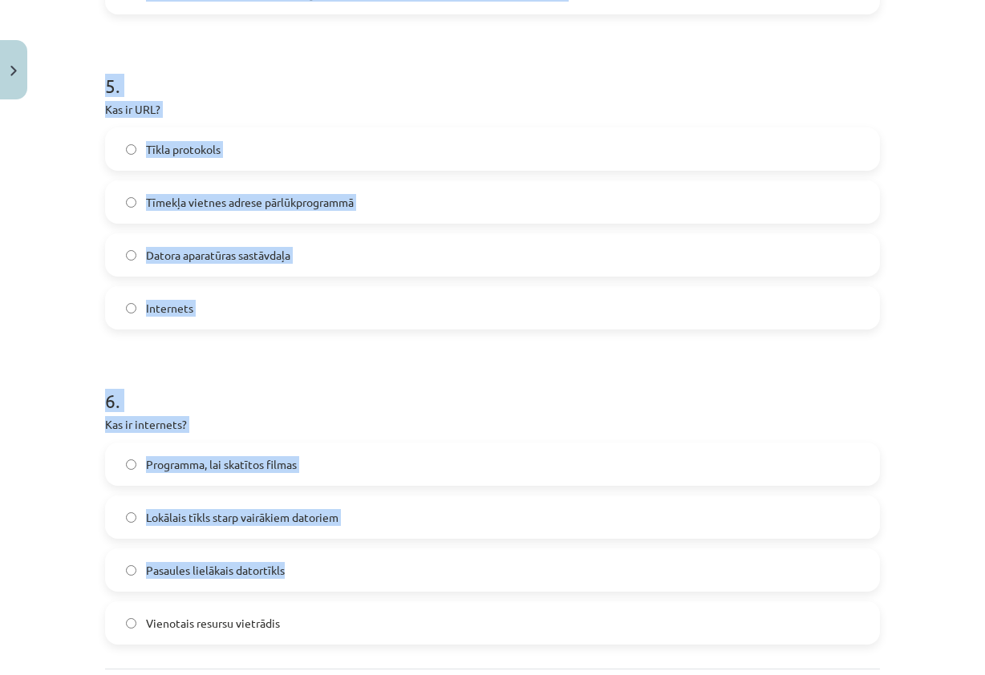
drag, startPoint x: 98, startPoint y: 315, endPoint x: 667, endPoint y: 428, distance: 580.5
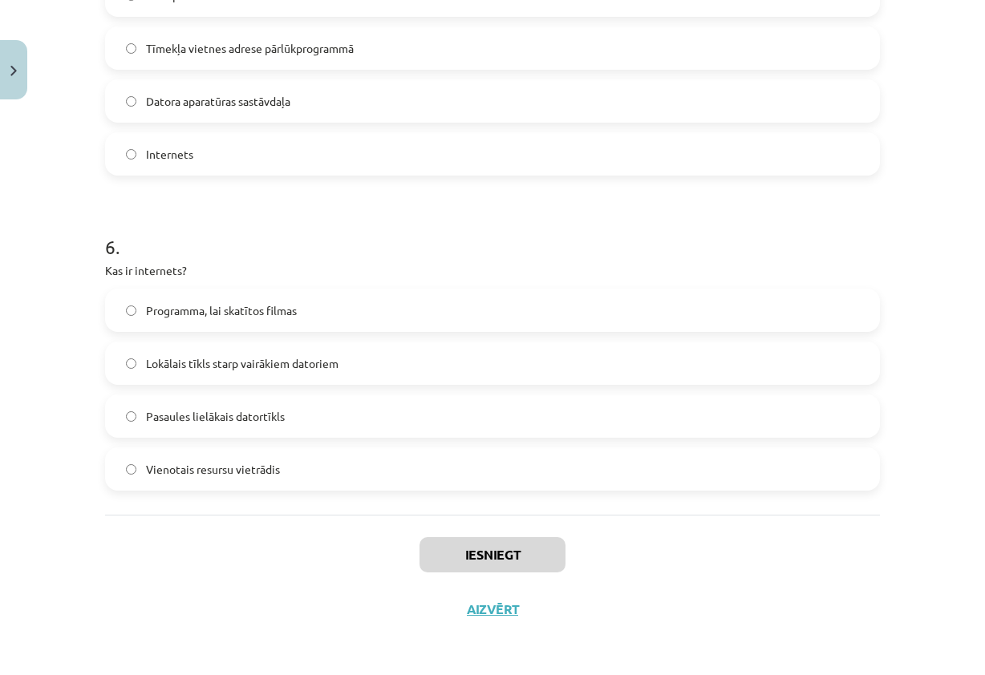
click at [718, 559] on div "Iesniegt Aizvērt" at bounding box center [492, 571] width 775 height 112
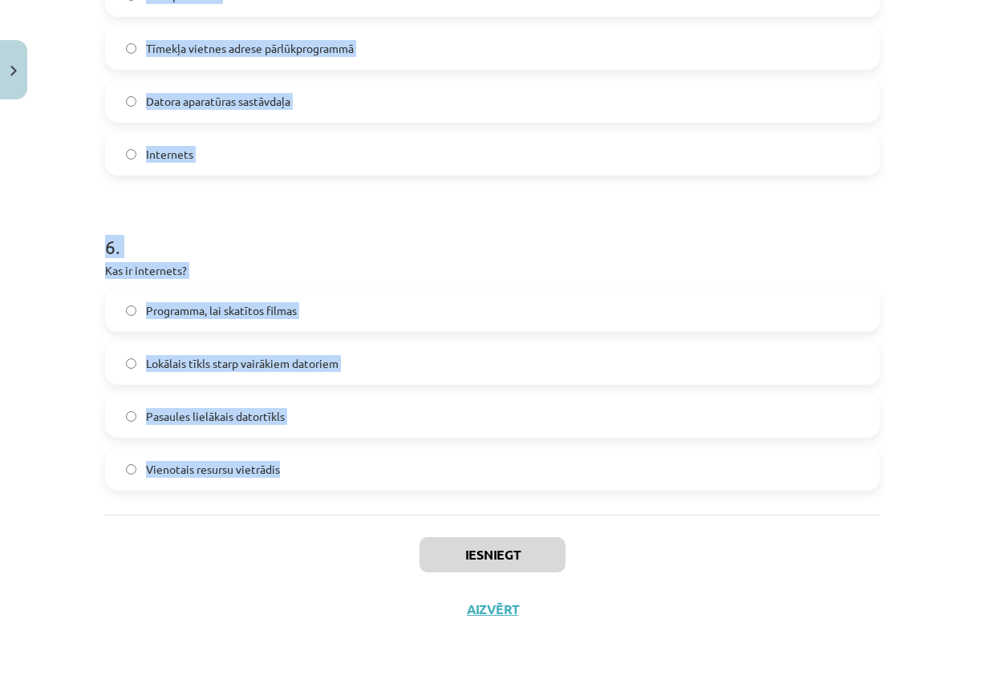
drag, startPoint x: 99, startPoint y: 193, endPoint x: 503, endPoint y: 480, distance: 495.9
copy form "1 . Kas ir hipersaite (hyperlink)? Datu glabāšanas ierīce Programma, kas pārrai…"
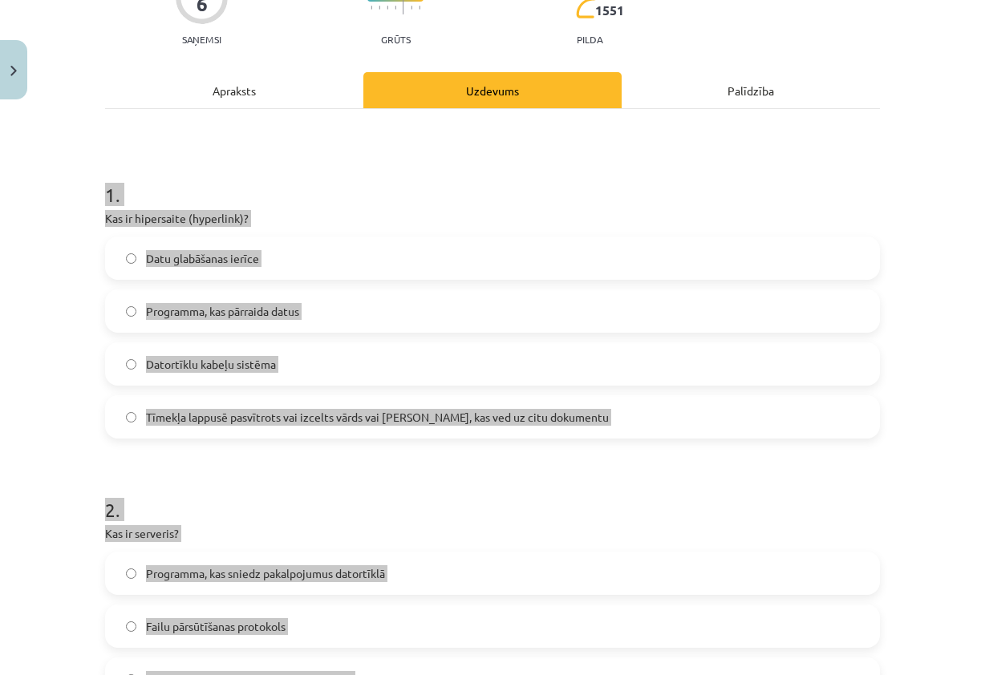
scroll to position [3, 0]
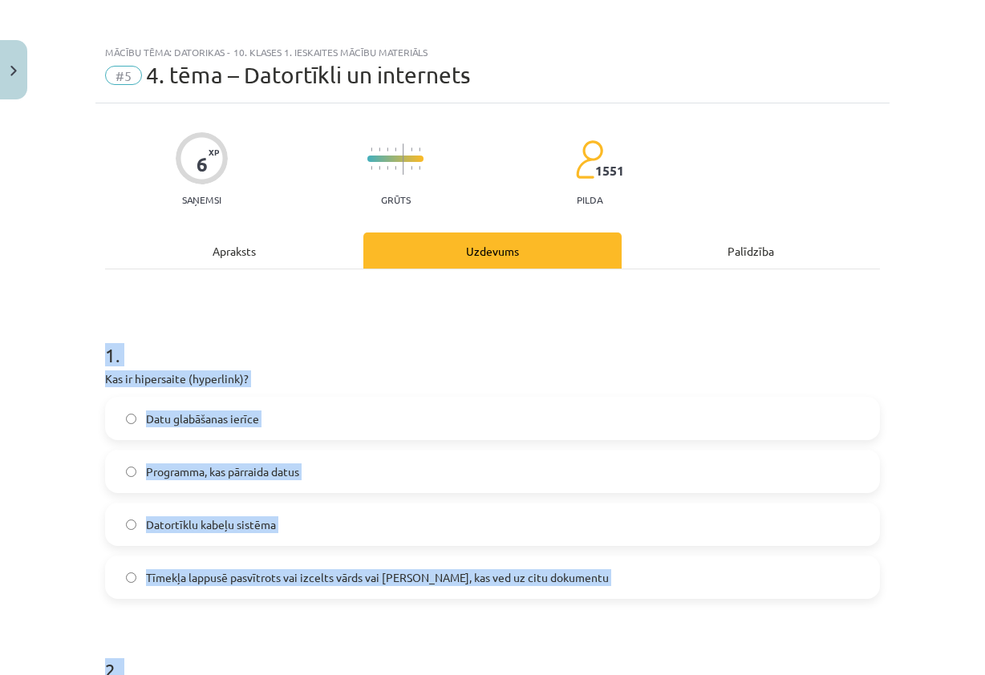
click at [487, 321] on h1 "1 ." at bounding box center [492, 341] width 775 height 50
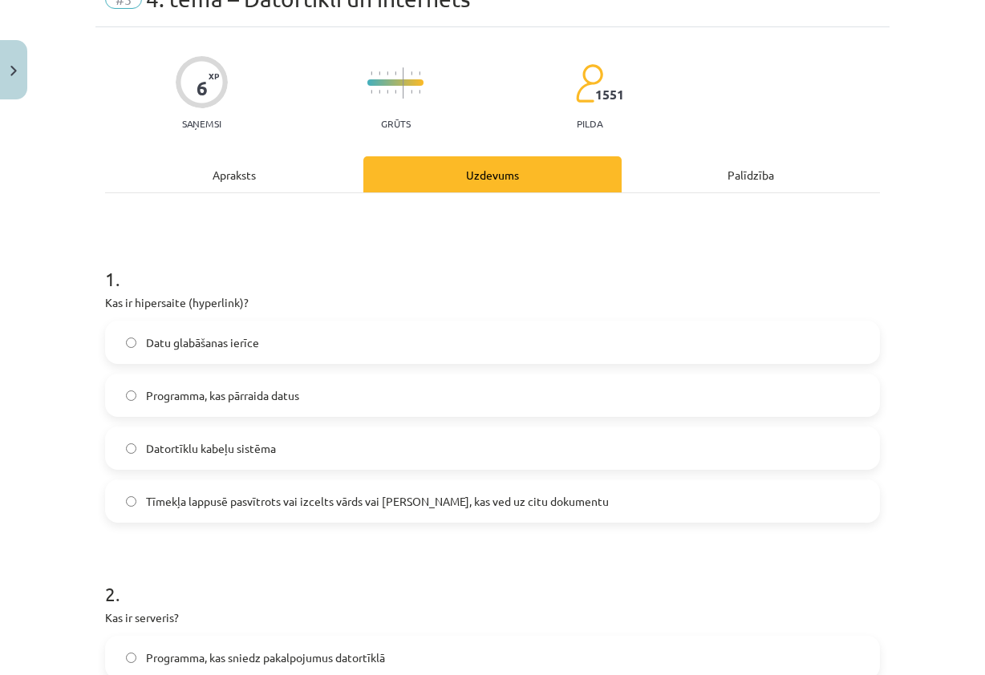
scroll to position [80, 0]
click at [363, 454] on label "Datortīklu kabeļu sistēma" at bounding box center [493, 448] width 772 height 40
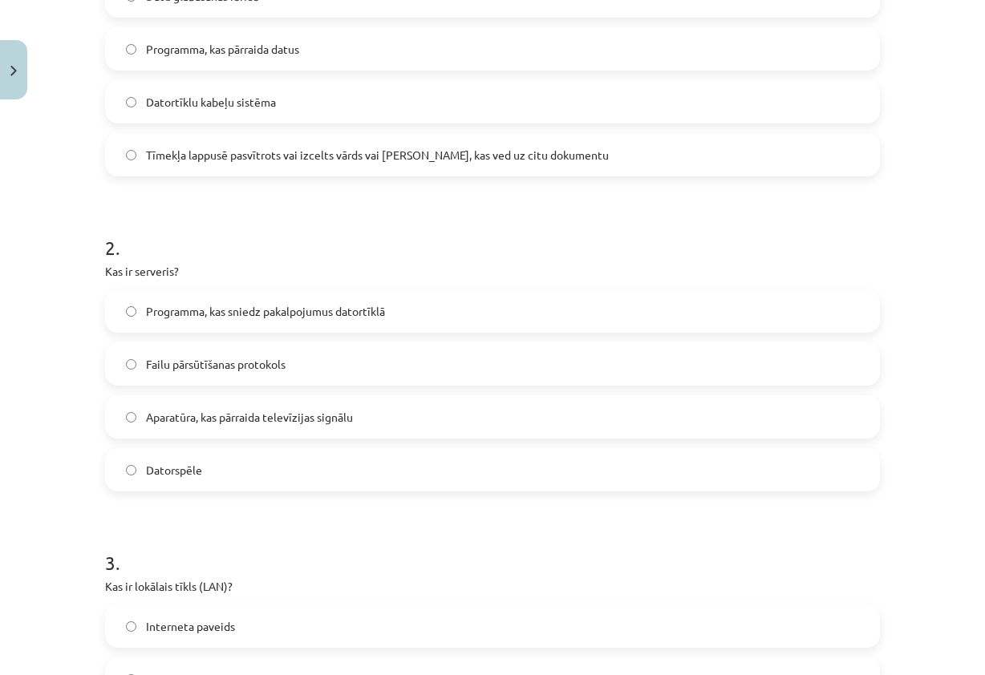
scroll to position [321, 0]
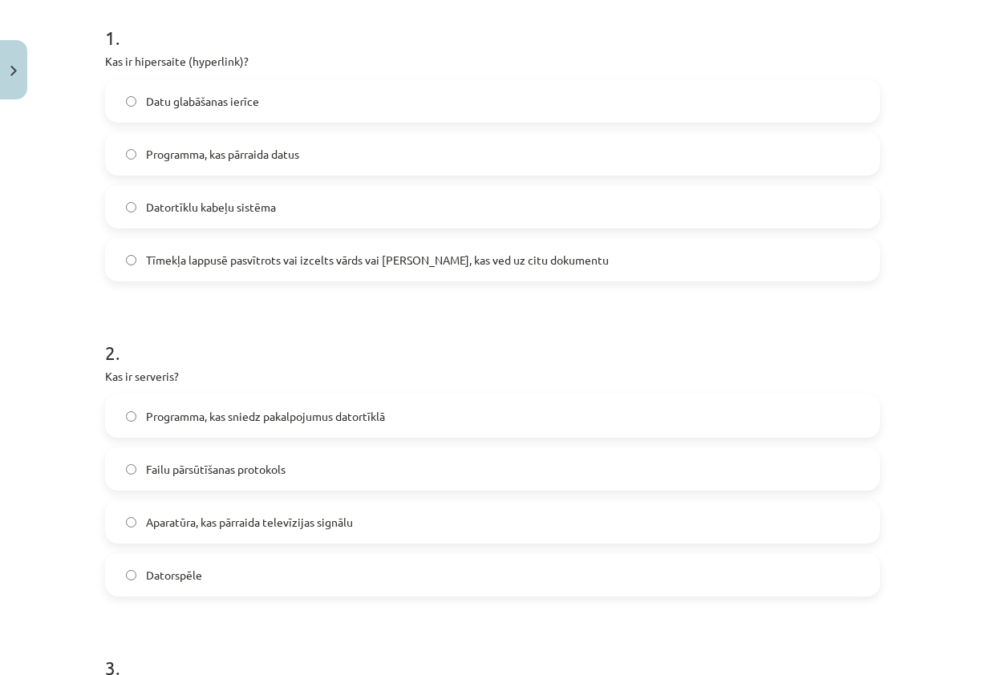
click at [439, 266] on span "Tīmekļa lappusē pasvītrots vai izcelts vārds vai [PERSON_NAME], kas ved uz citu…" at bounding box center [377, 260] width 463 height 17
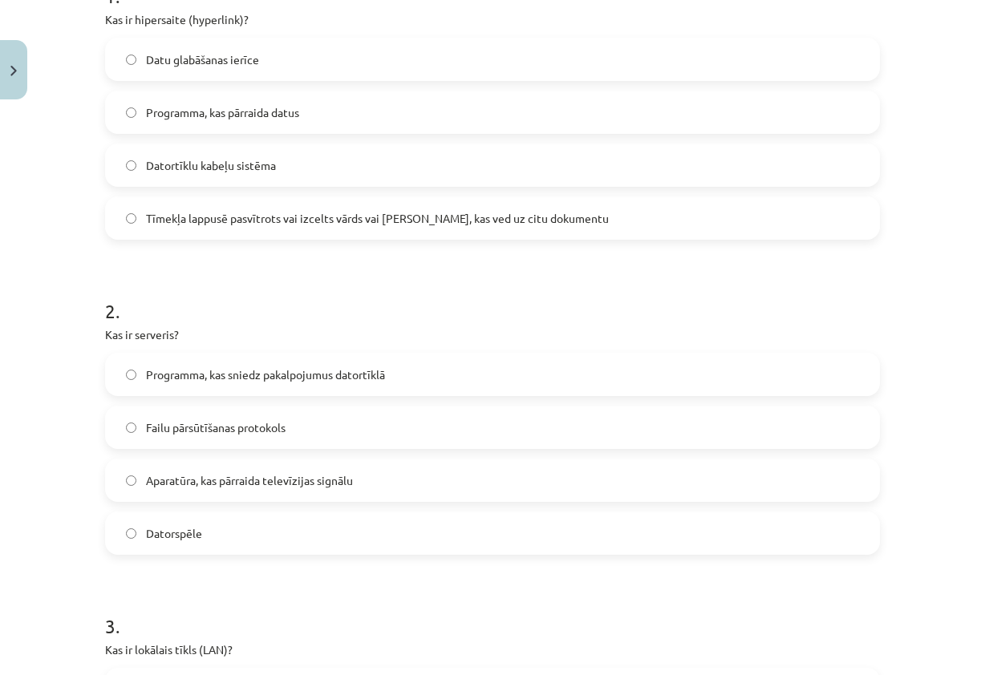
scroll to position [401, 0]
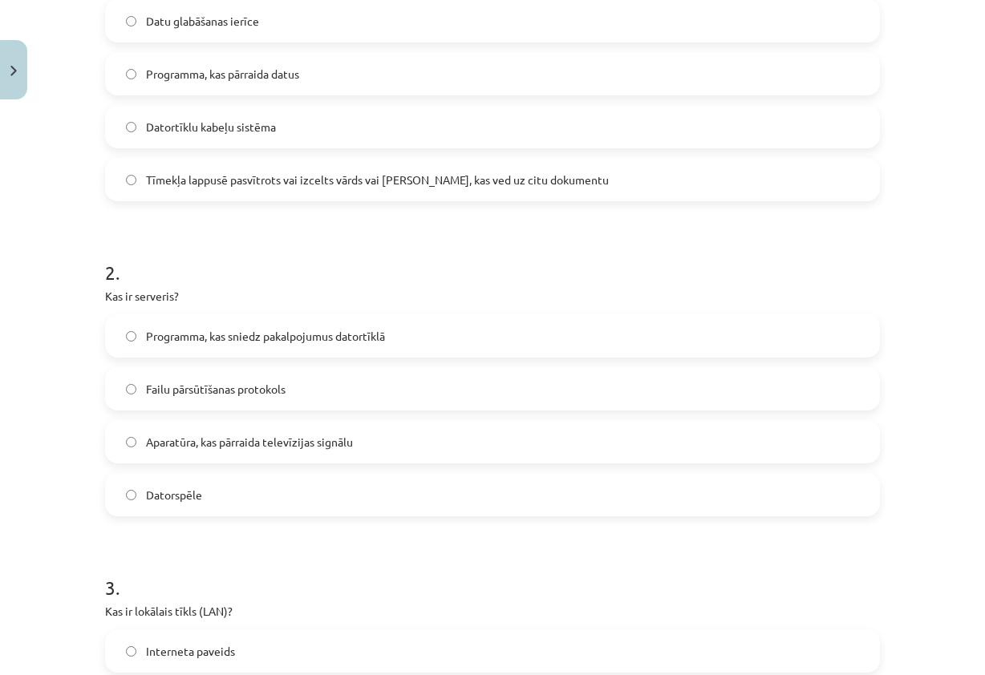
click at [418, 335] on label "Programma, kas sniedz pakalpojumus datortīklā" at bounding box center [493, 336] width 772 height 40
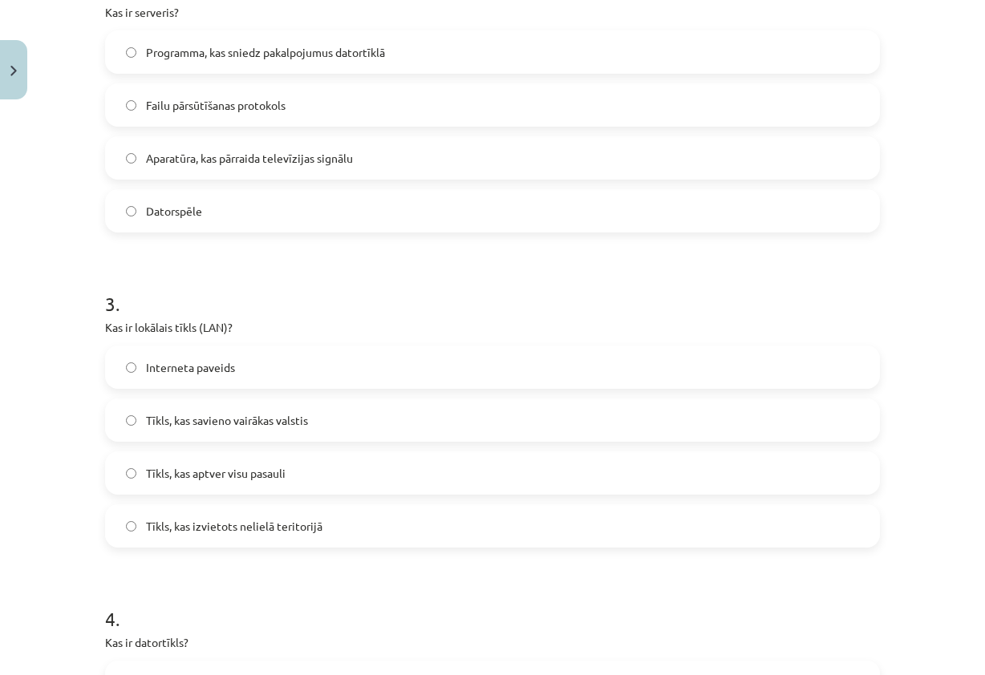
scroll to position [722, 0]
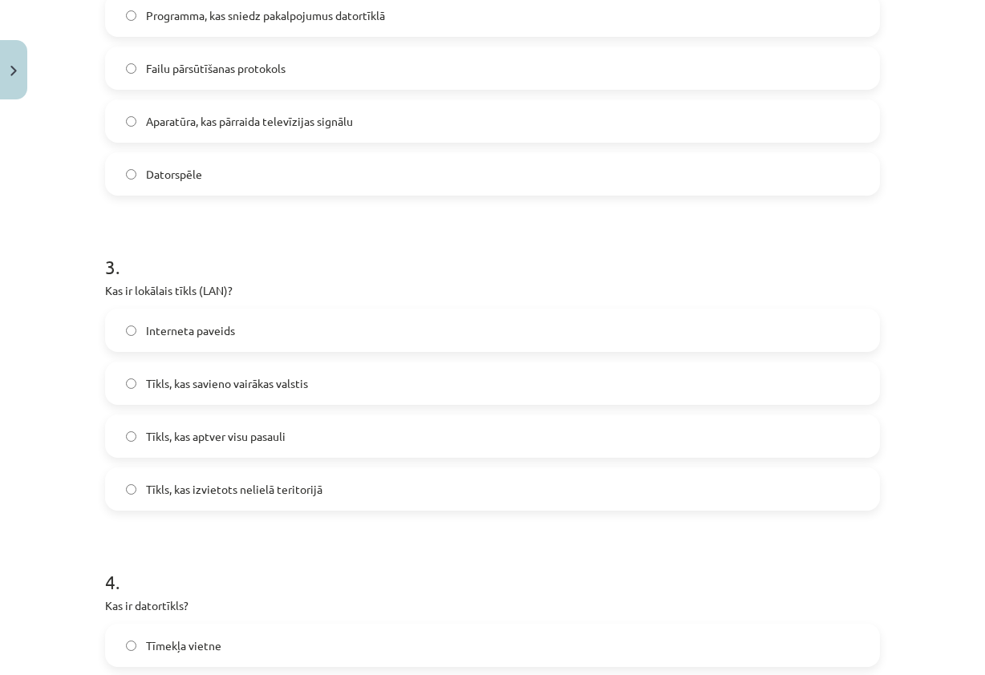
click at [284, 443] on label "Tīkls, kas aptver visu pasauli" at bounding box center [493, 436] width 772 height 40
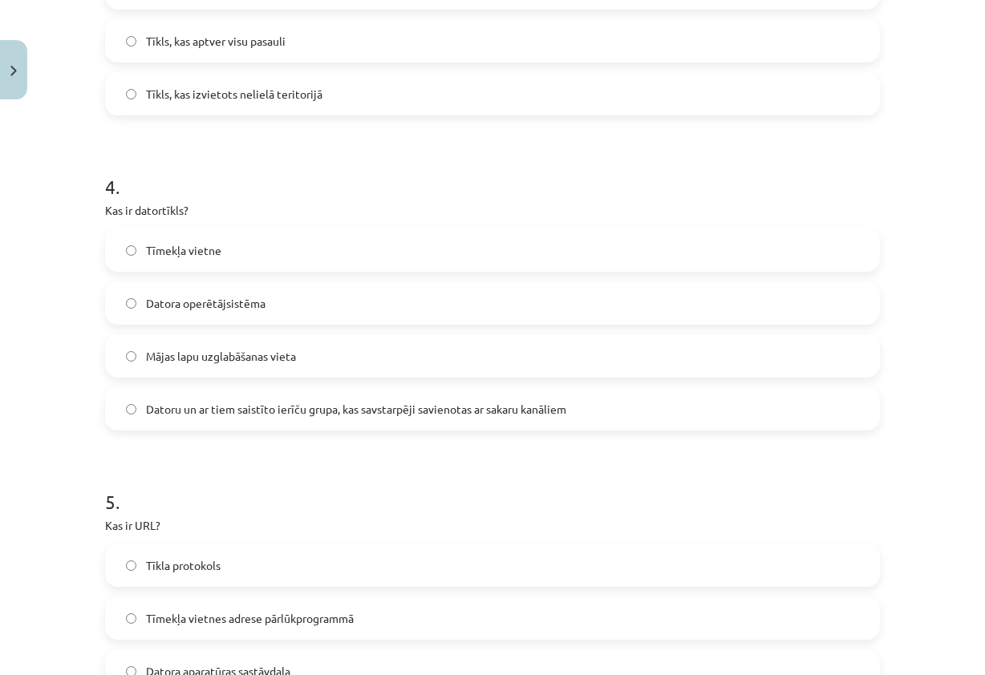
scroll to position [1123, 0]
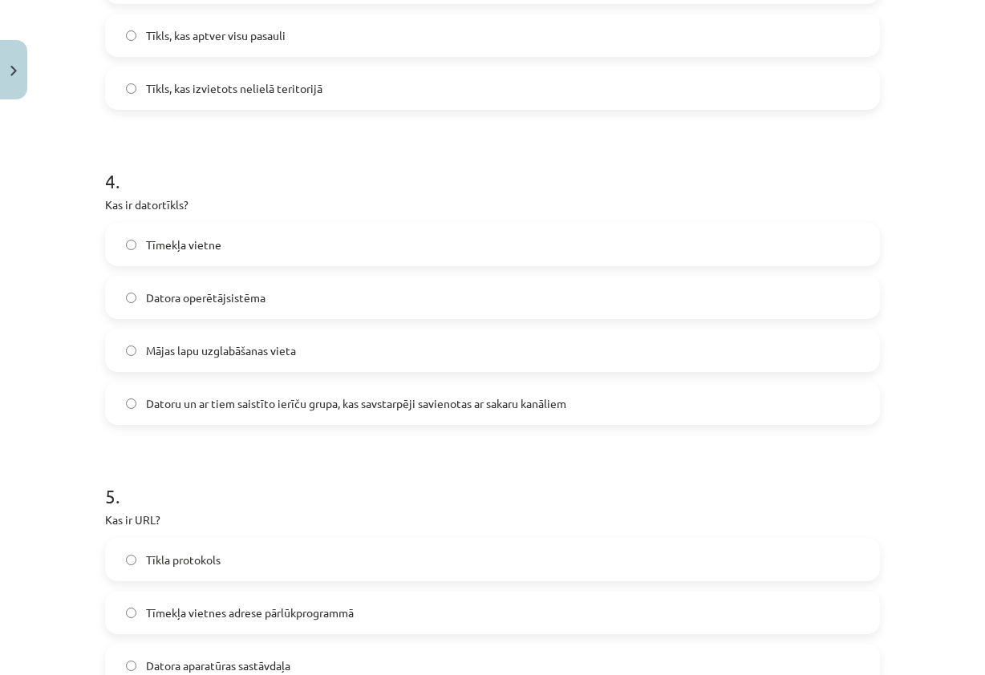
click at [501, 413] on label "Datoru un ar tiem saistīto ierīču grupa, kas savstarpēji savienotas ar sakaru k…" at bounding box center [493, 403] width 772 height 40
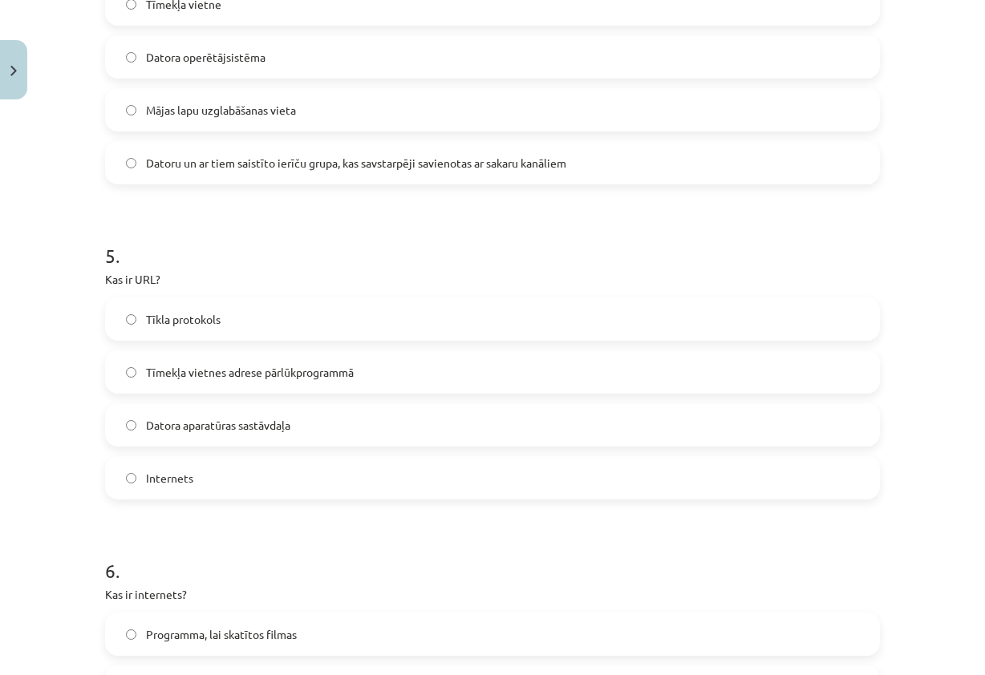
scroll to position [1444, 0]
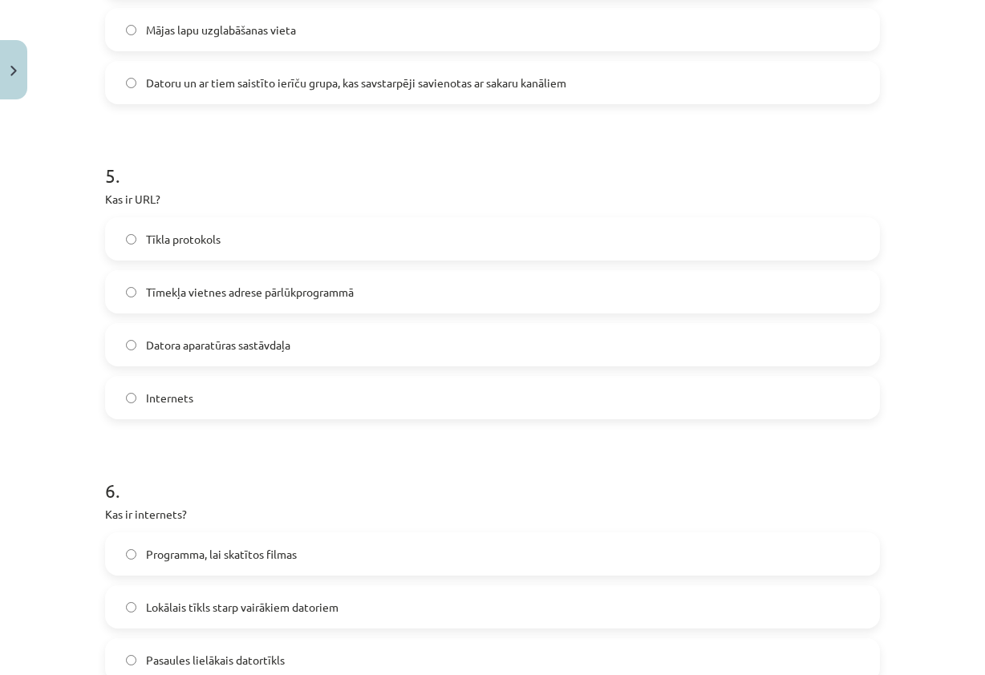
click at [303, 295] on span "Tīmekļa vietnes adrese pārlūkprogrammā" at bounding box center [250, 292] width 208 height 17
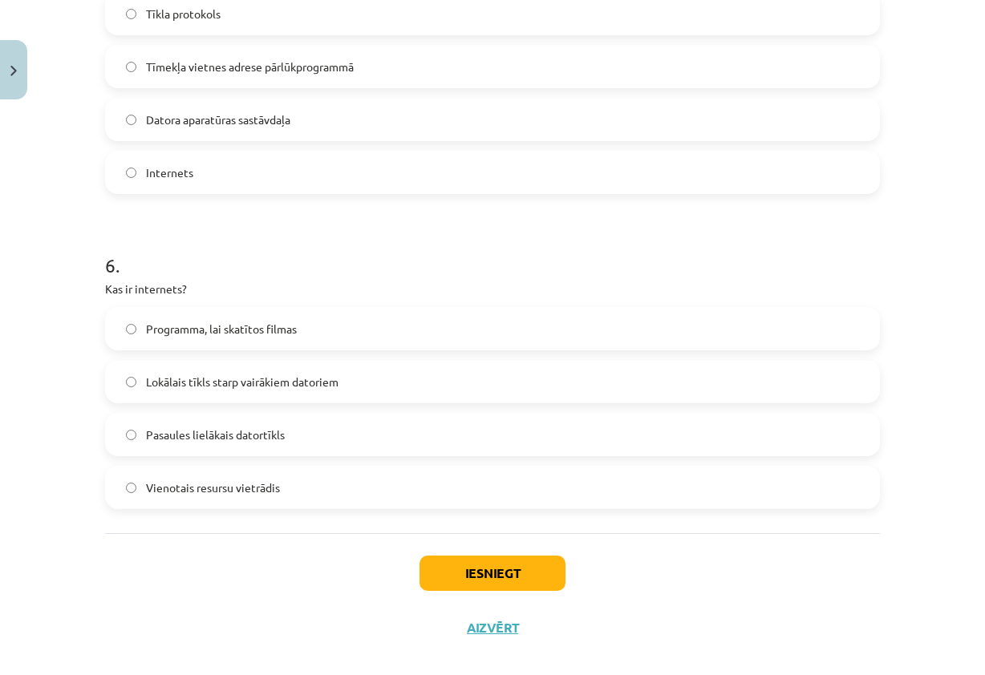
scroll to position [1685, 0]
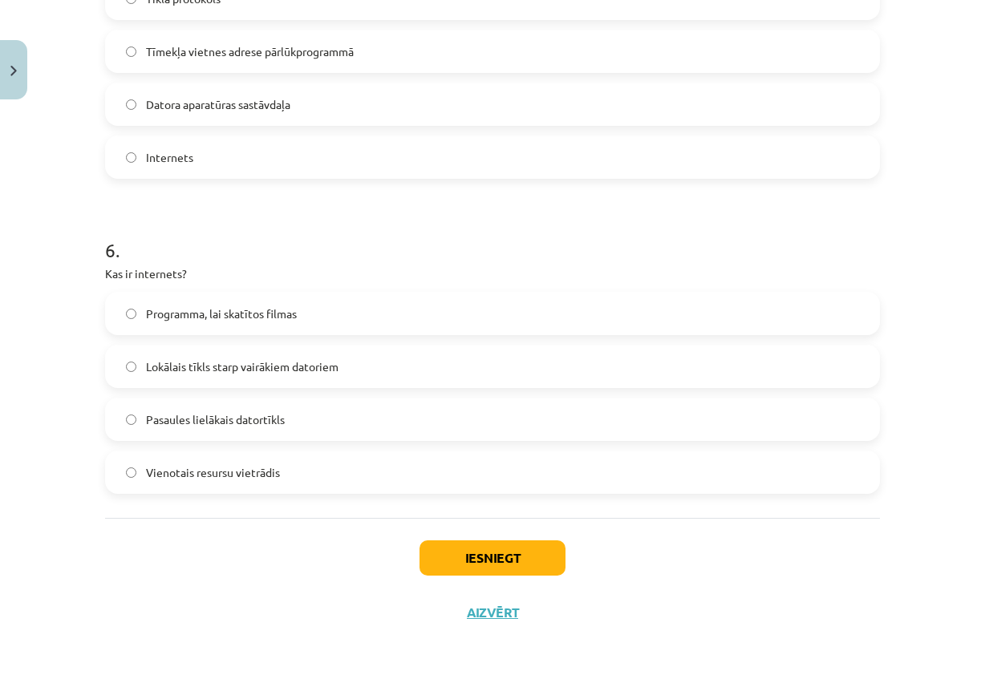
click at [340, 420] on label "Pasaules lielākais datortīkls" at bounding box center [493, 419] width 772 height 40
click at [502, 552] on button "Iesniegt" at bounding box center [493, 558] width 146 height 35
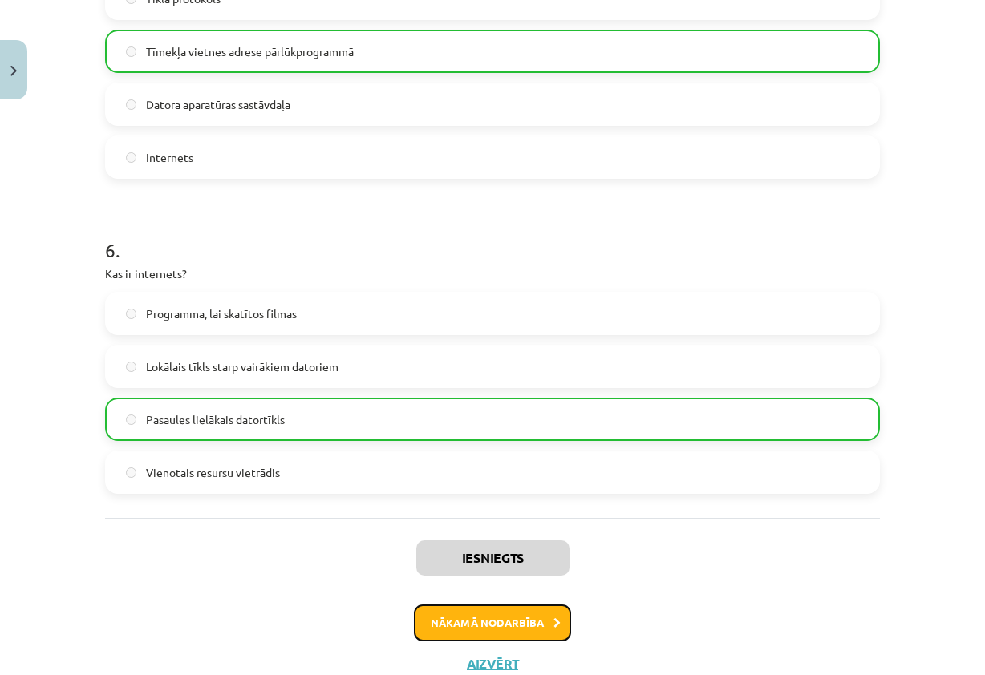
click at [513, 626] on button "Nākamā nodarbība" at bounding box center [492, 623] width 157 height 37
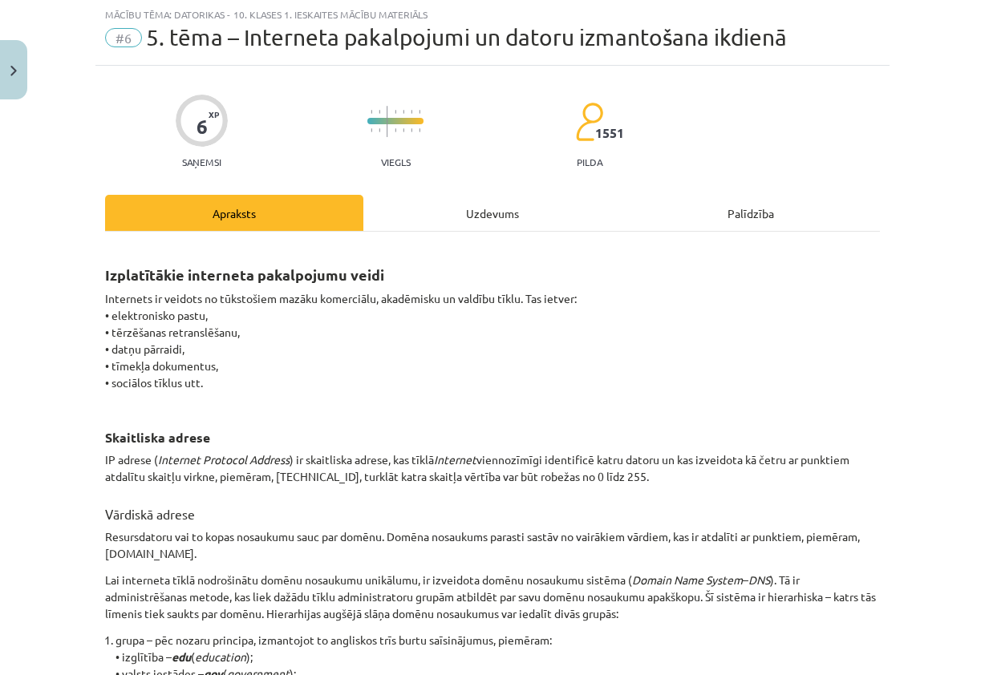
scroll to position [40, 0]
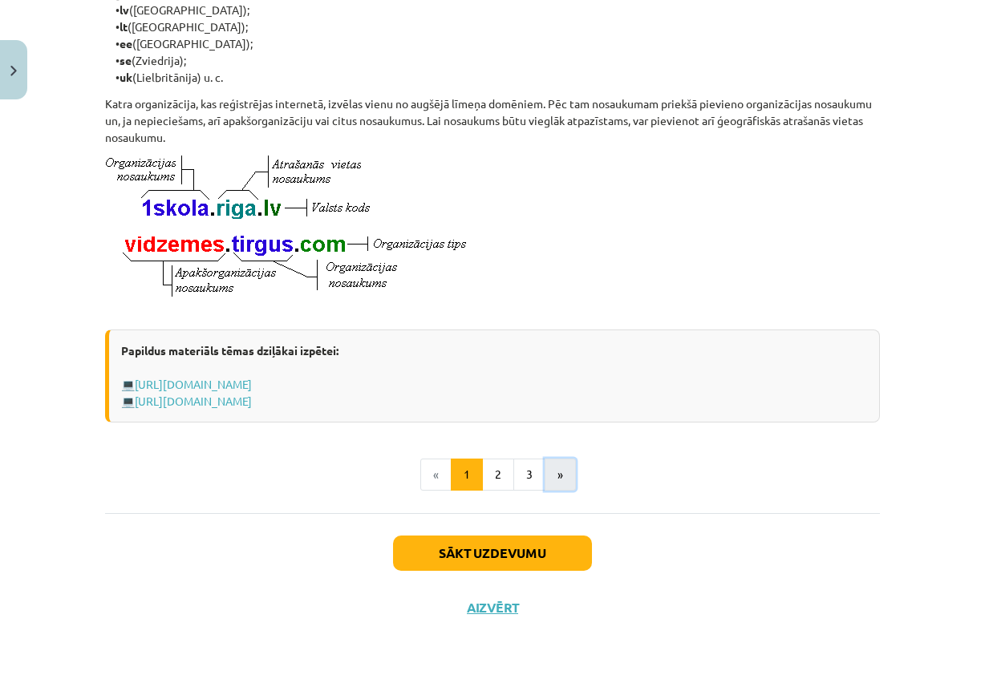
click at [562, 485] on button "»" at bounding box center [560, 475] width 31 height 32
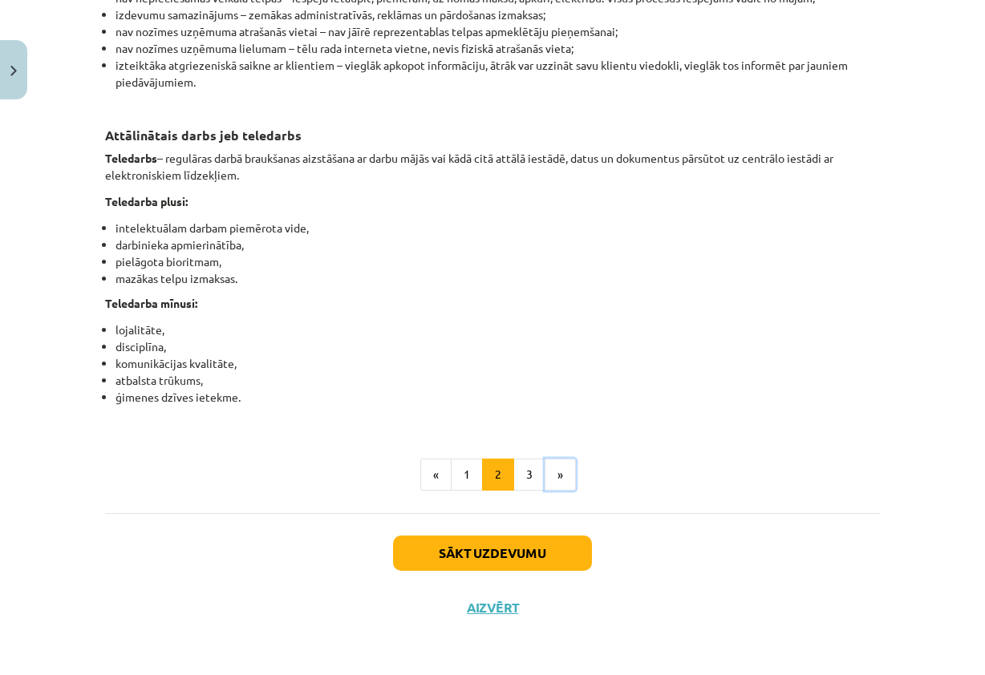
click at [563, 472] on button "»" at bounding box center [560, 475] width 31 height 32
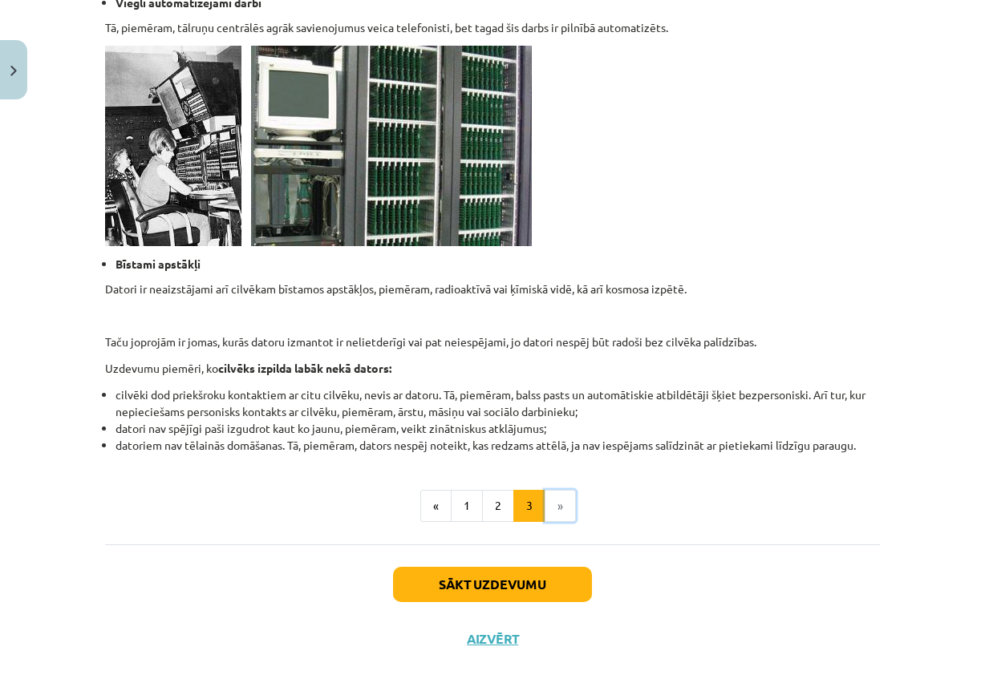
scroll to position [1470, 0]
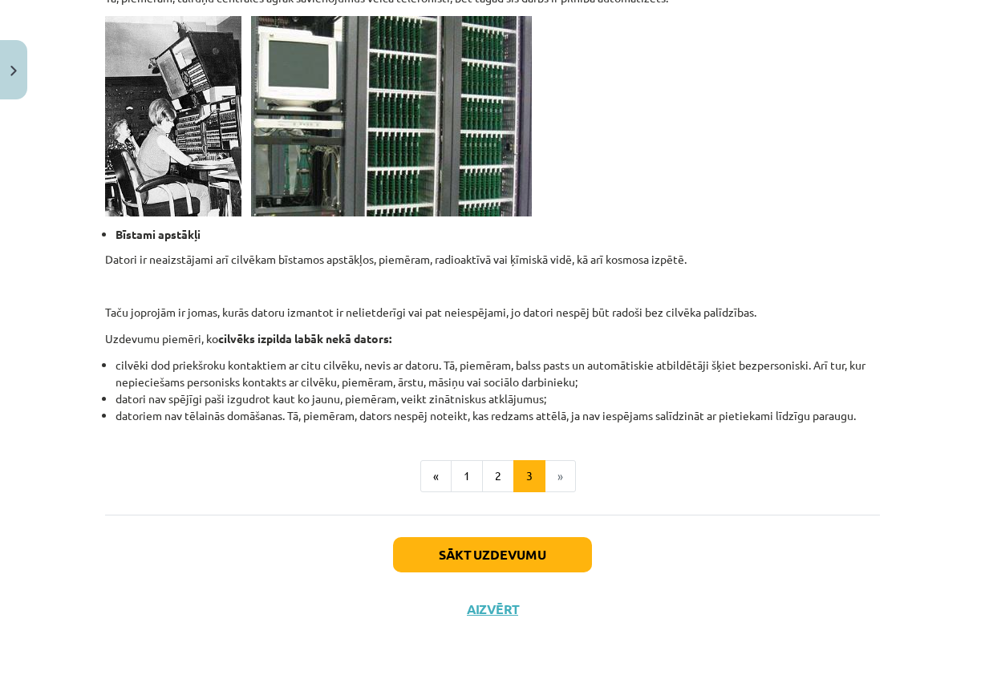
click at [555, 483] on li "»" at bounding box center [560, 476] width 30 height 32
click at [530, 558] on button "Sākt uzdevumu" at bounding box center [492, 554] width 199 height 35
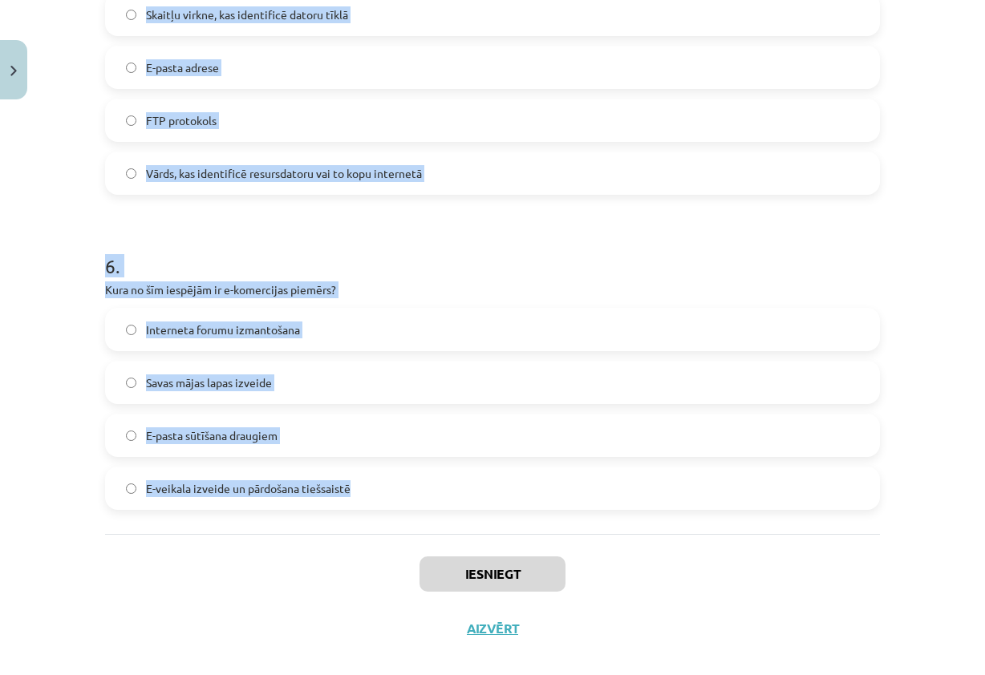
scroll to position [1582, 0]
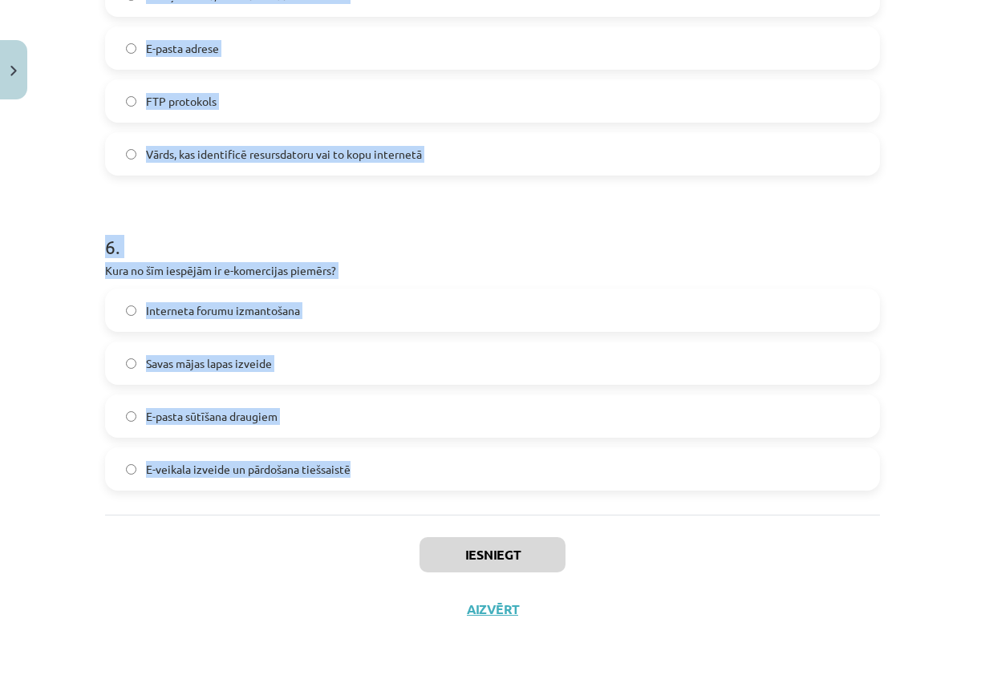
drag, startPoint x: 99, startPoint y: 317, endPoint x: 803, endPoint y: 469, distance: 720.6
copy form "1 . Kas ir WWW (World Wide Web)? Internets Globāla hiperteksta sistēma, kas izm…"
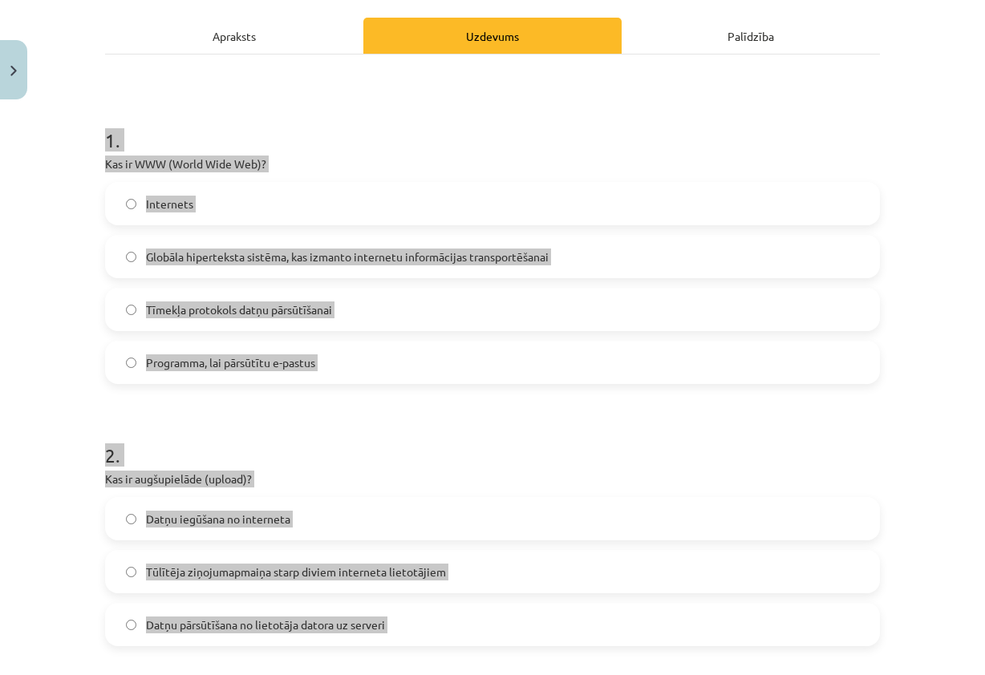
scroll to position [138, 0]
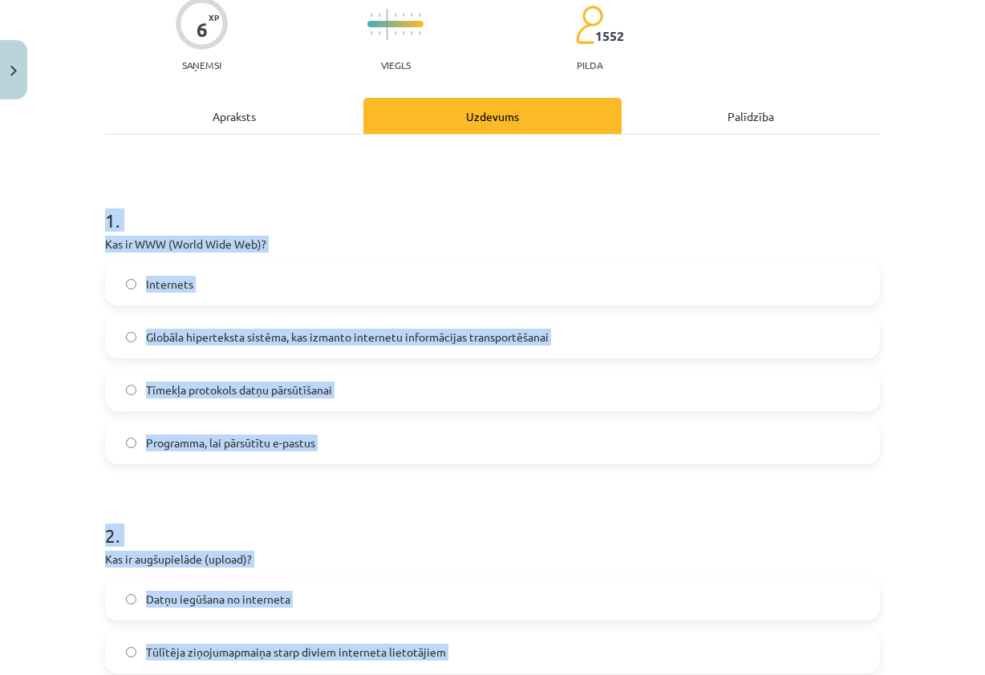
click at [634, 218] on h1 "1 ." at bounding box center [492, 206] width 775 height 50
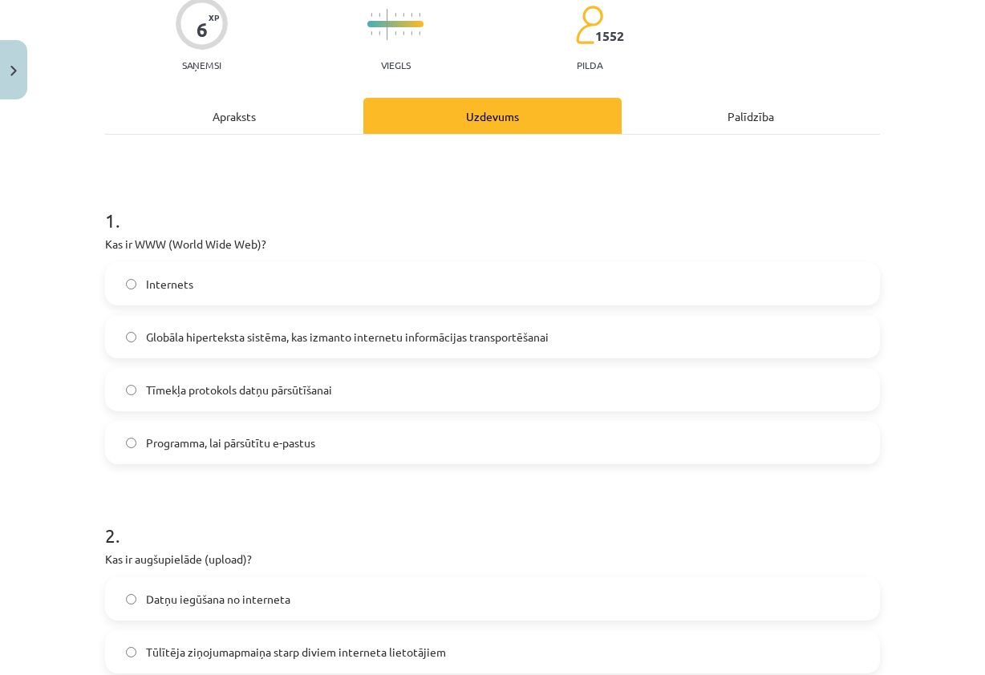
click at [602, 346] on label "Globāla hiperteksta sistēma, kas izmanto internetu informācijas transportēšanai" at bounding box center [493, 337] width 772 height 40
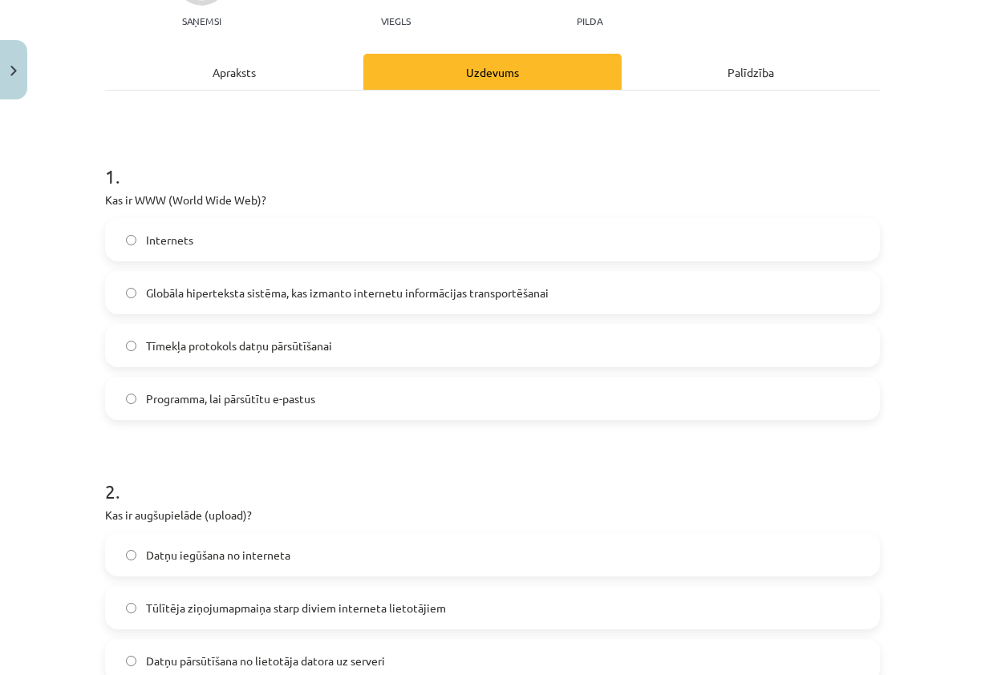
scroll to position [218, 0]
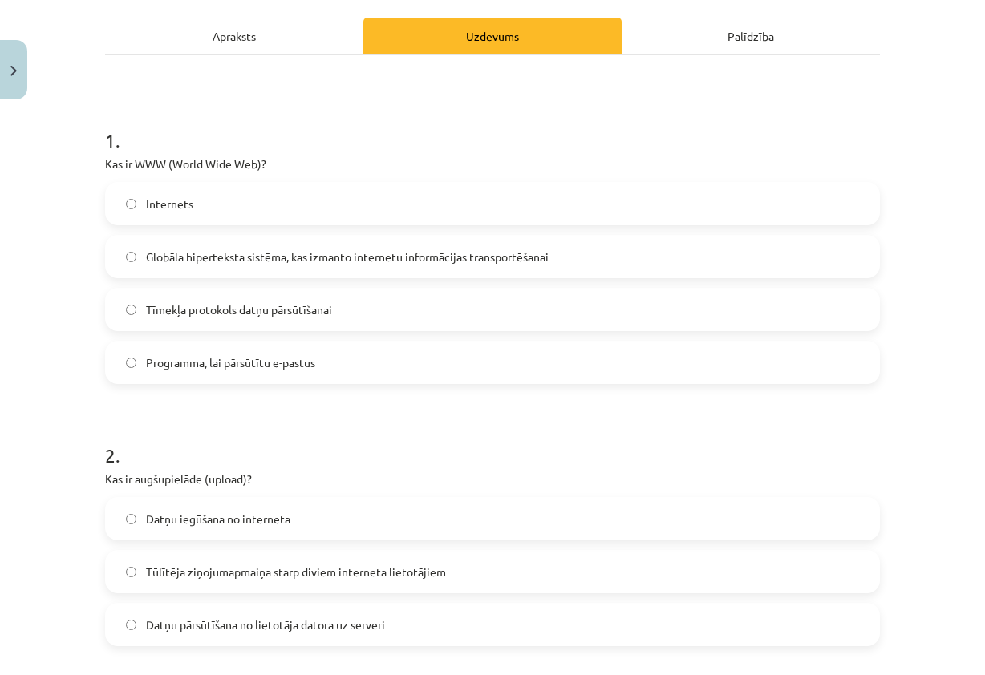
click at [399, 210] on label "Internets" at bounding box center [493, 204] width 772 height 40
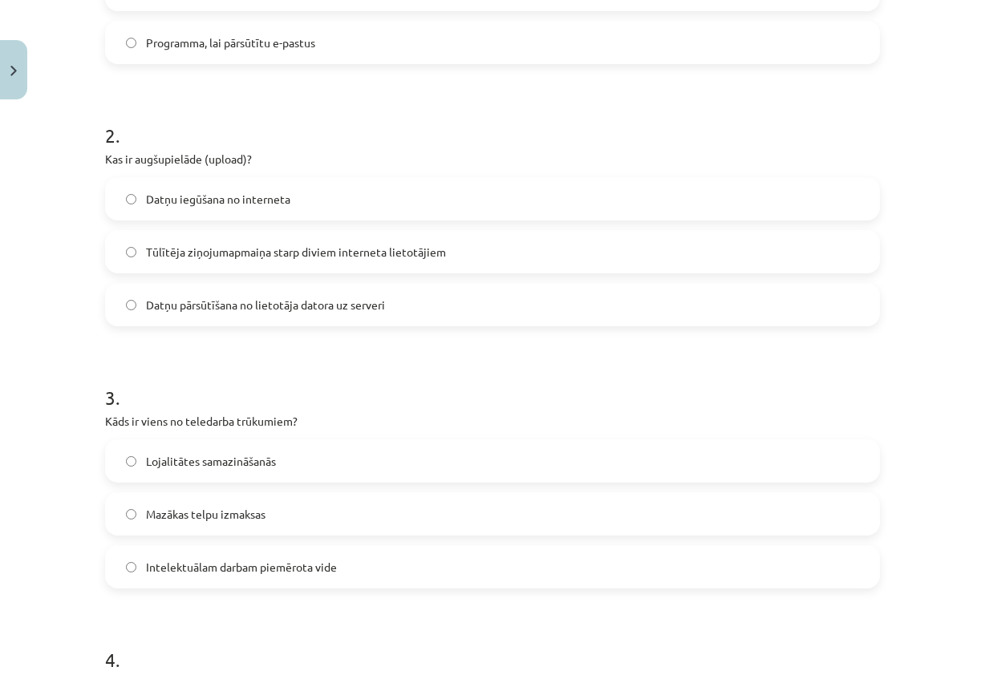
scroll to position [539, 0]
click at [412, 310] on label "Datņu pārsūtīšana no lietotāja datora uz serveri" at bounding box center [493, 304] width 772 height 40
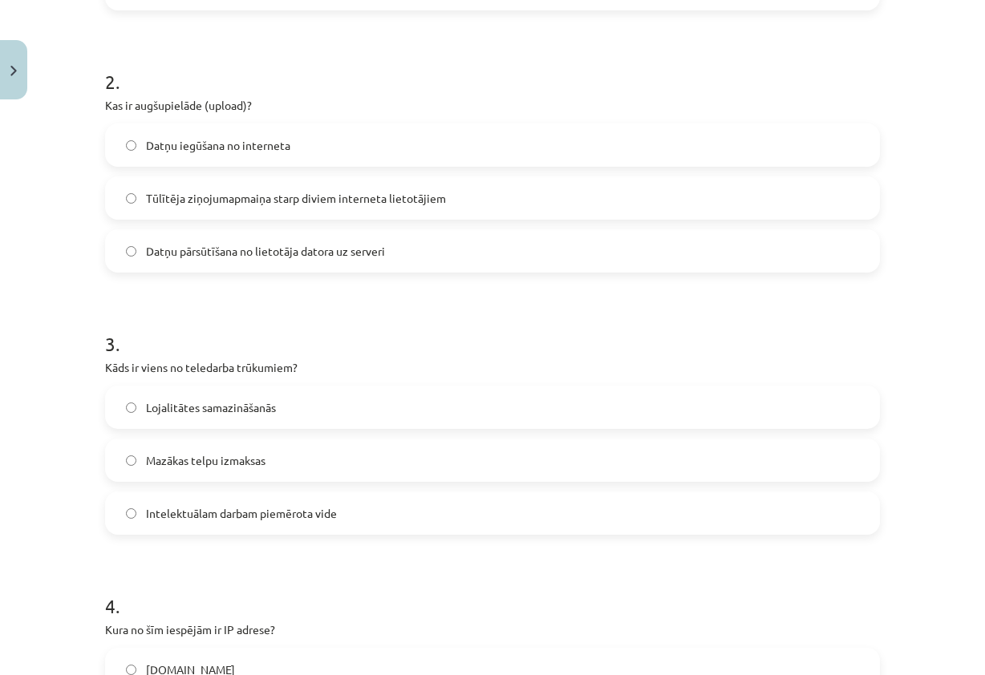
scroll to position [619, 0]
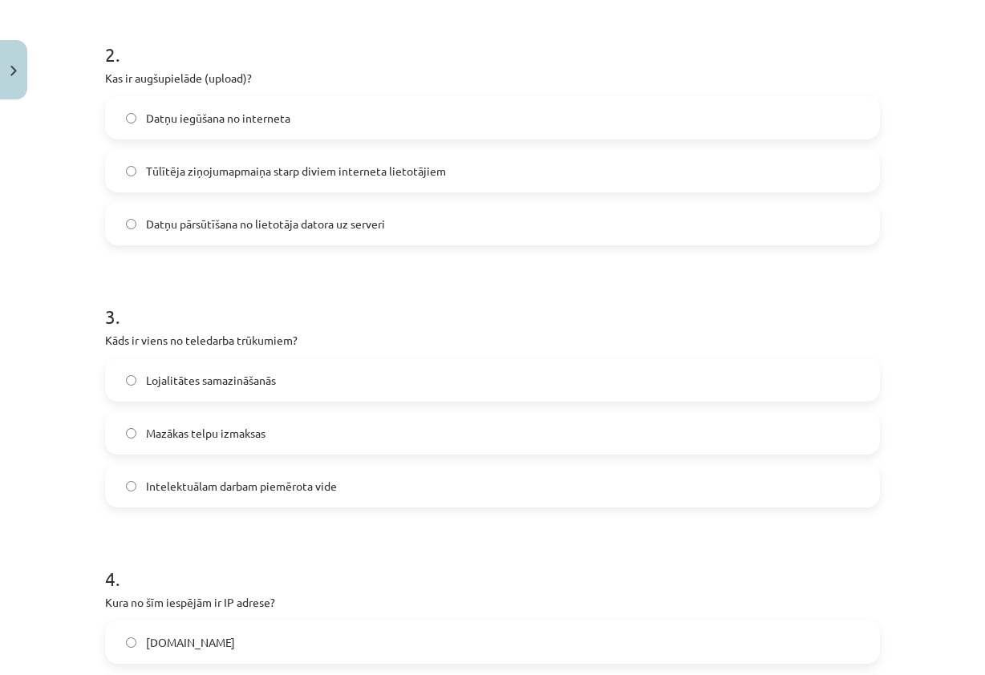
click at [322, 385] on label "Lojalitātes samazināšanās" at bounding box center [493, 380] width 772 height 40
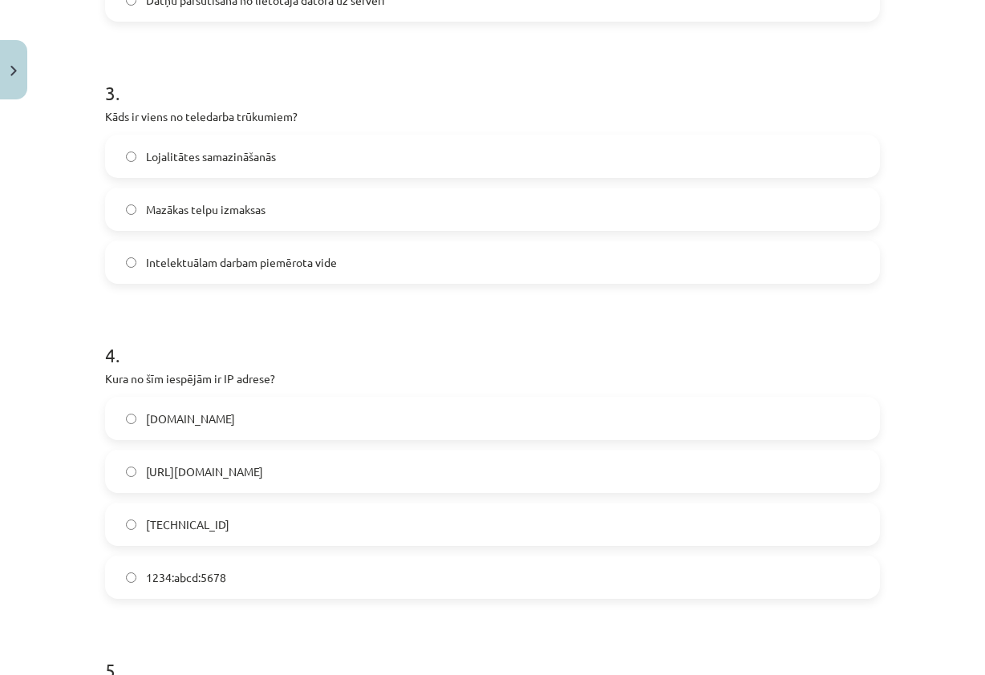
scroll to position [860, 0]
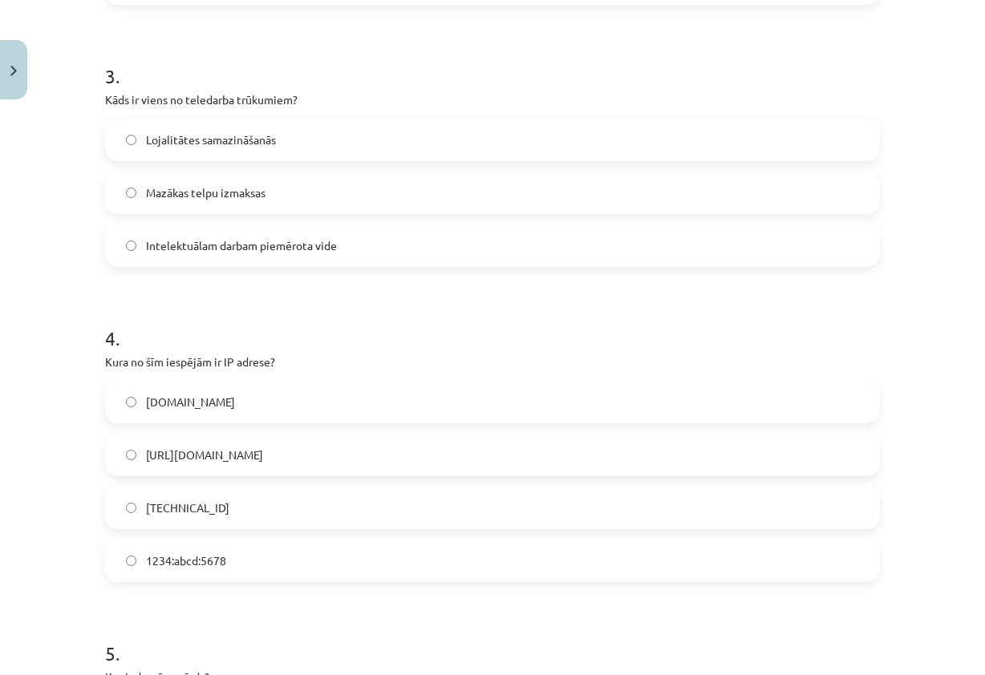
click at [266, 523] on label "[TECHNICAL_ID]" at bounding box center [493, 508] width 772 height 40
click at [268, 553] on label "1234:abcd:5678" at bounding box center [493, 561] width 772 height 40
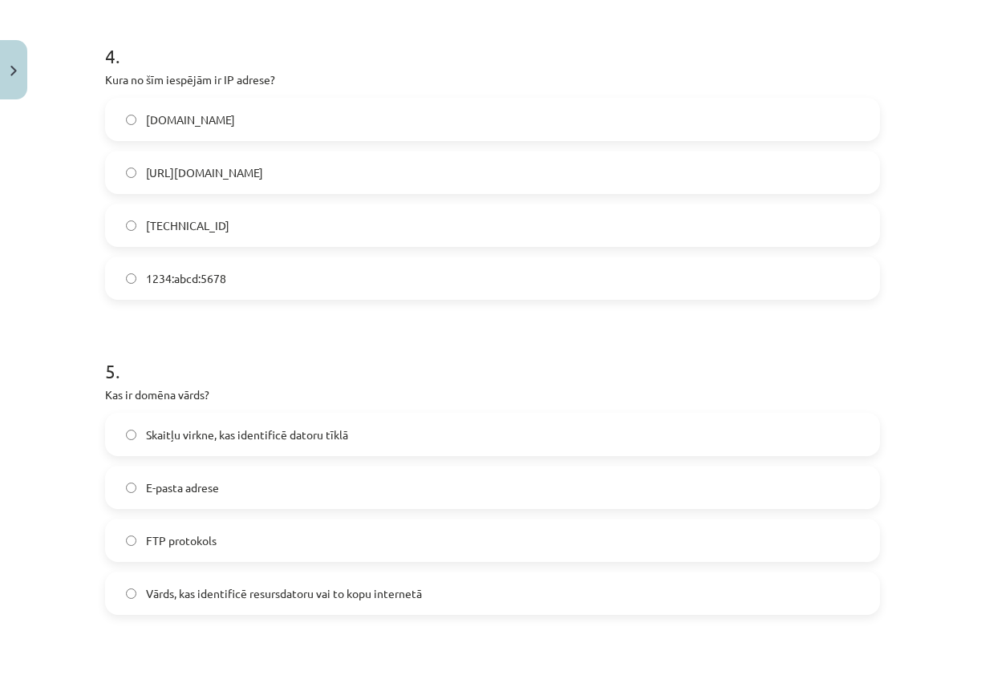
scroll to position [1181, 0]
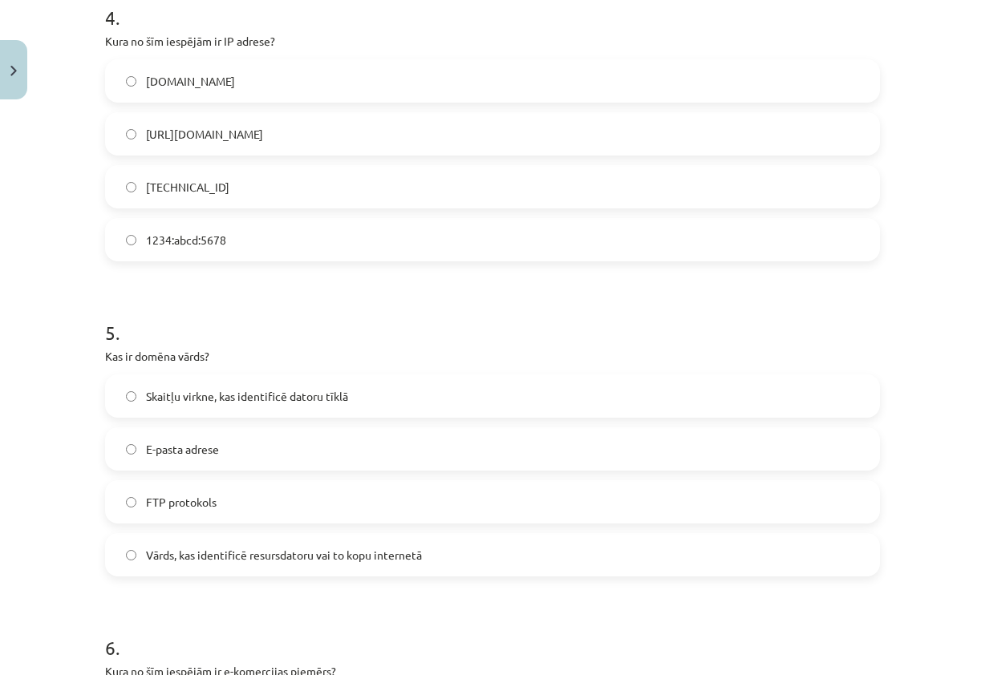
click at [266, 200] on label "[TECHNICAL_ID]" at bounding box center [493, 187] width 772 height 40
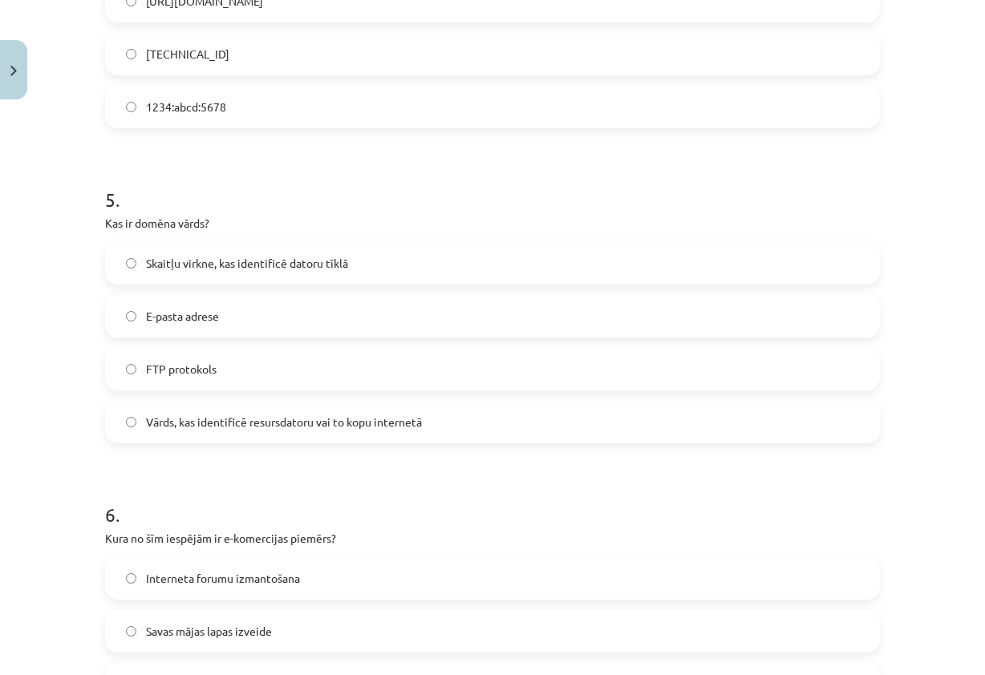
scroll to position [1341, 0]
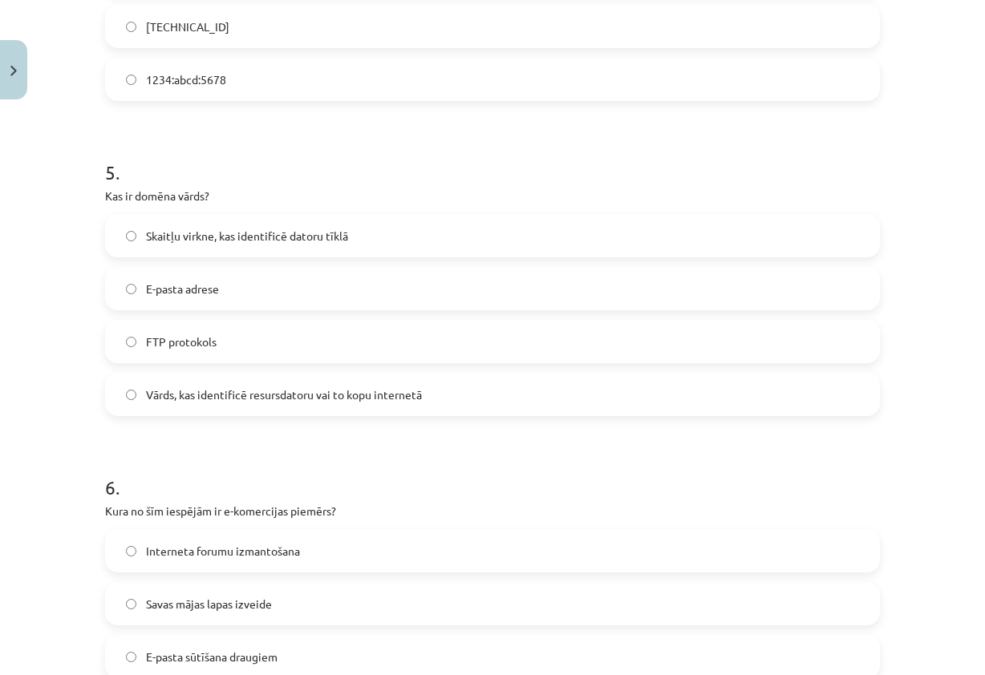
click at [354, 243] on label "Skaitļu virkne, kas identificē datoru tīklā" at bounding box center [493, 236] width 772 height 40
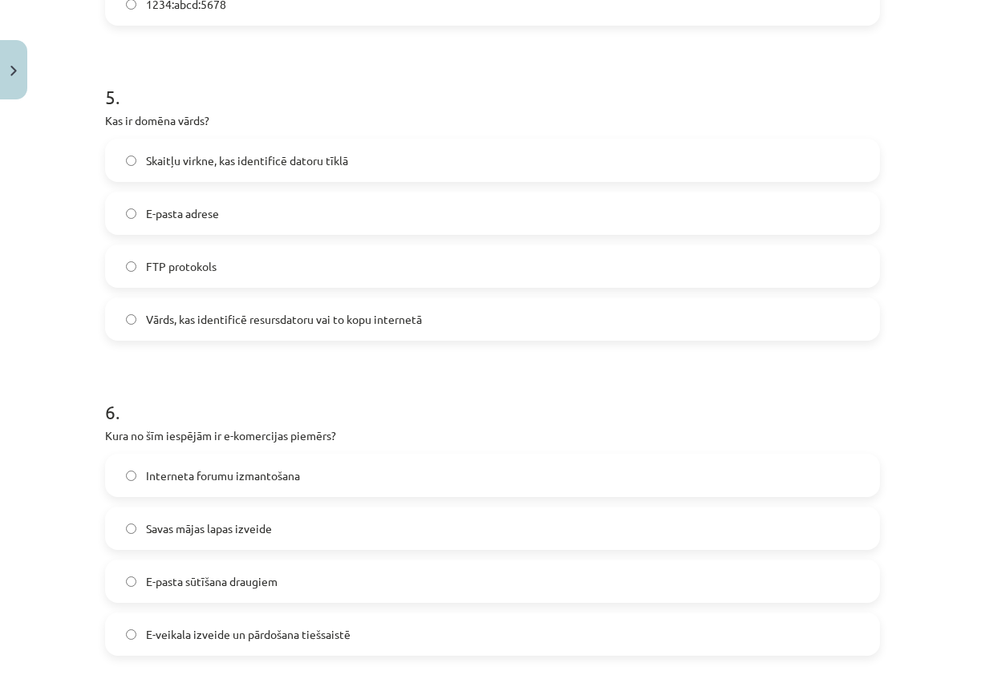
scroll to position [1502, 0]
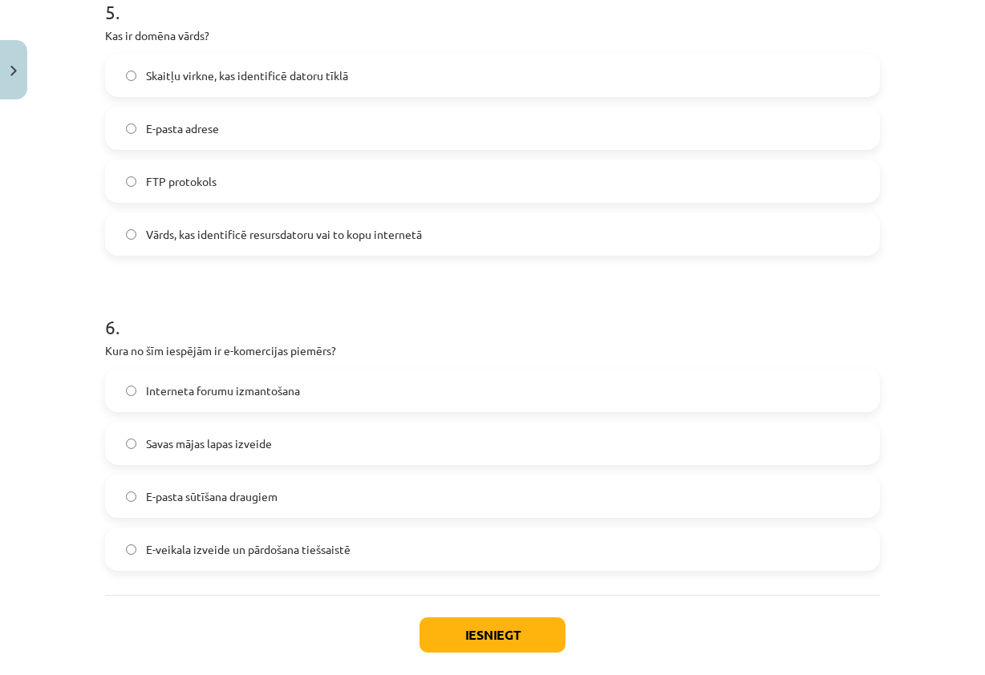
click at [297, 497] on label "E-pasta sūtīšana draugiem" at bounding box center [493, 496] width 772 height 40
click at [330, 379] on label "Interneta forumu izmantošana" at bounding box center [493, 391] width 772 height 40
click at [488, 619] on button "Iesniegt" at bounding box center [493, 635] width 146 height 35
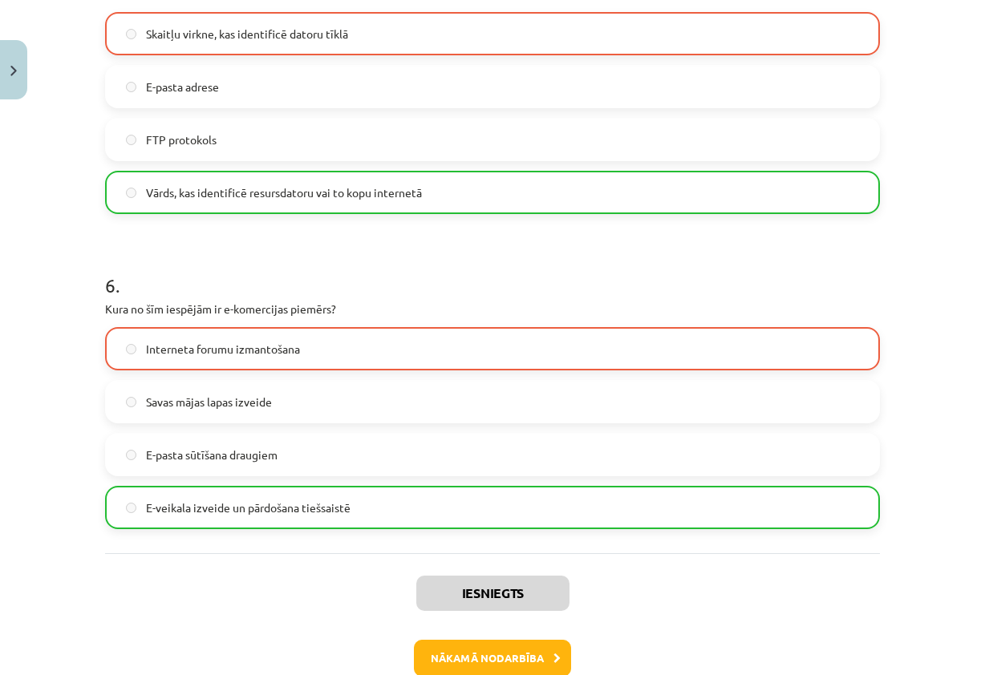
scroll to position [1582, 0]
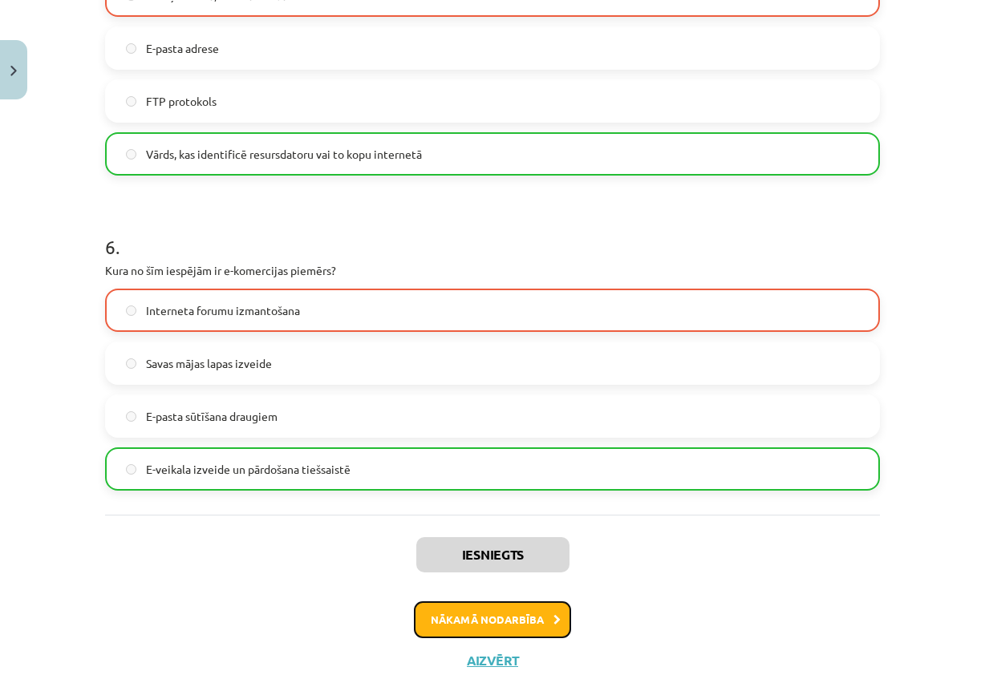
click at [505, 622] on button "Nākamā nodarbība" at bounding box center [492, 620] width 157 height 37
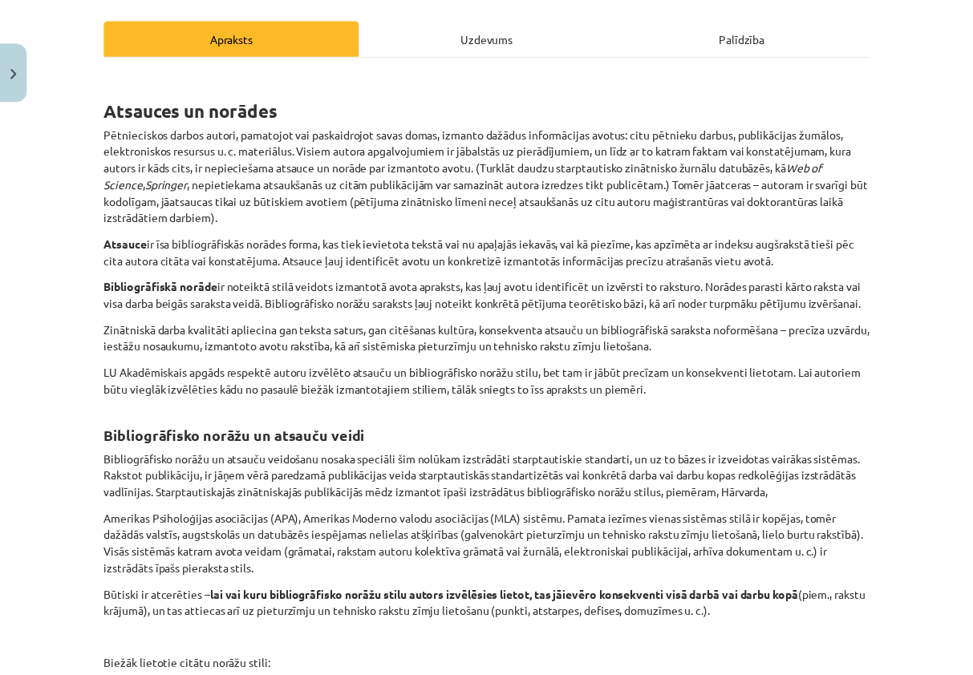
scroll to position [552, 0]
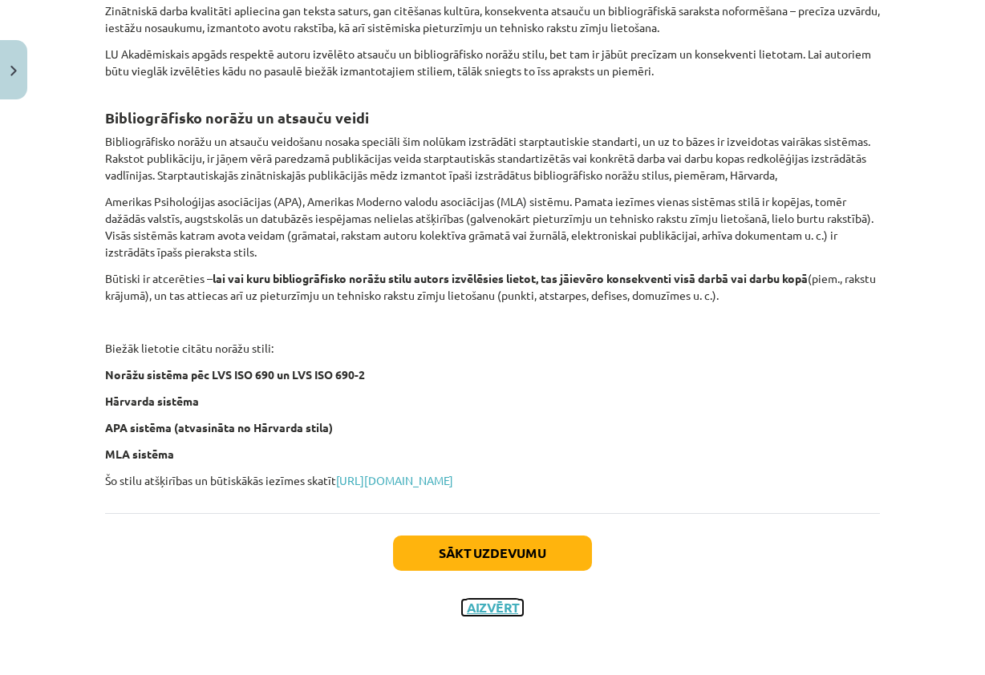
click at [484, 612] on button "Aizvērt" at bounding box center [492, 608] width 61 height 16
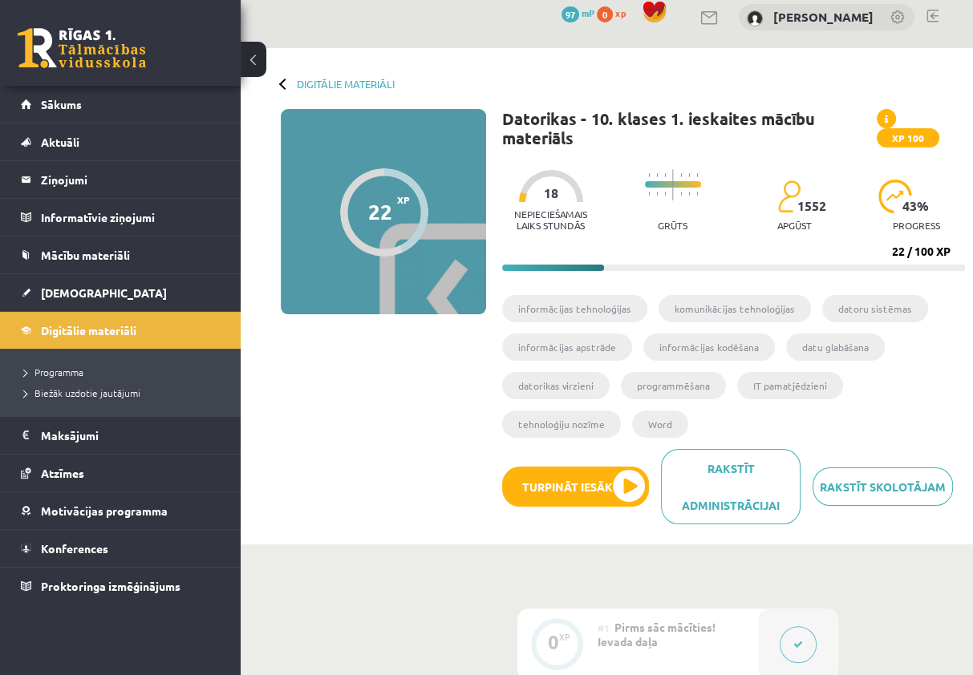
scroll to position [0, 0]
